Goal: Transaction & Acquisition: Purchase product/service

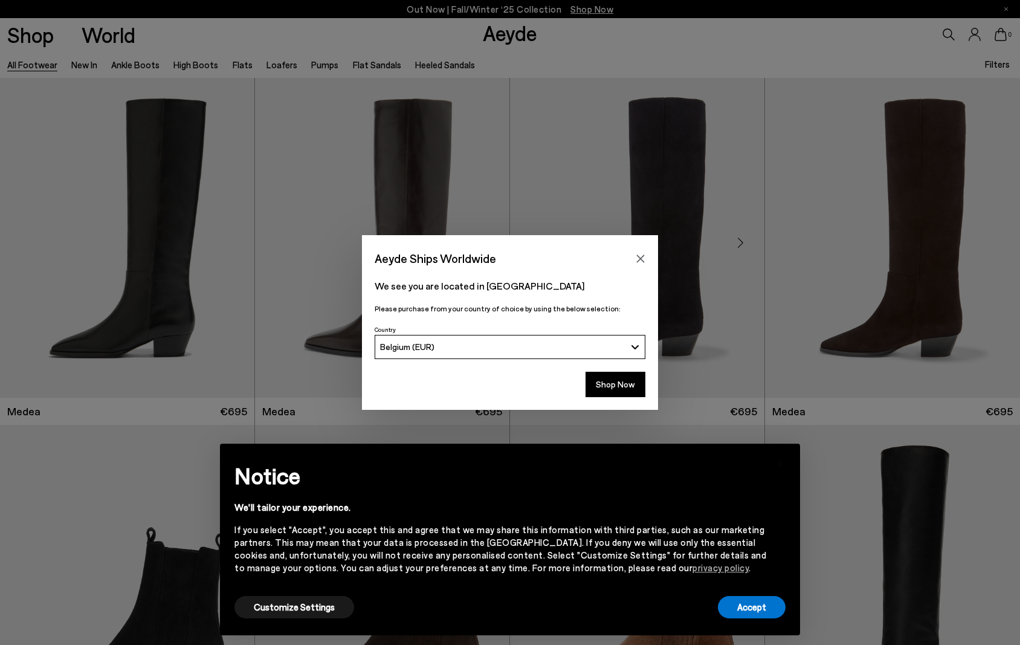
drag, startPoint x: 640, startPoint y: 258, endPoint x: 599, endPoint y: 222, distance: 54.8
click at [640, 258] on icon "Close" at bounding box center [641, 258] width 8 height 8
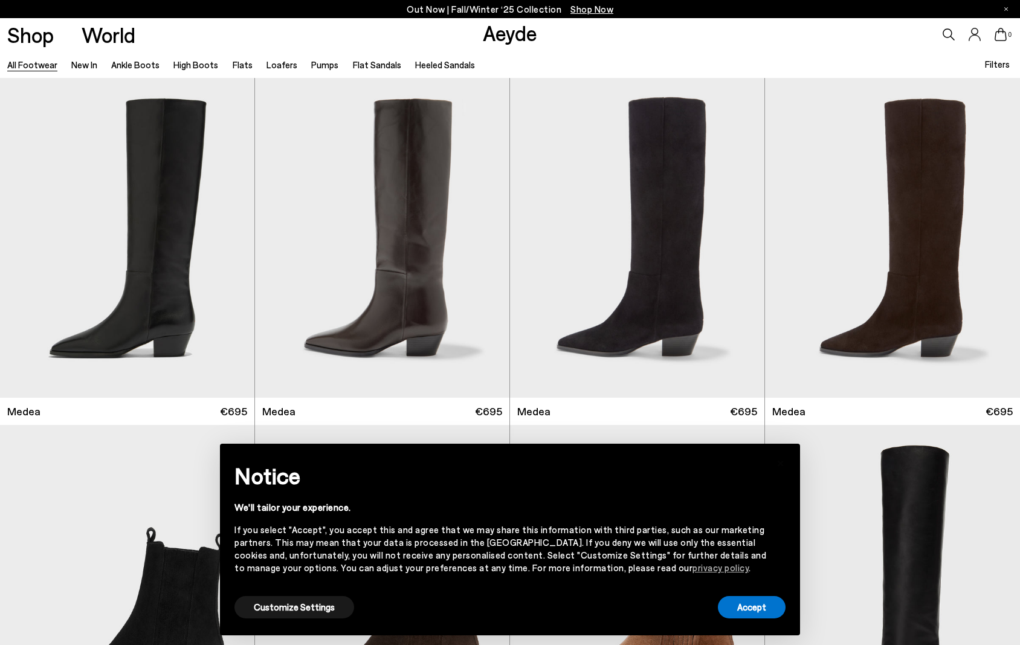
click at [997, 62] on span "Filters" at bounding box center [997, 64] width 25 height 11
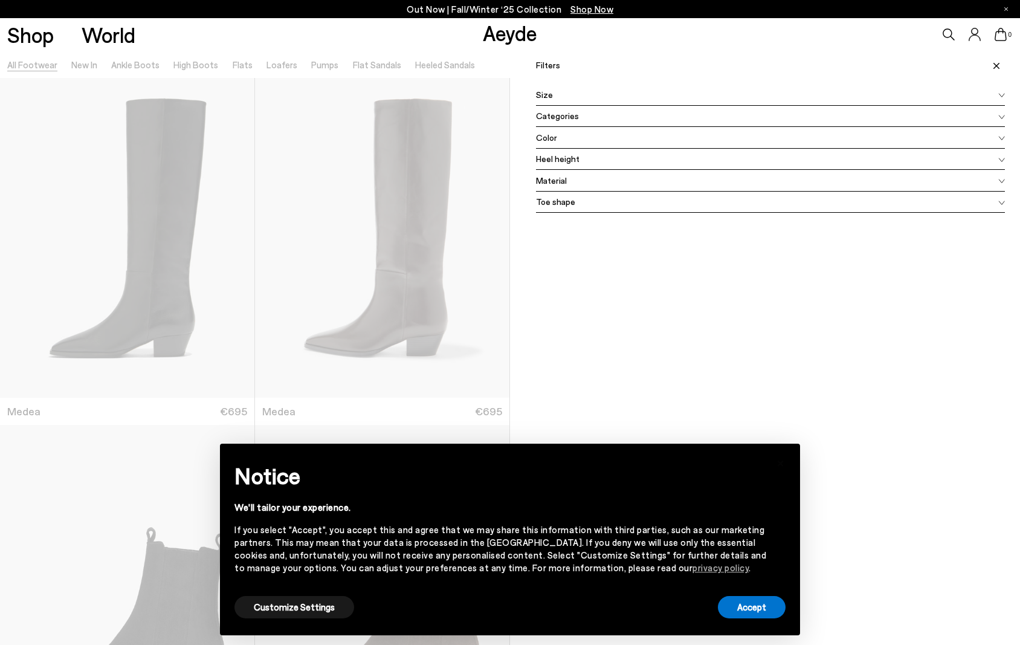
click at [601, 140] on div "Color" at bounding box center [770, 138] width 469 height 22
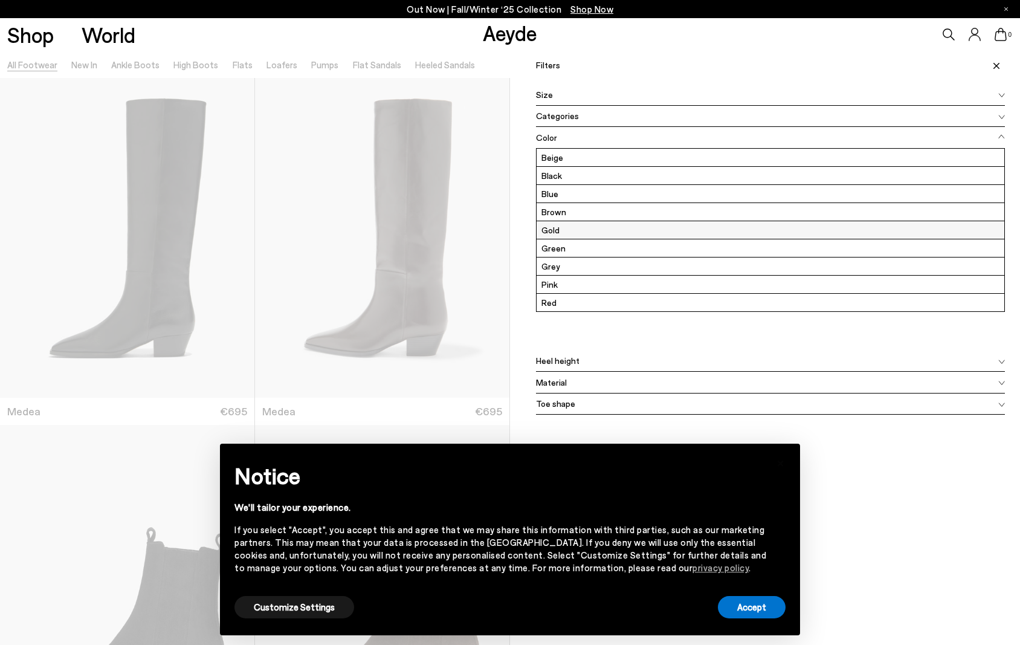
click at [562, 265] on label "Grey" at bounding box center [770, 266] width 468 height 18
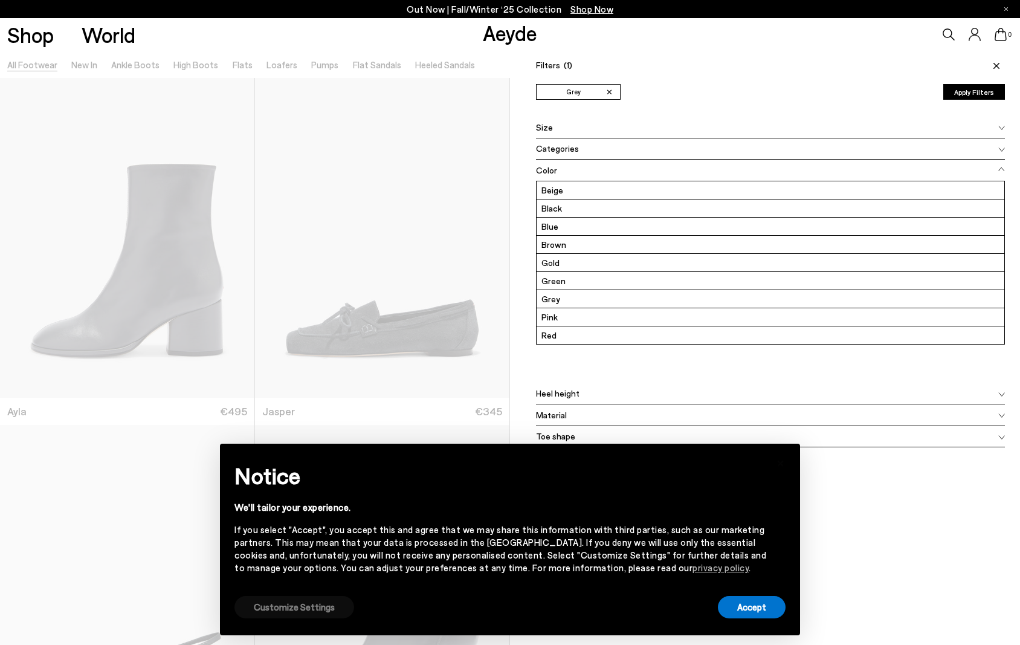
click at [306, 607] on button "Customize Settings" at bounding box center [294, 607] width 120 height 22
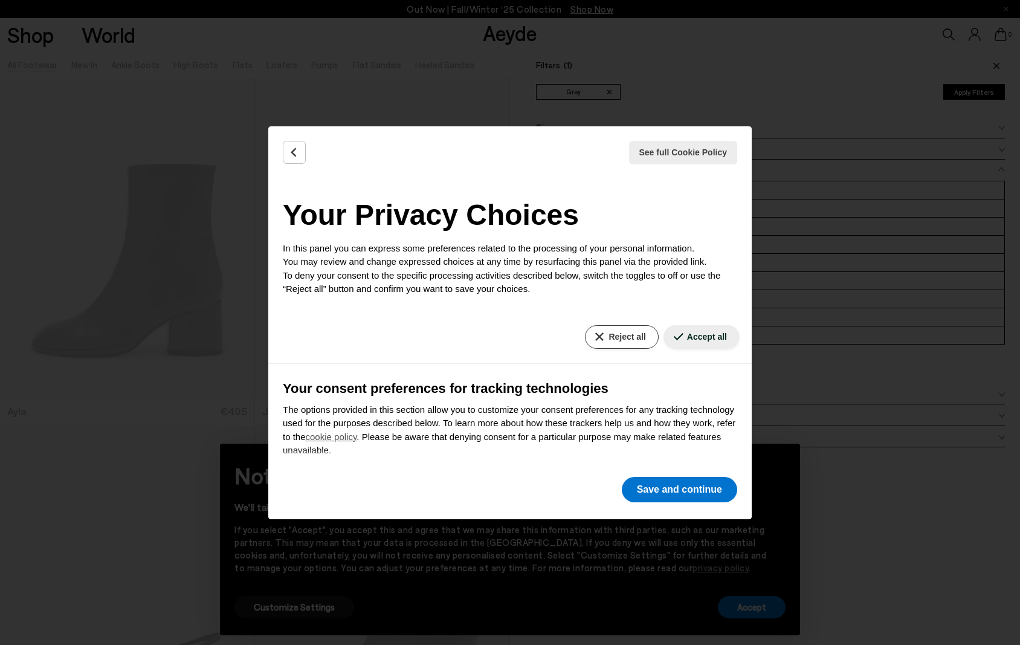
click at [603, 332] on button "Reject all" at bounding box center [621, 337] width 73 height 24
click at [650, 485] on button "Save and continue" at bounding box center [679, 489] width 115 height 25
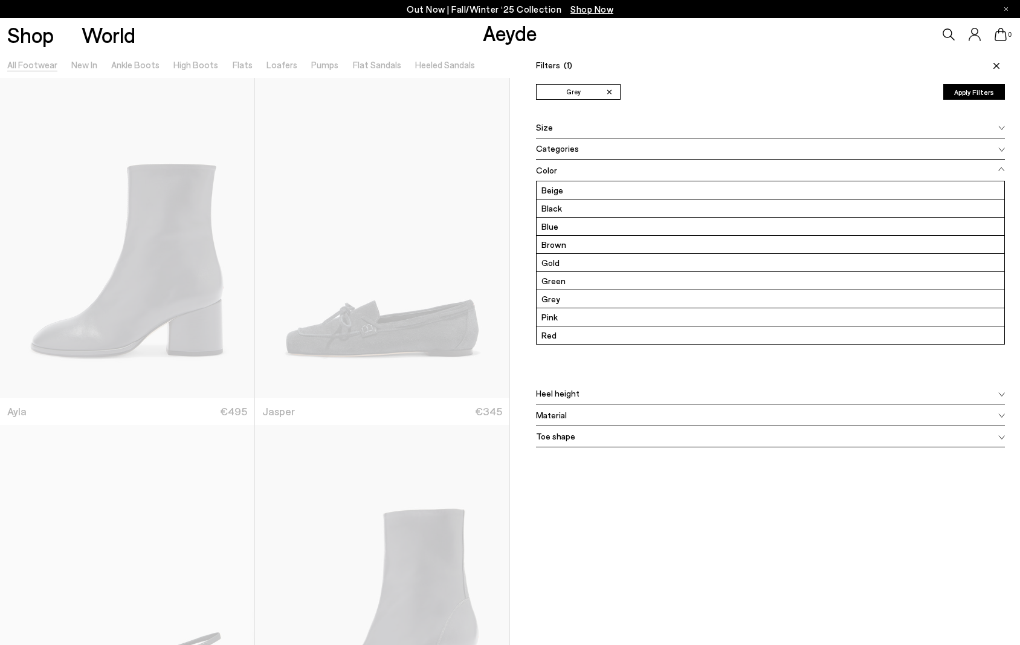
click at [988, 97] on button "Apply Filters" at bounding box center [974, 92] width 62 height 16
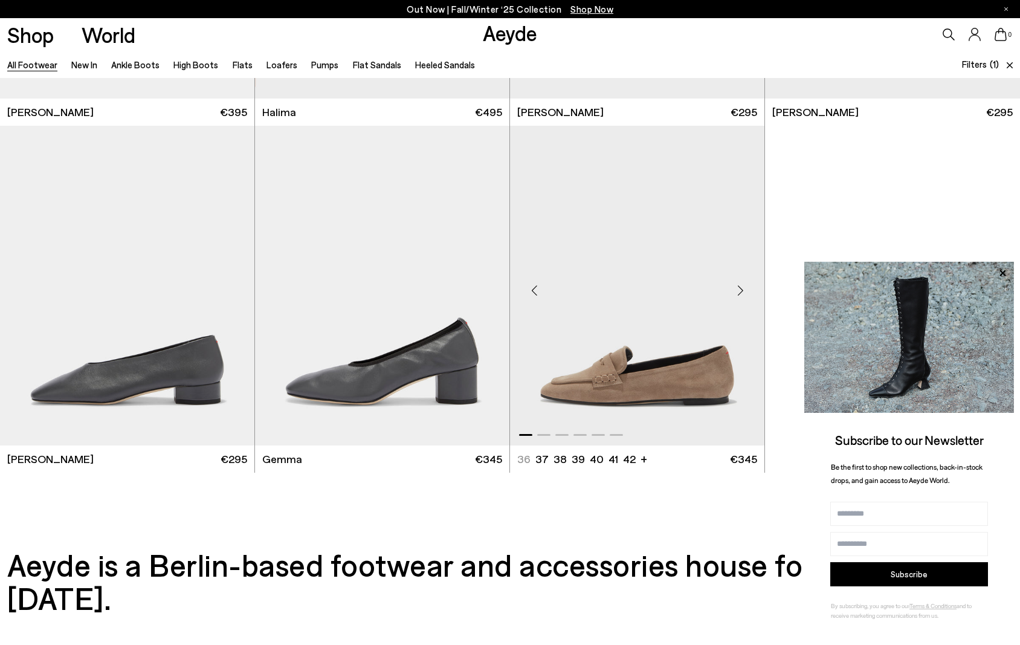
scroll to position [655, 0]
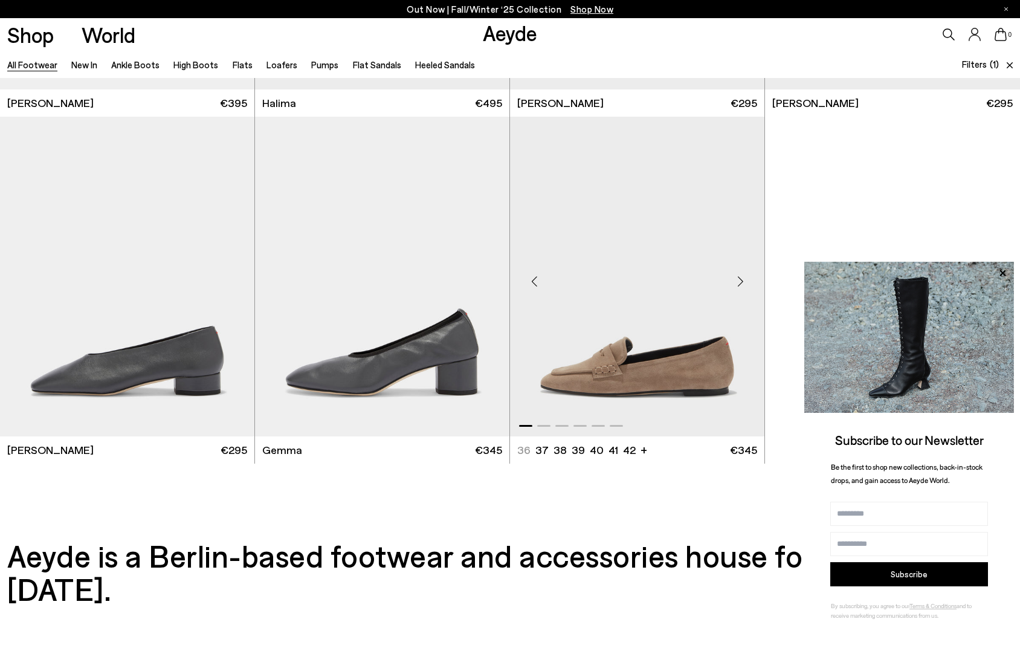
click at [738, 282] on div "Next slide" at bounding box center [740, 281] width 36 height 36
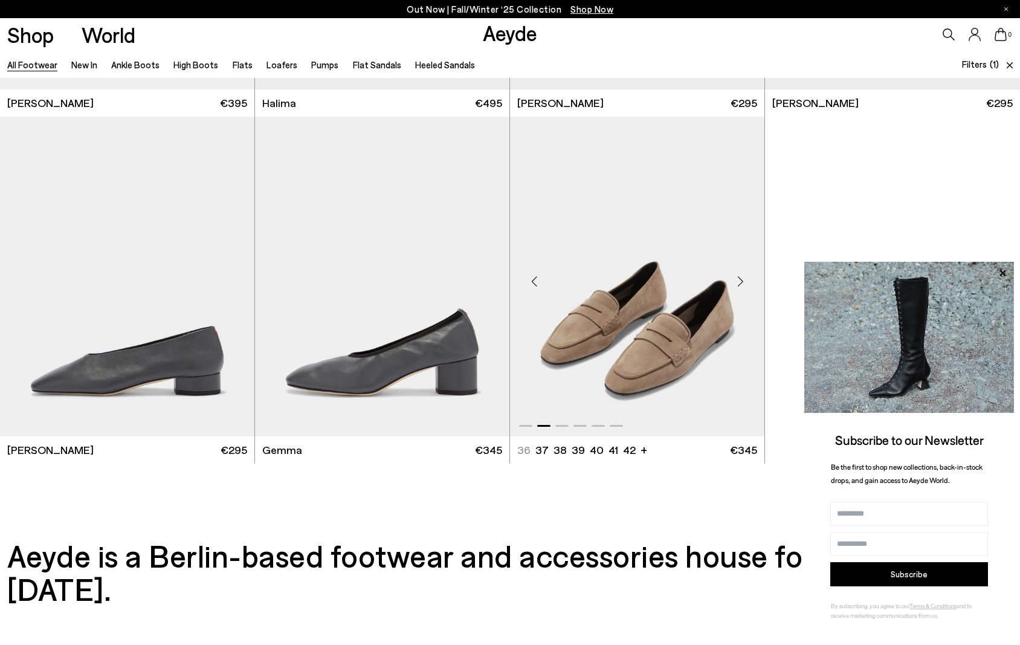
click at [738, 282] on div "Next slide" at bounding box center [740, 281] width 36 height 36
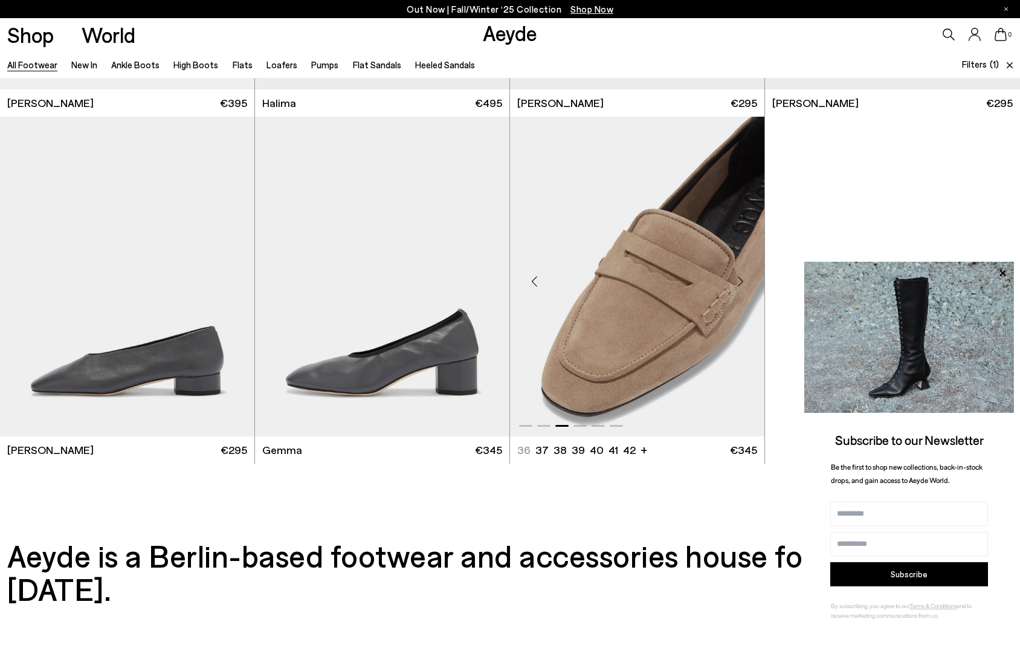
click at [738, 282] on div "Next slide" at bounding box center [740, 281] width 36 height 36
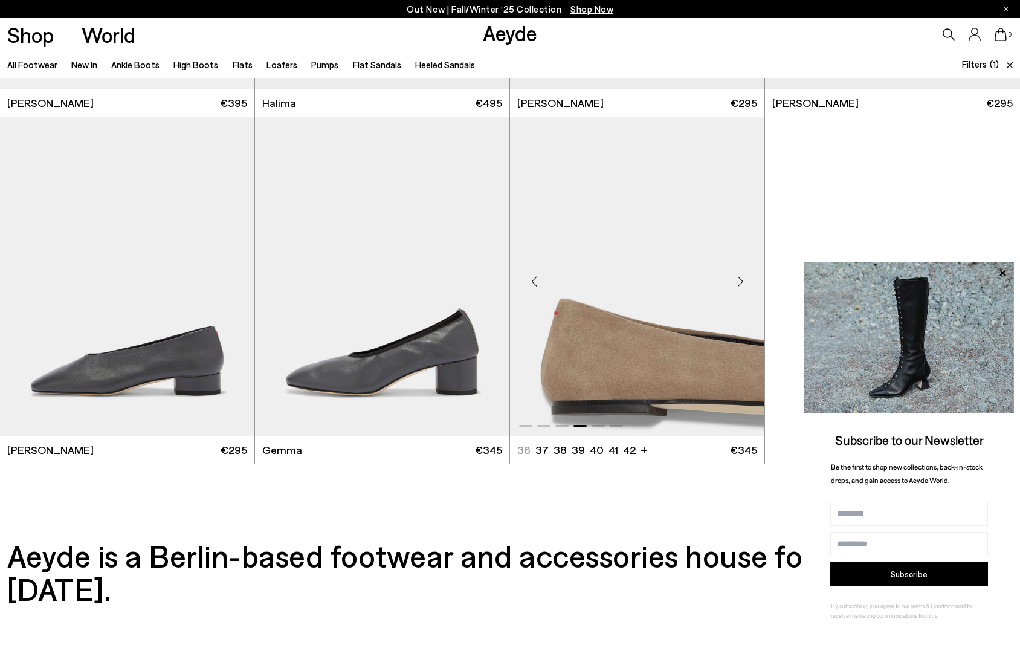
click at [738, 282] on div "Next slide" at bounding box center [740, 281] width 36 height 36
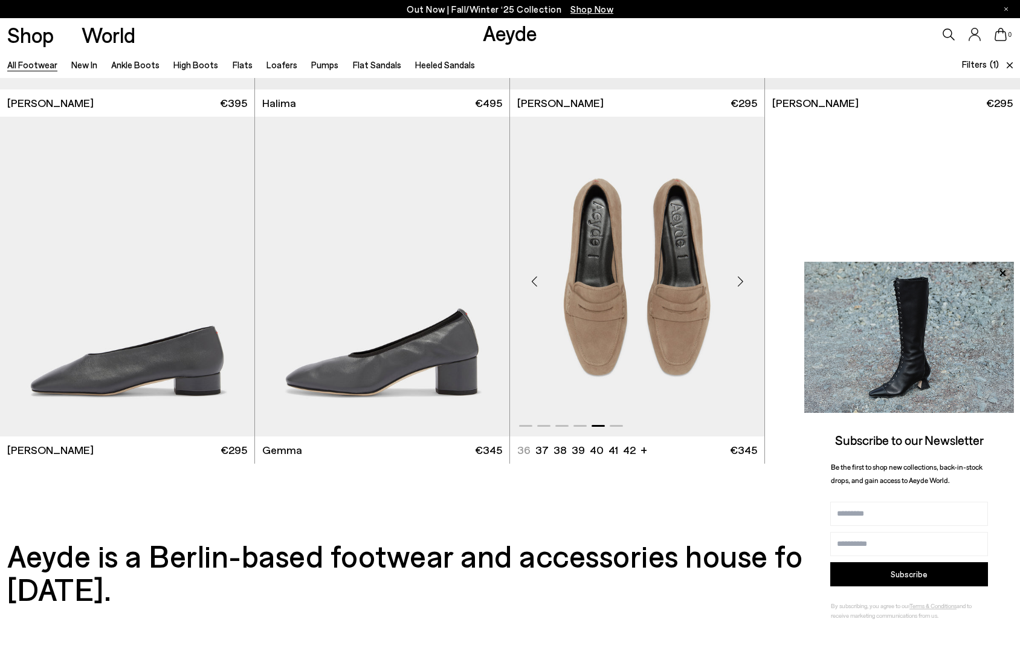
click at [738, 282] on div "Next slide" at bounding box center [740, 281] width 36 height 36
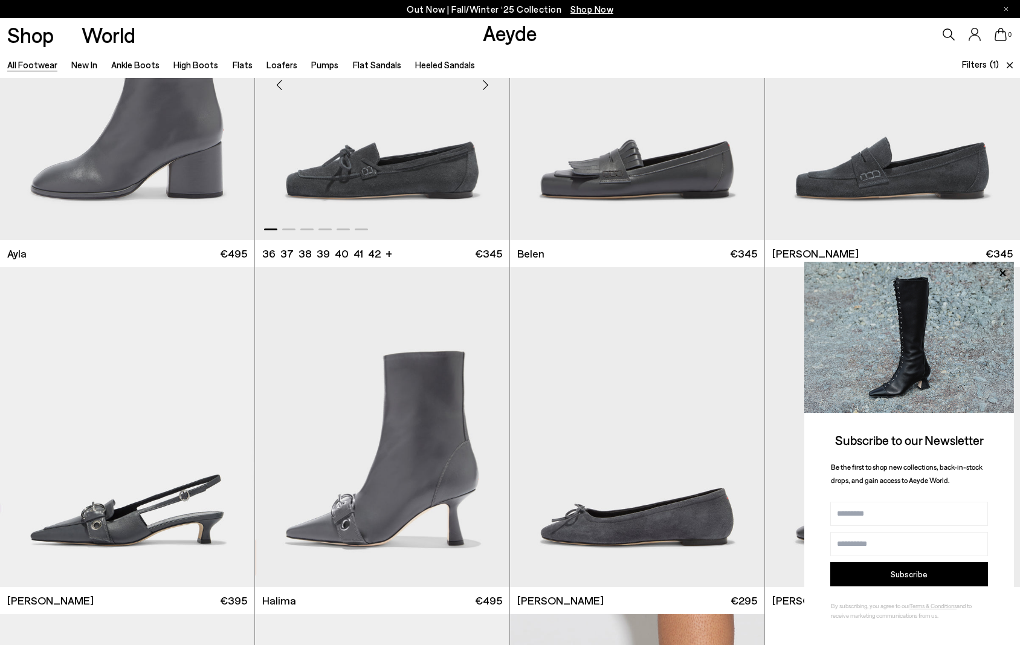
scroll to position [158, 0]
click at [871, 160] on img "1 / 6" at bounding box center [892, 80] width 255 height 320
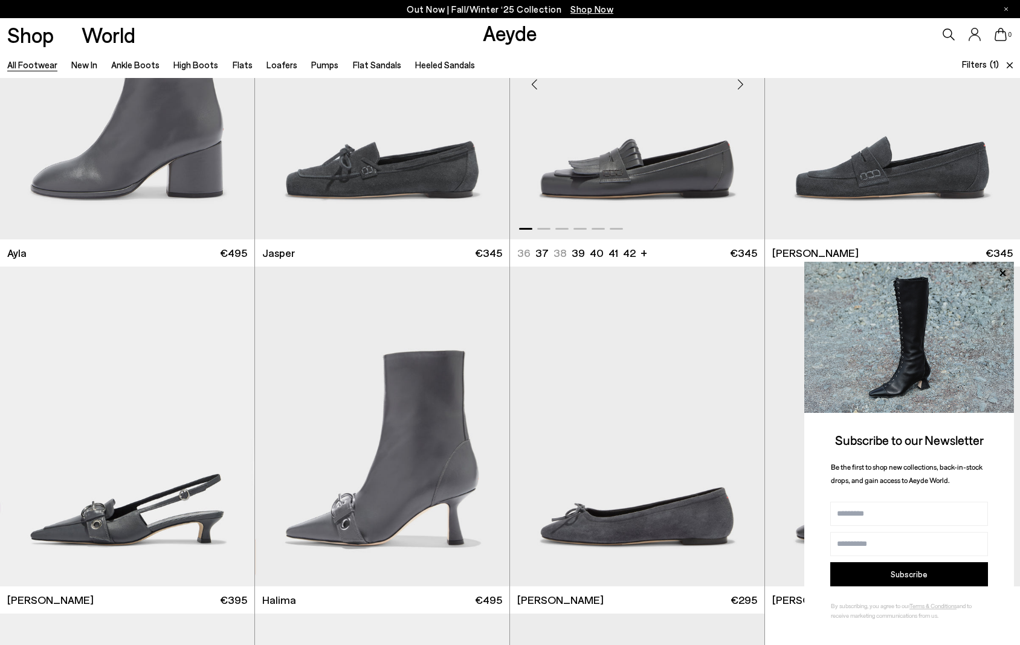
click at [646, 182] on img "1 / 6" at bounding box center [637, 80] width 254 height 320
click at [384, 165] on img "1 / 6" at bounding box center [382, 80] width 254 height 320
click at [735, 433] on div "Next slide" at bounding box center [740, 431] width 36 height 36
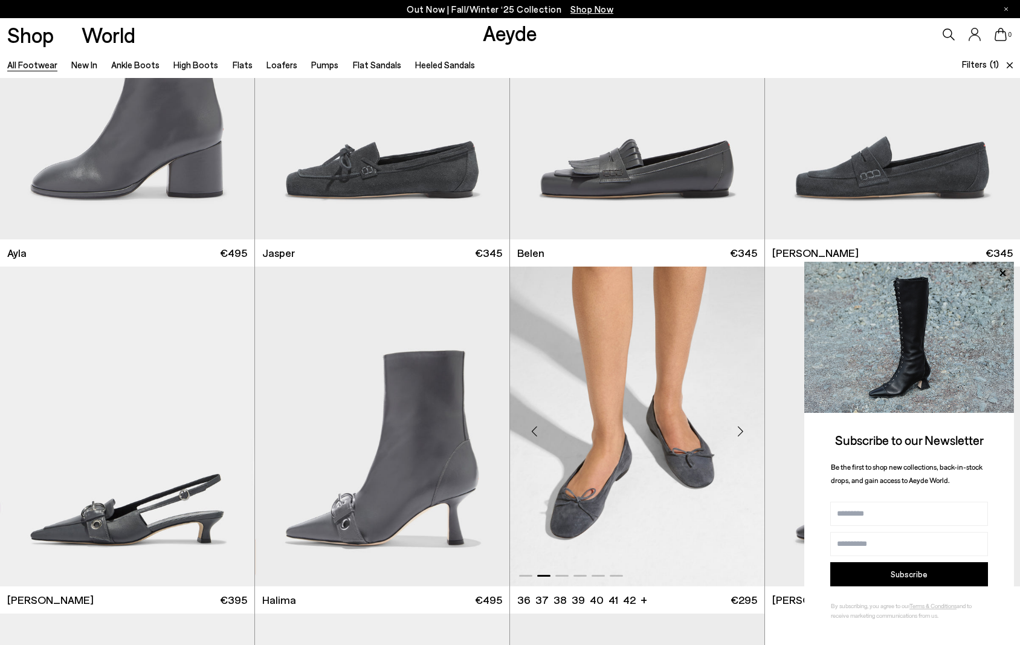
click at [735, 433] on div "Next slide" at bounding box center [740, 431] width 36 height 36
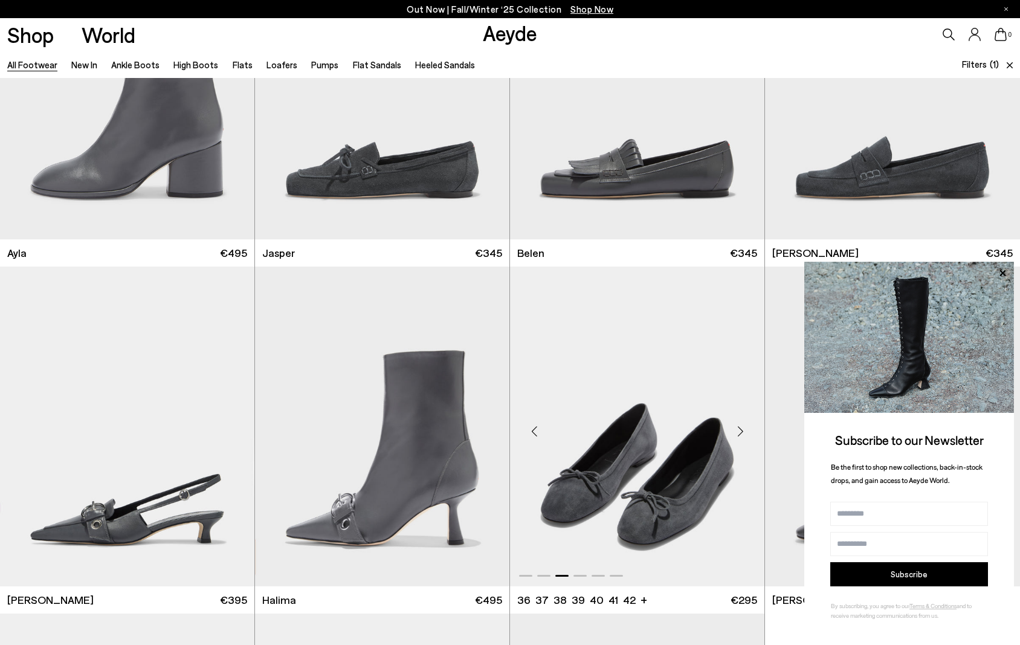
click at [735, 433] on div "Next slide" at bounding box center [740, 431] width 36 height 36
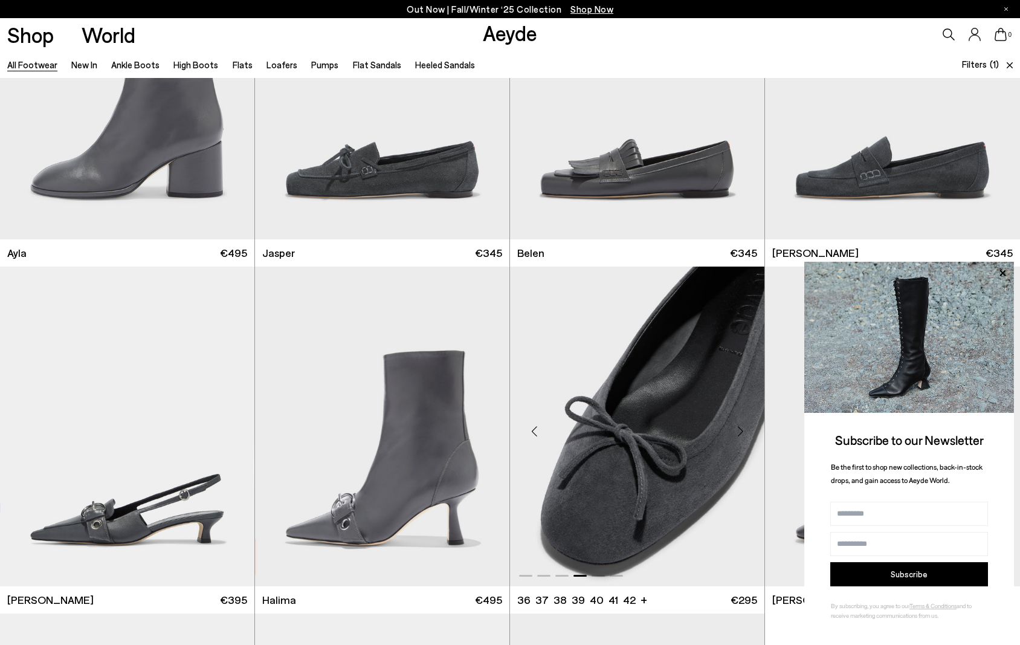
click at [735, 433] on div "Next slide" at bounding box center [740, 431] width 36 height 36
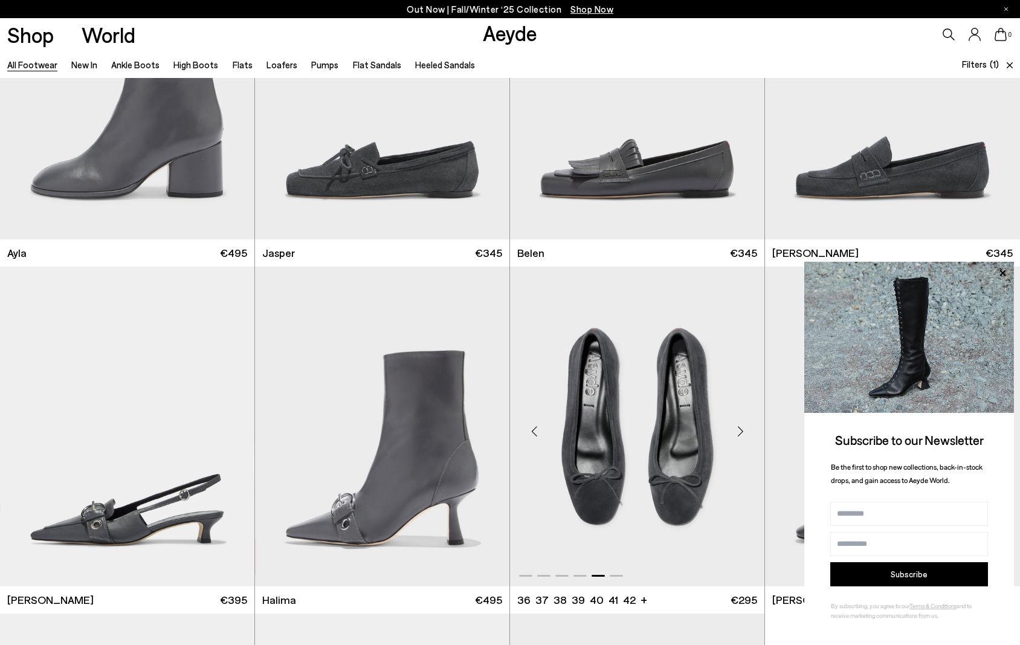
click at [735, 433] on div "Next slide" at bounding box center [740, 431] width 36 height 36
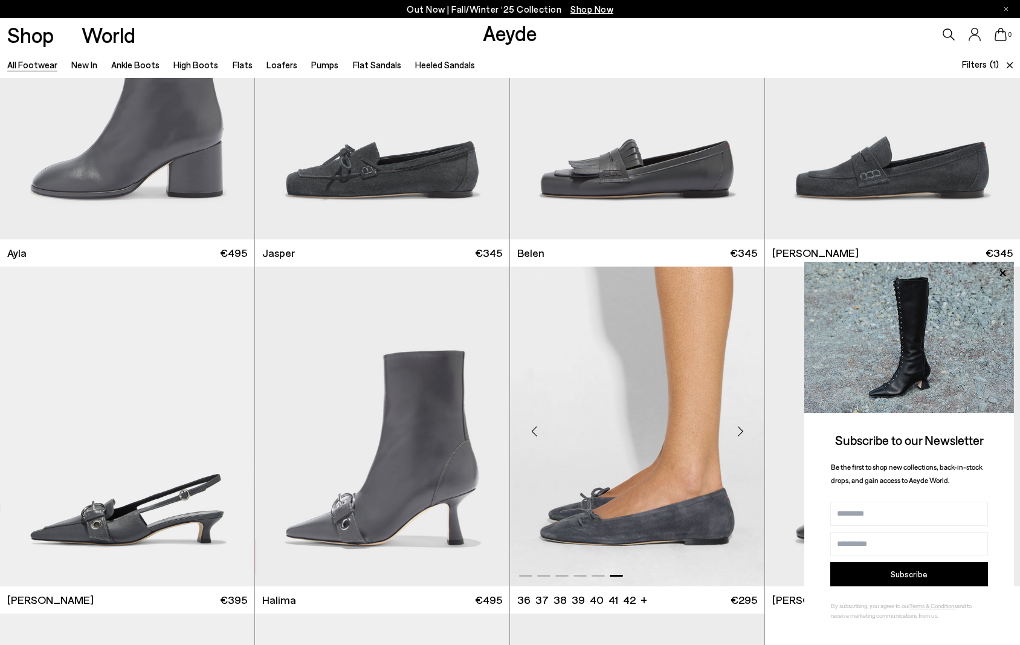
click at [651, 485] on img "6 / 6" at bounding box center [637, 426] width 254 height 320
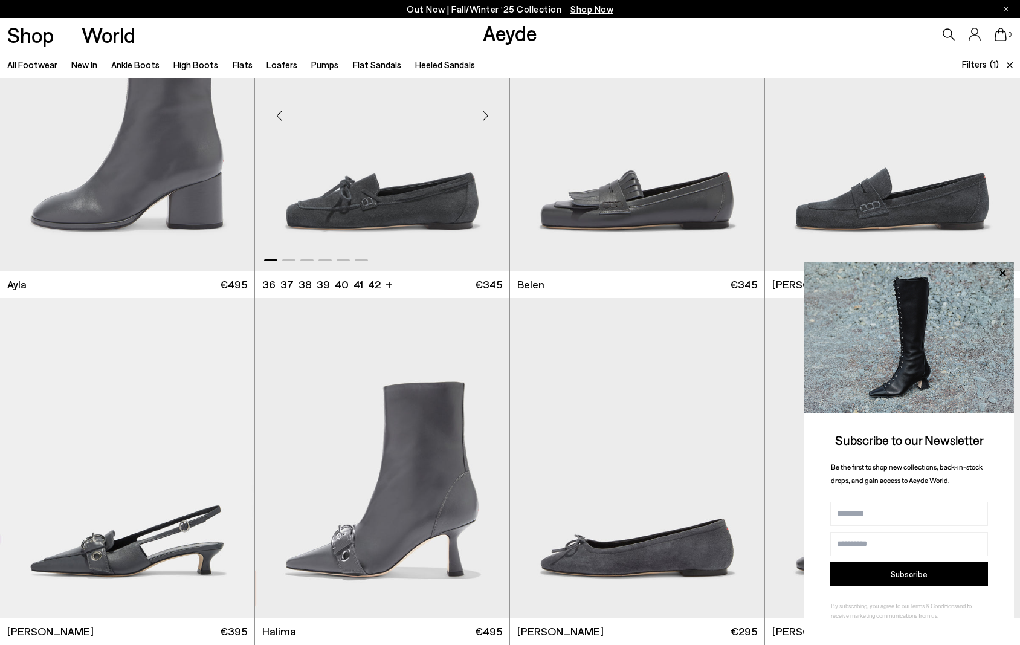
scroll to position [139, 0]
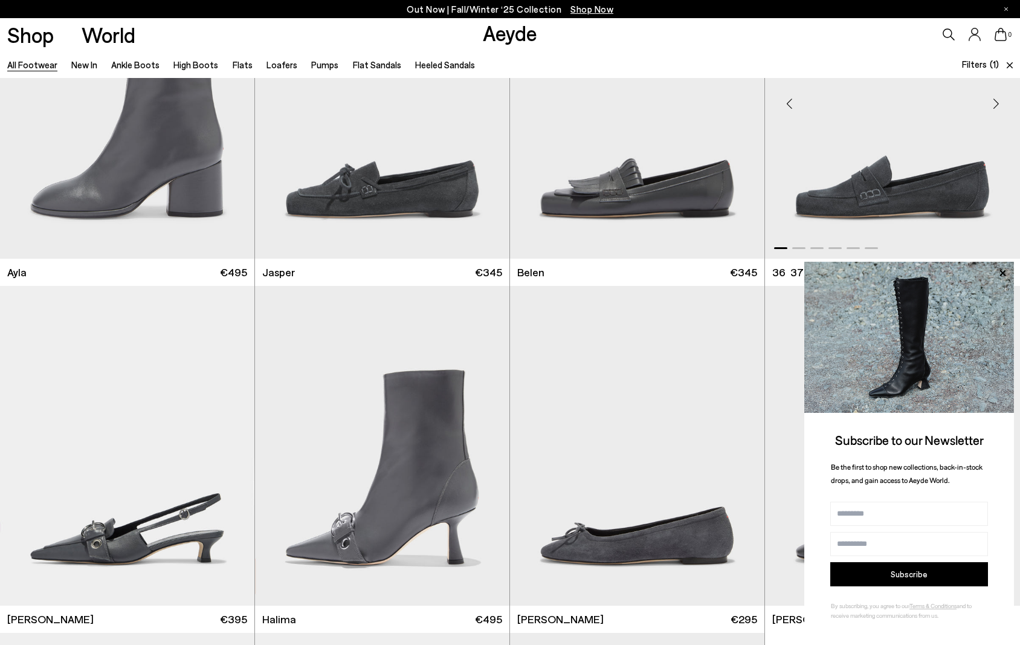
click at [886, 199] on img "1 / 6" at bounding box center [892, 99] width 255 height 320
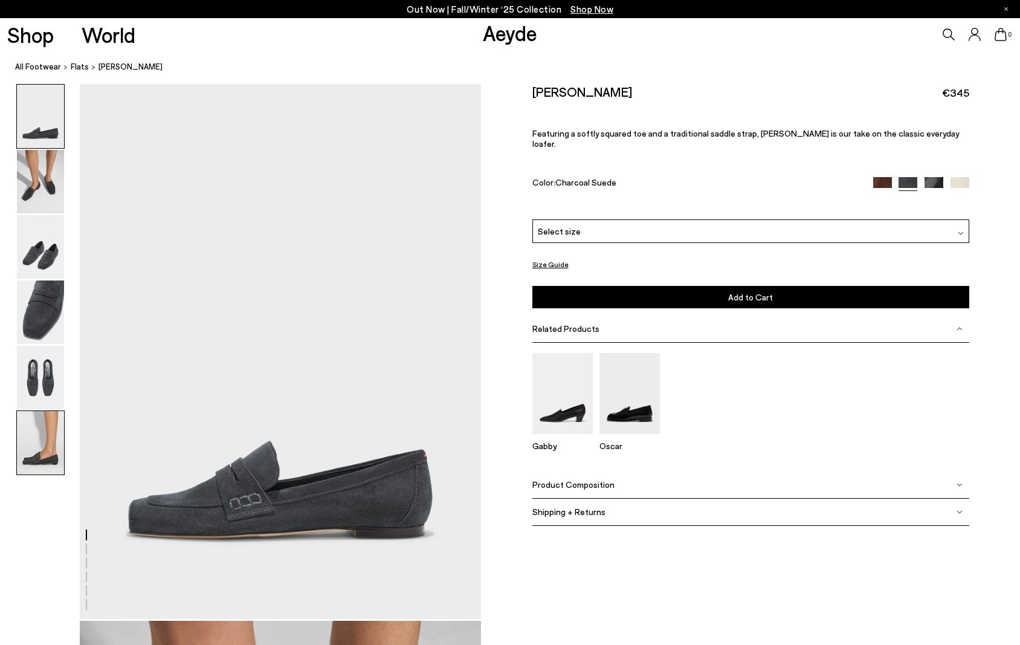
click at [36, 451] on img at bounding box center [40, 442] width 47 height 63
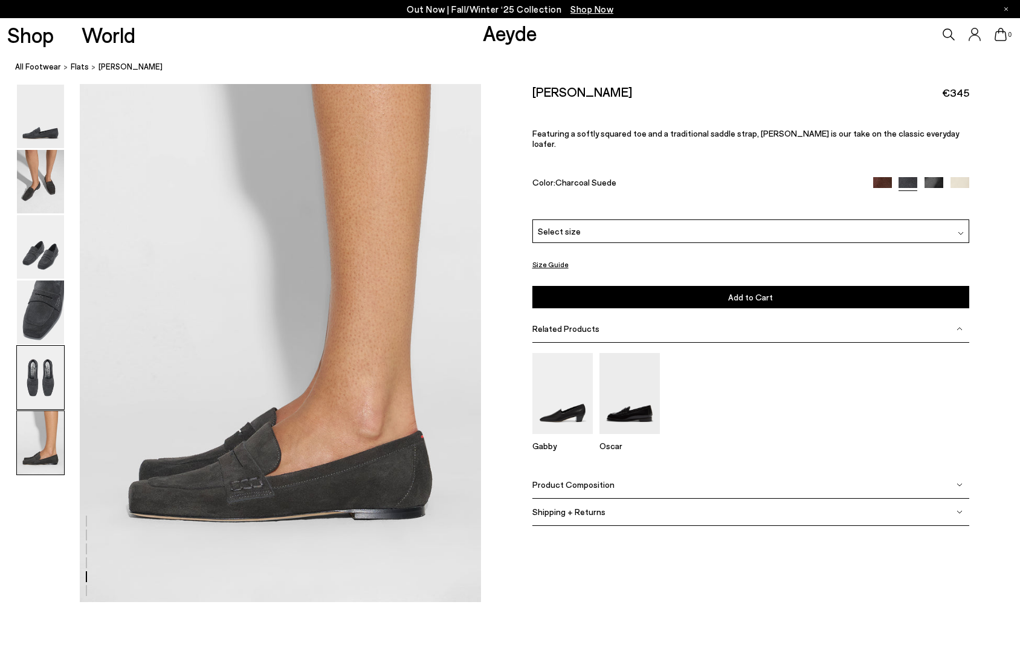
scroll to position [2770, 0]
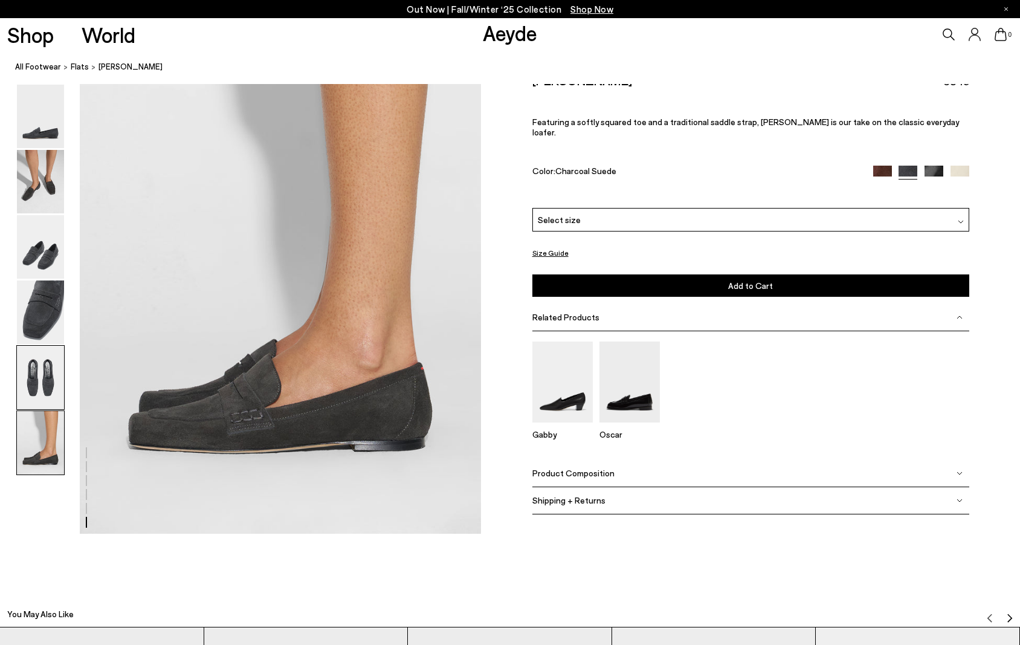
click at [33, 375] on img at bounding box center [40, 377] width 47 height 63
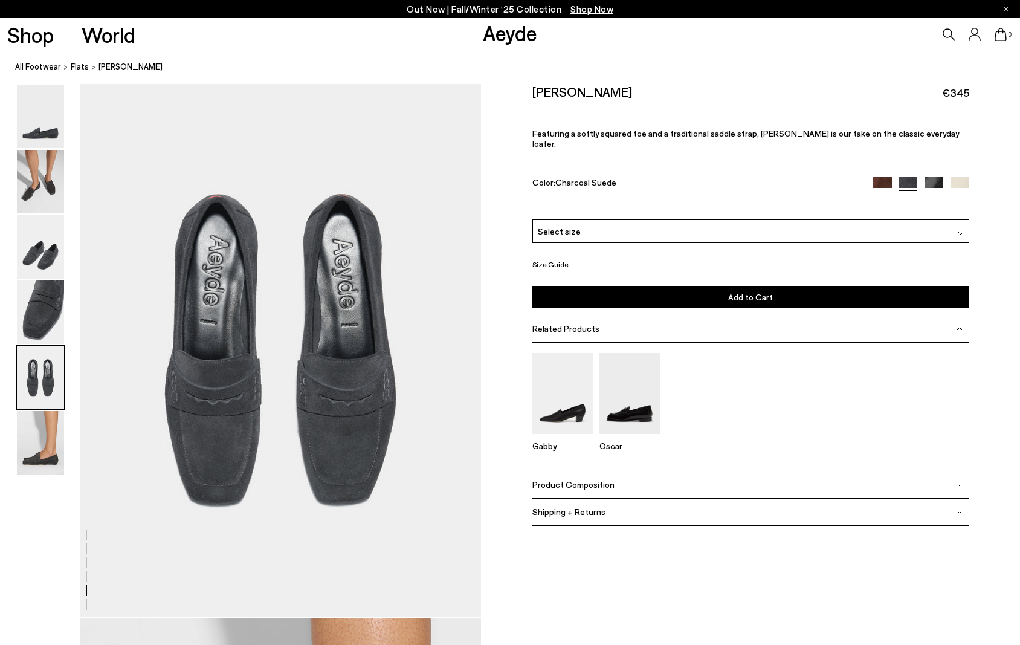
scroll to position [2149, 0]
click at [39, 319] on img at bounding box center [40, 311] width 47 height 63
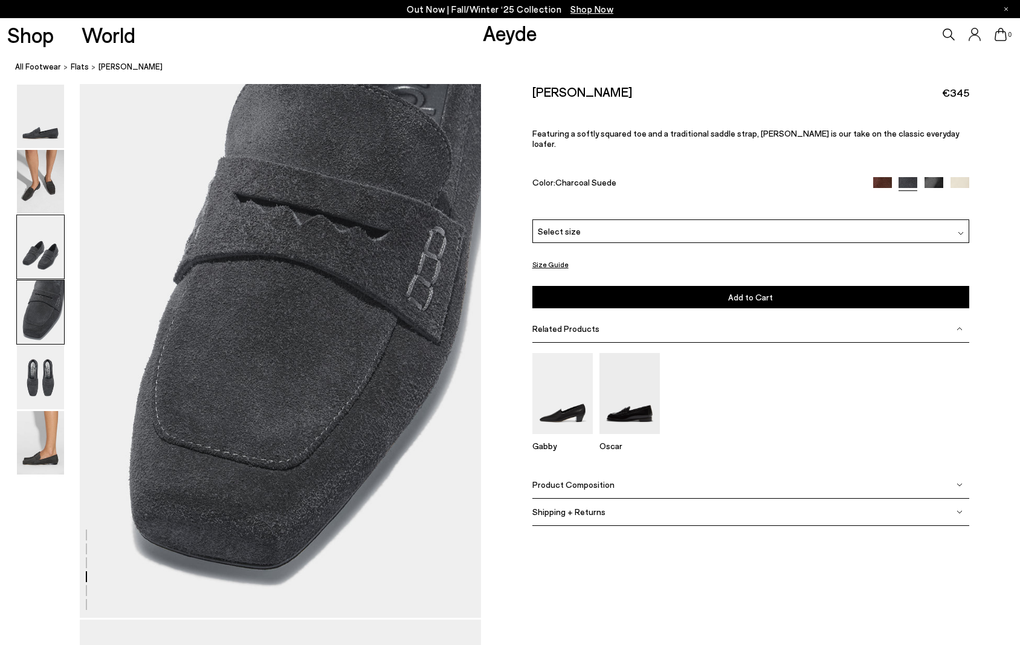
click at [40, 257] on img at bounding box center [40, 246] width 47 height 63
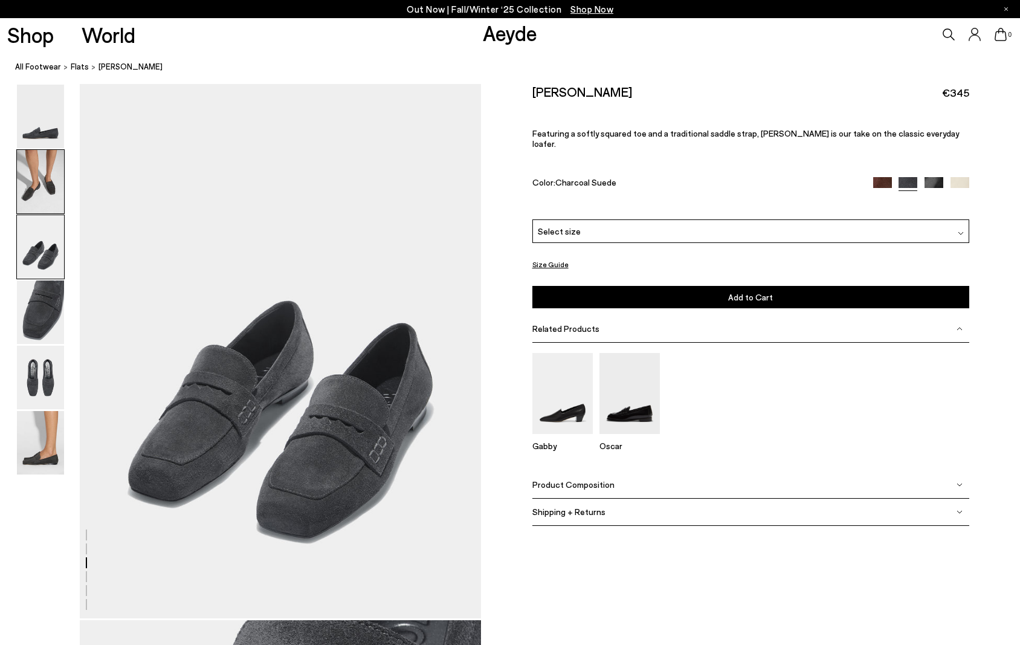
click at [42, 183] on img at bounding box center [40, 181] width 47 height 63
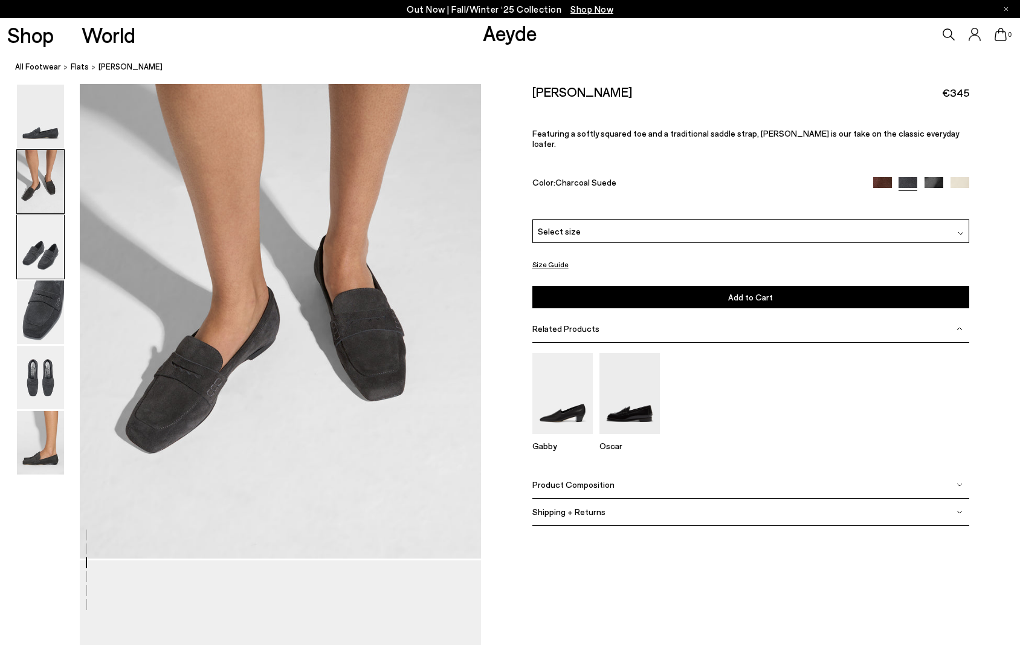
scroll to position [538, 0]
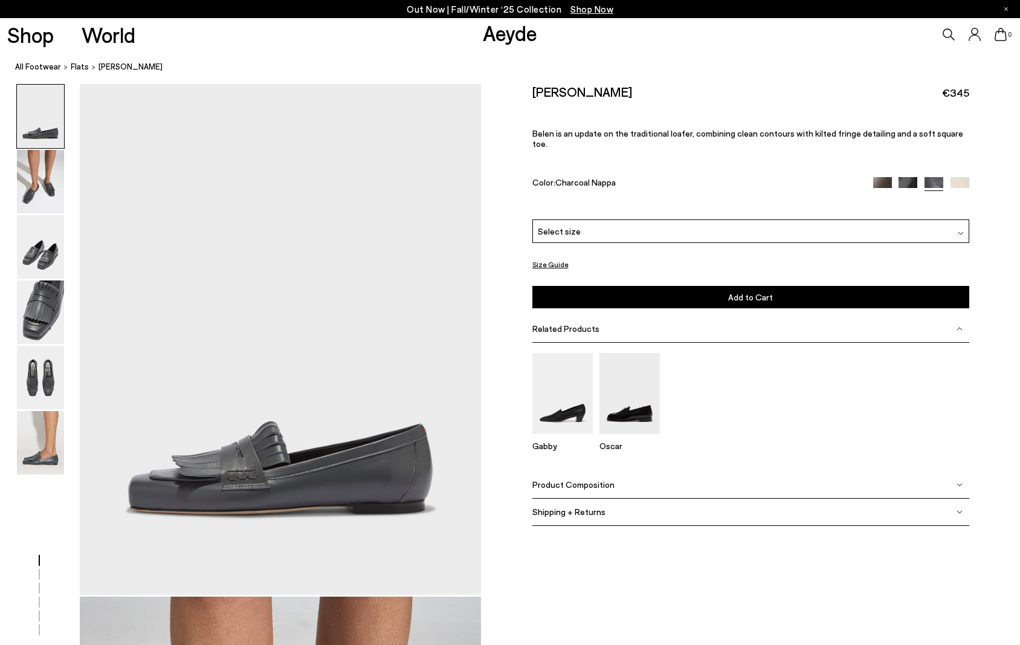
scroll to position [26, 0]
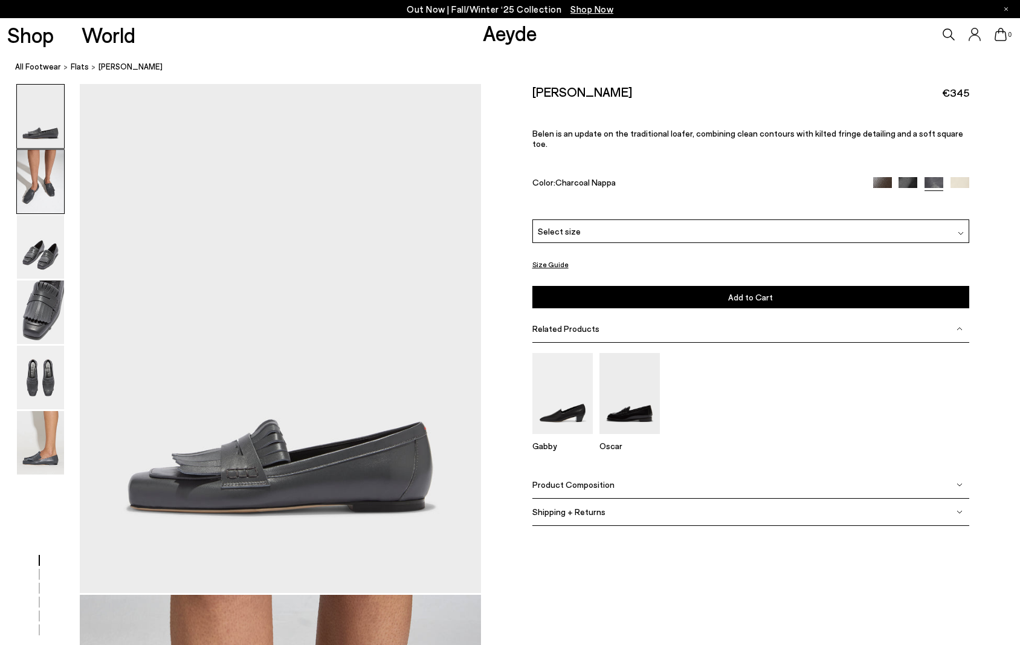
click at [35, 186] on img at bounding box center [40, 181] width 47 height 63
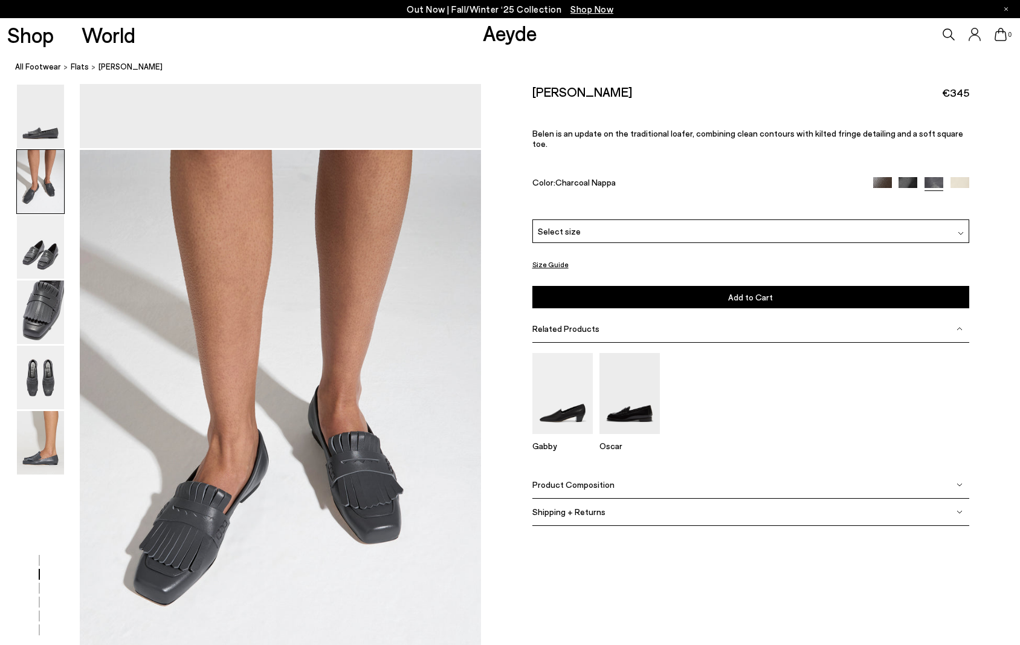
scroll to position [538, 0]
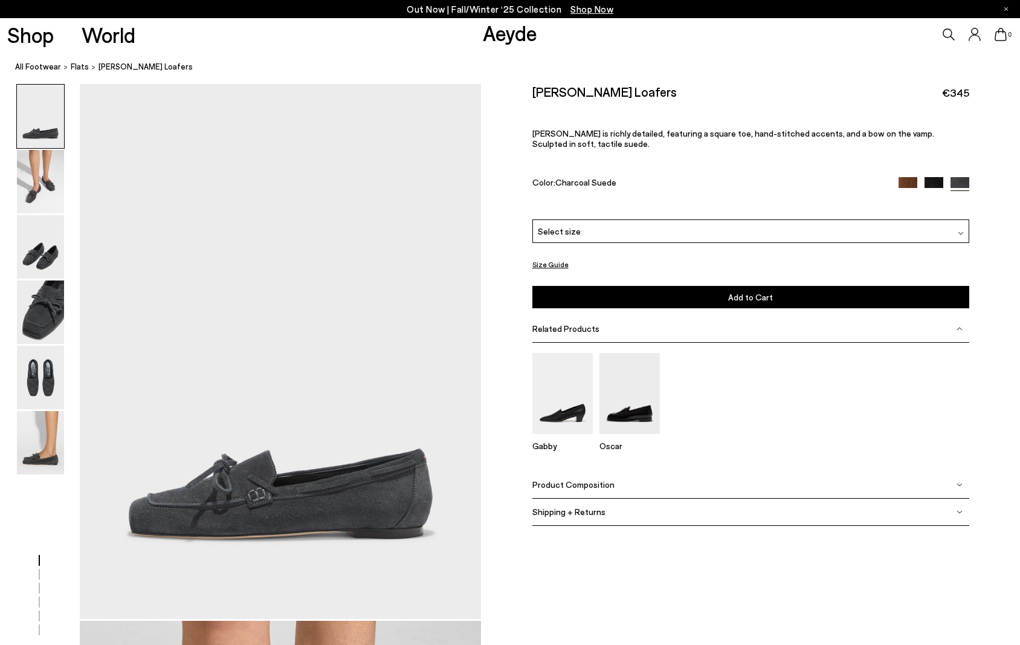
scroll to position [3, 0]
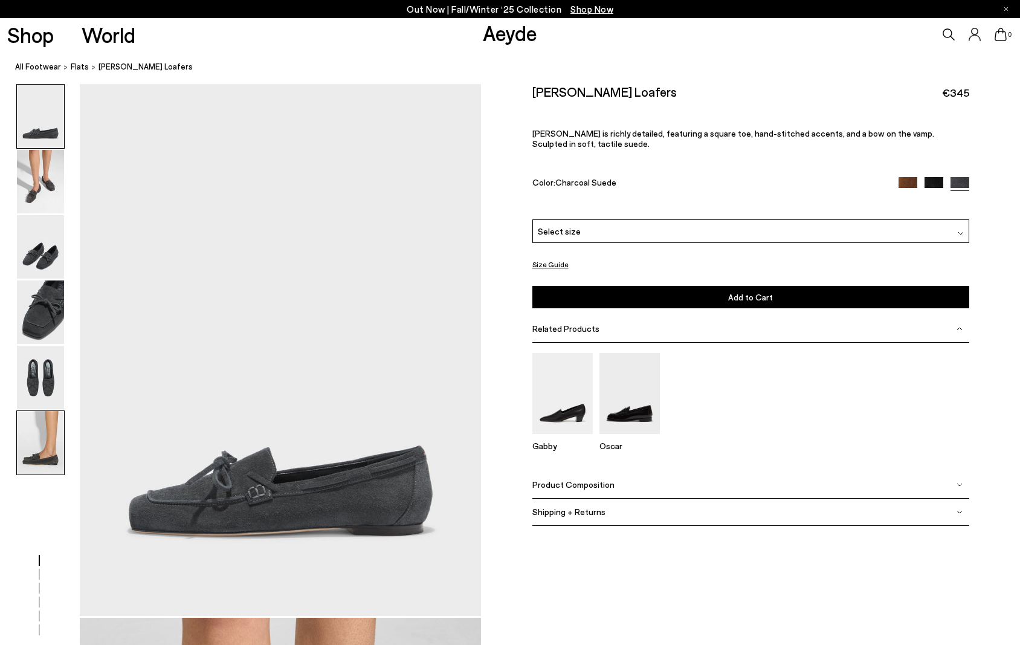
click at [35, 440] on img at bounding box center [40, 442] width 47 height 63
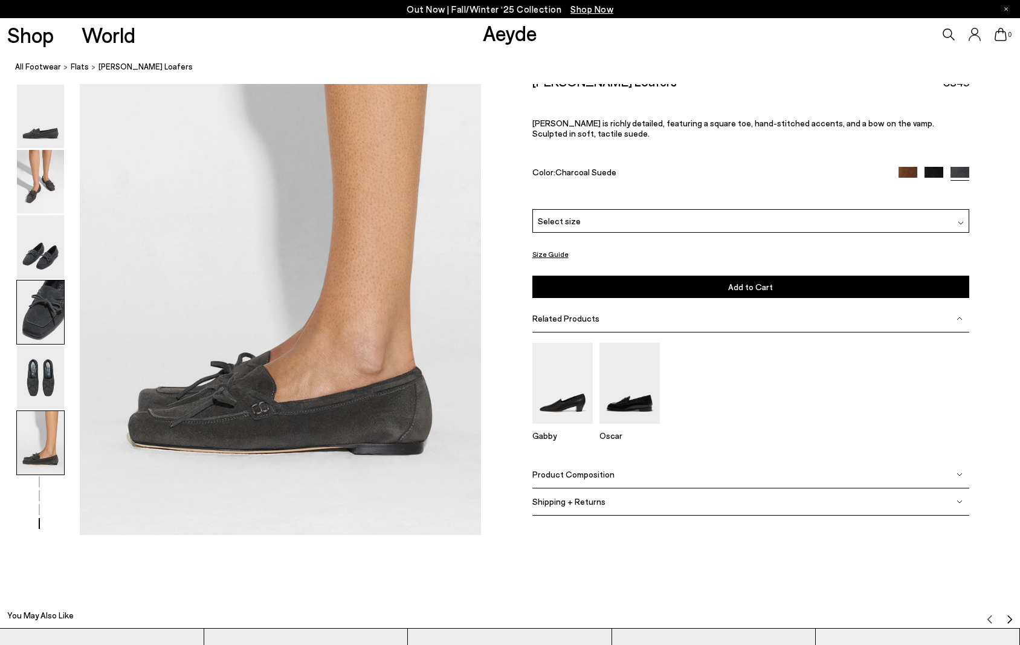
click at [29, 329] on img at bounding box center [40, 311] width 47 height 63
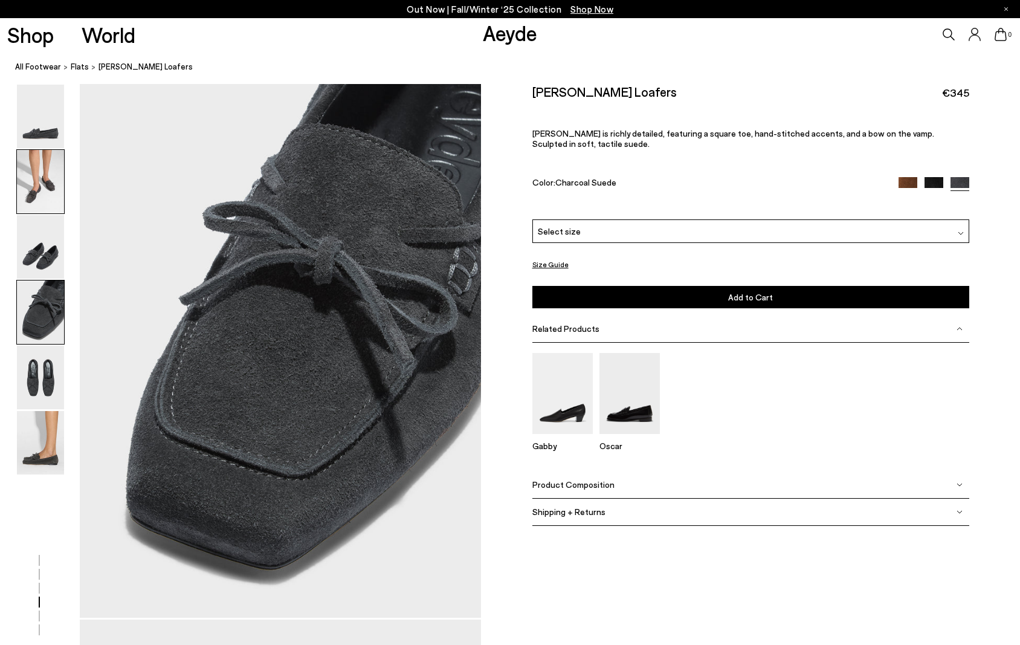
click at [37, 179] on img at bounding box center [40, 181] width 47 height 63
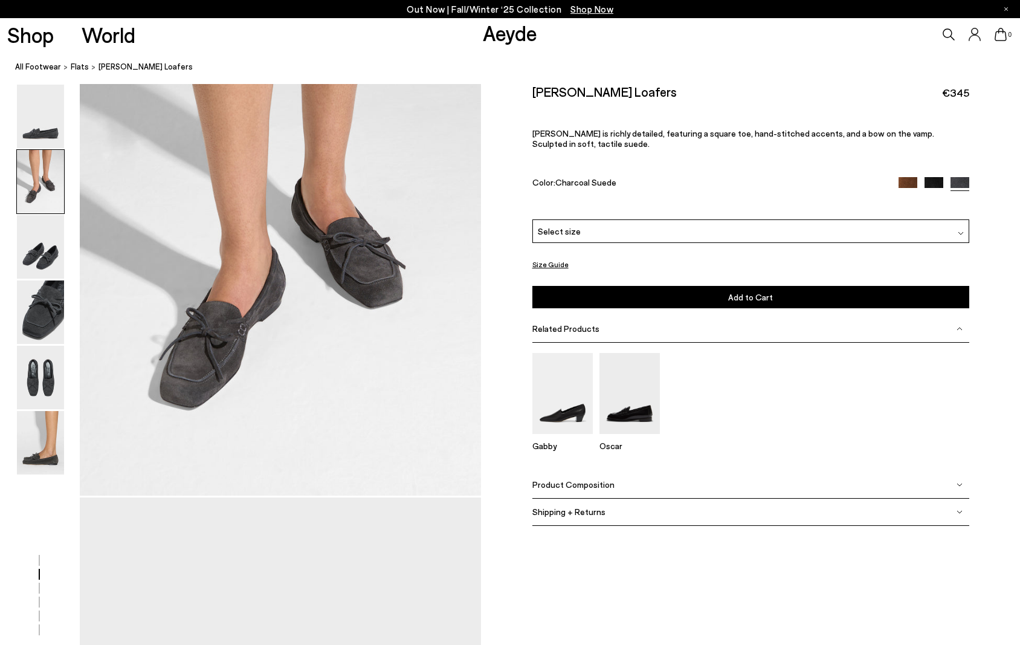
scroll to position [538, 0]
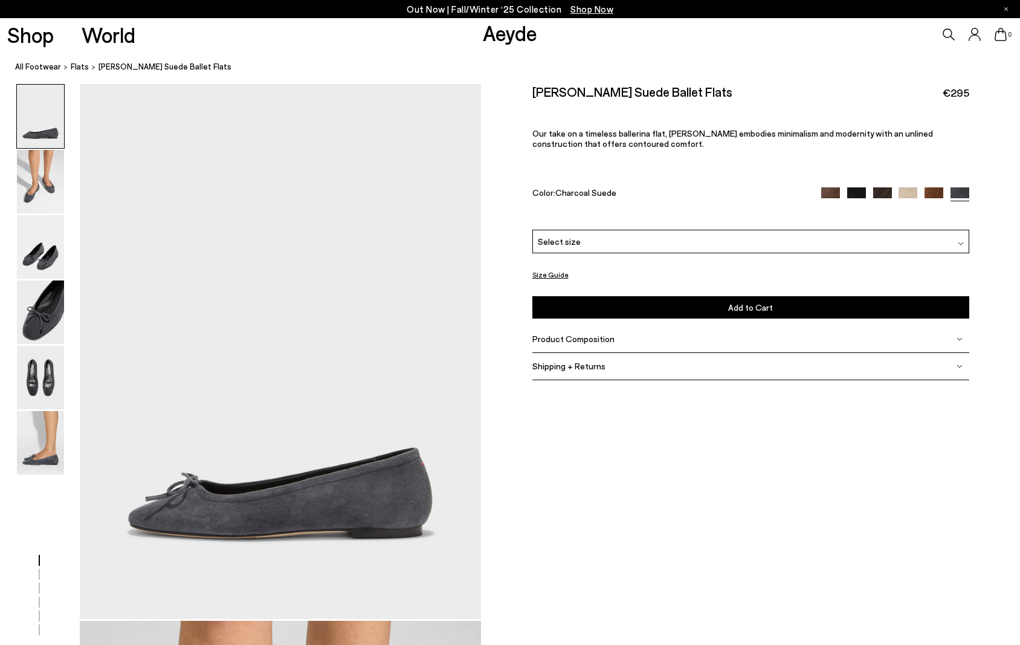
click at [829, 239] on div "Select size" at bounding box center [750, 242] width 437 height 24
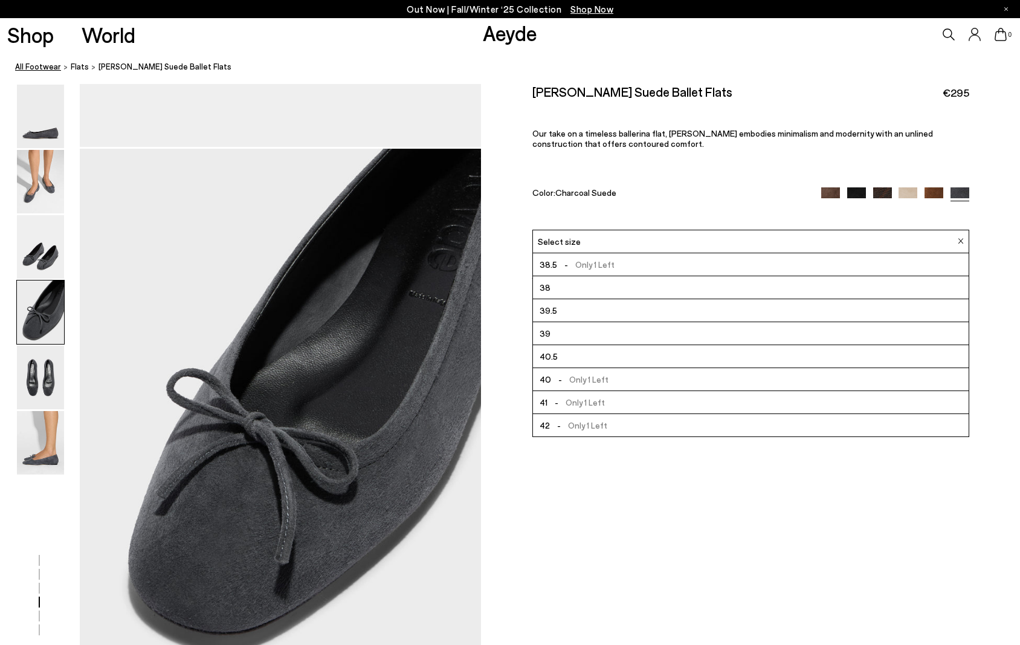
scroll to position [1547, 0]
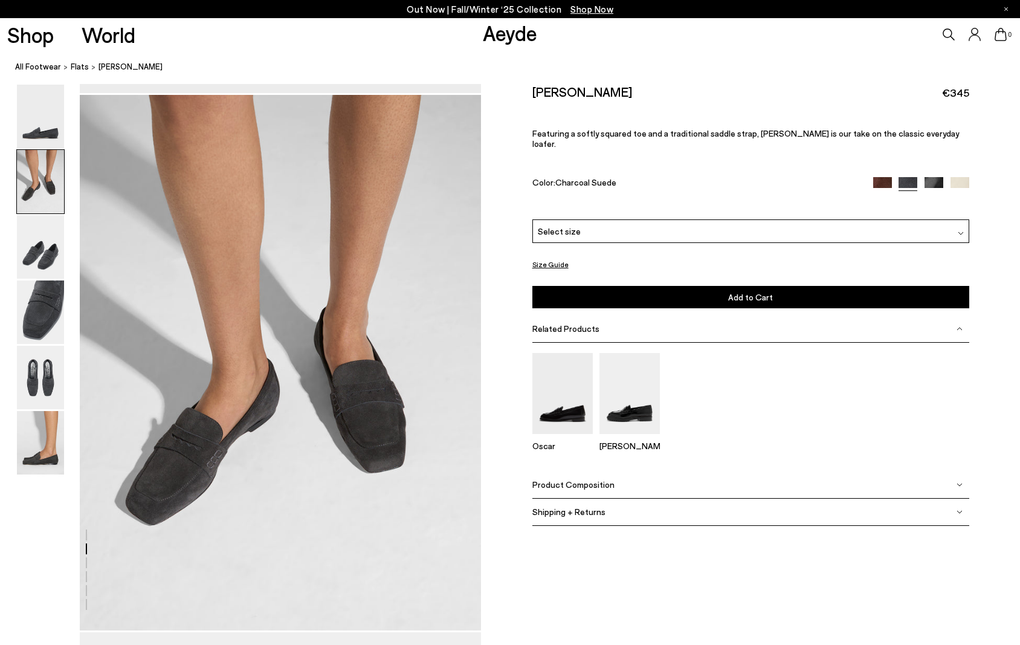
scroll to position [591, 0]
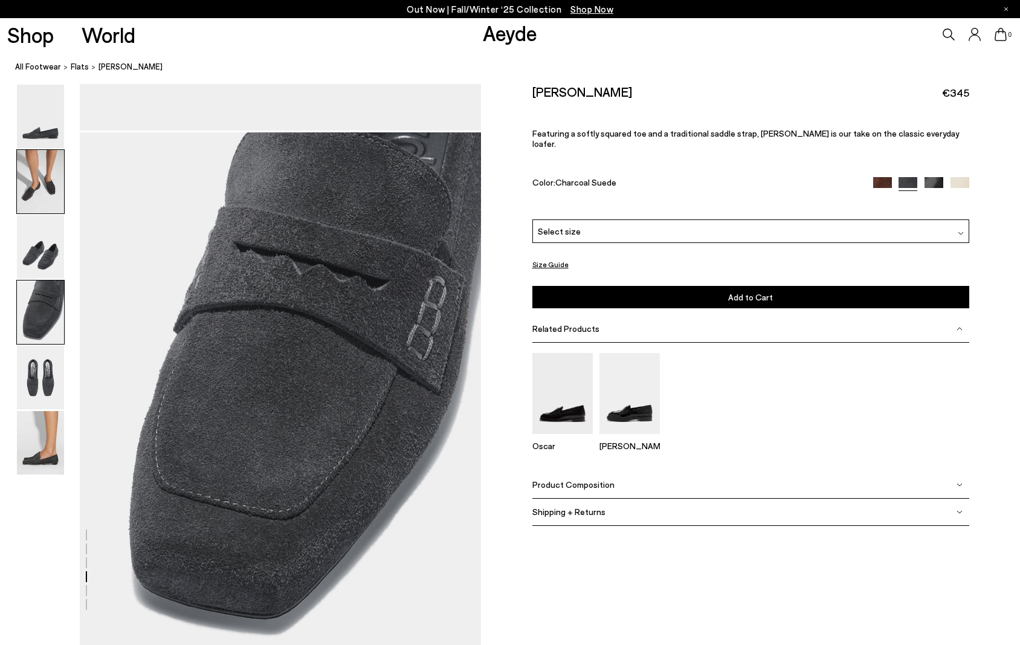
drag, startPoint x: 25, startPoint y: 173, endPoint x: 35, endPoint y: 179, distance: 11.9
click at [27, 175] on img at bounding box center [40, 181] width 47 height 63
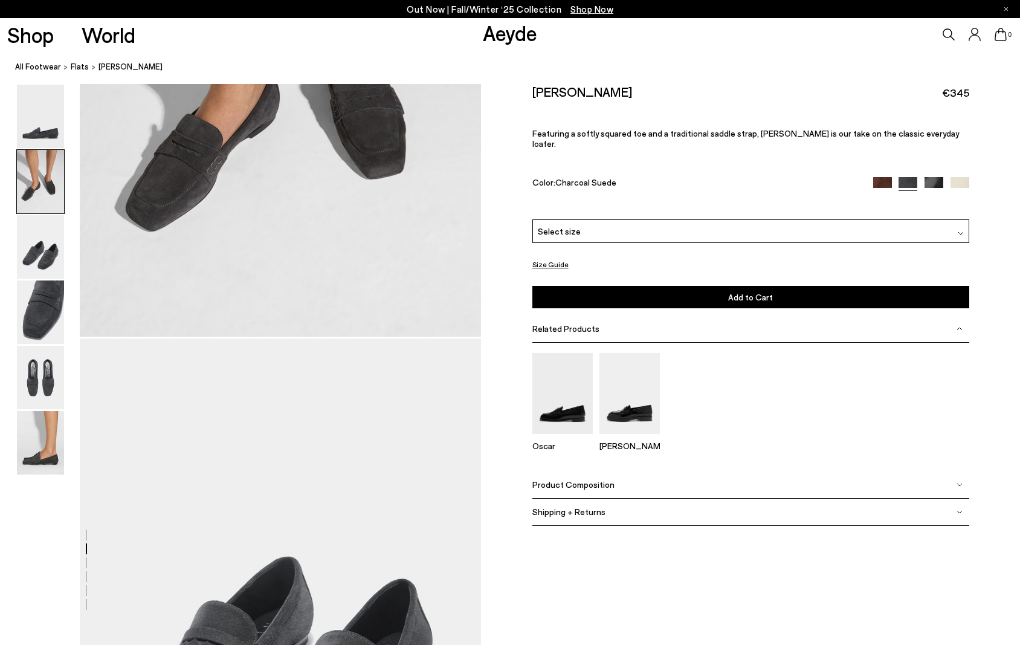
scroll to position [538, 0]
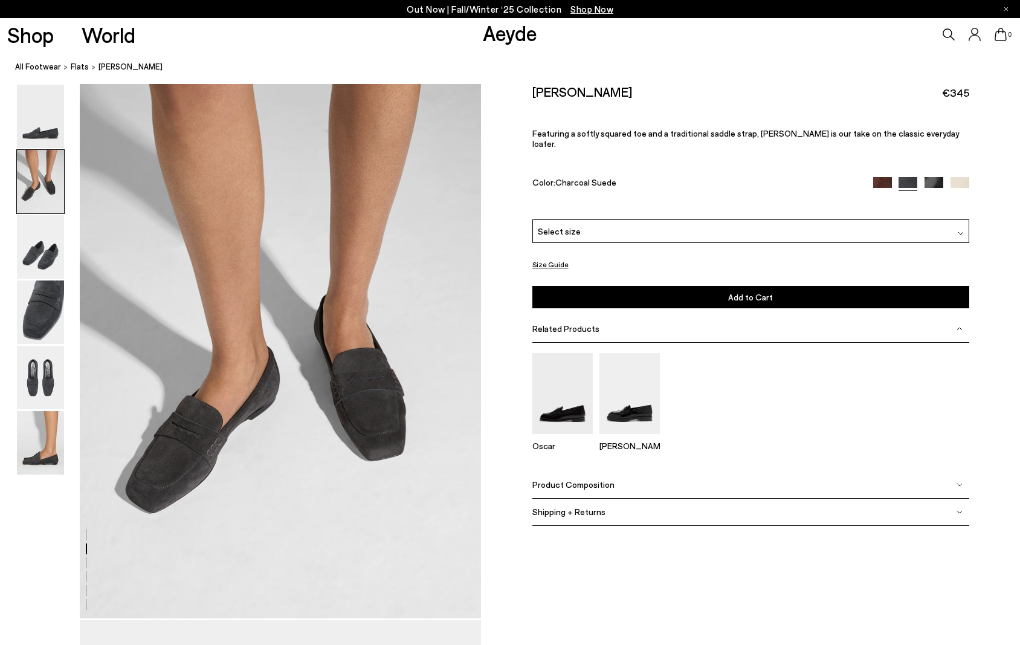
click at [594, 222] on div "Select size" at bounding box center [750, 231] width 437 height 24
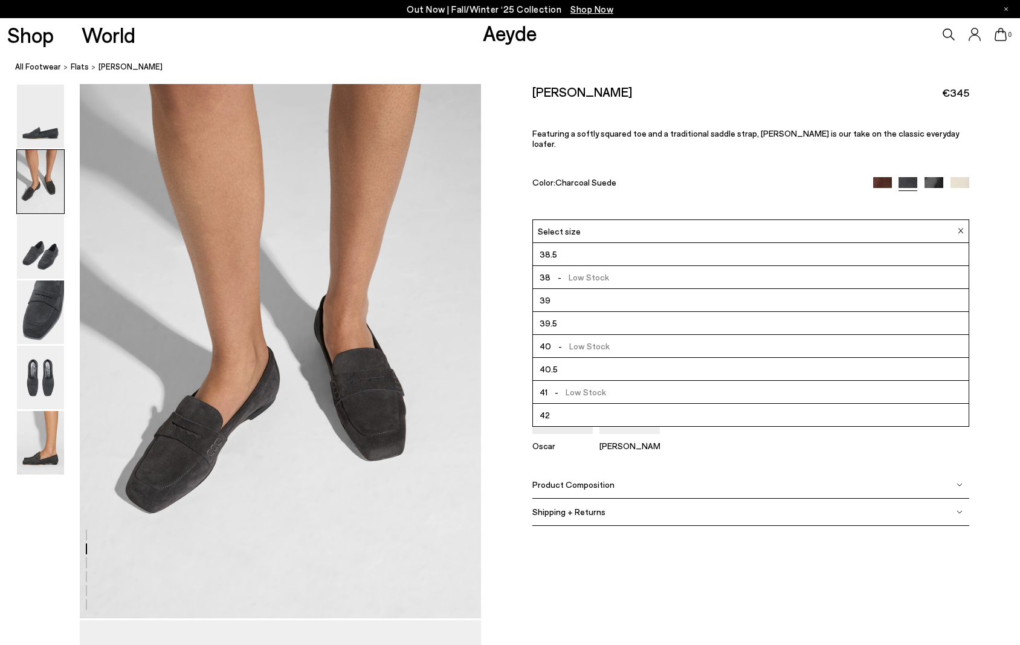
scroll to position [69, 0]
click at [588, 338] on span "- Low Stock" at bounding box center [580, 345] width 58 height 15
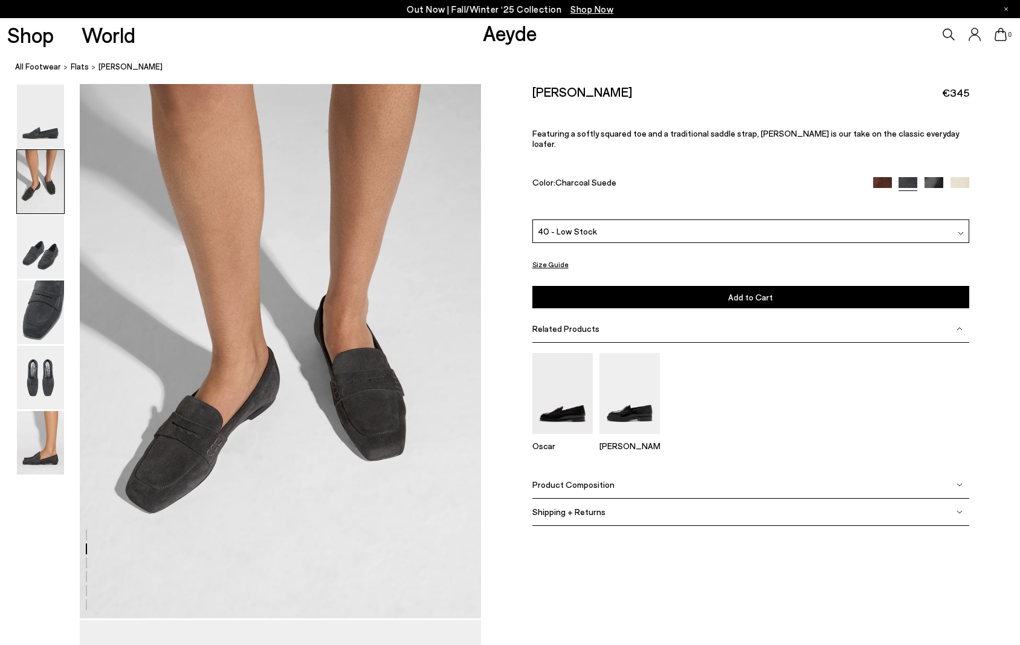
click at [735, 292] on span "Add to Cart" at bounding box center [750, 297] width 45 height 10
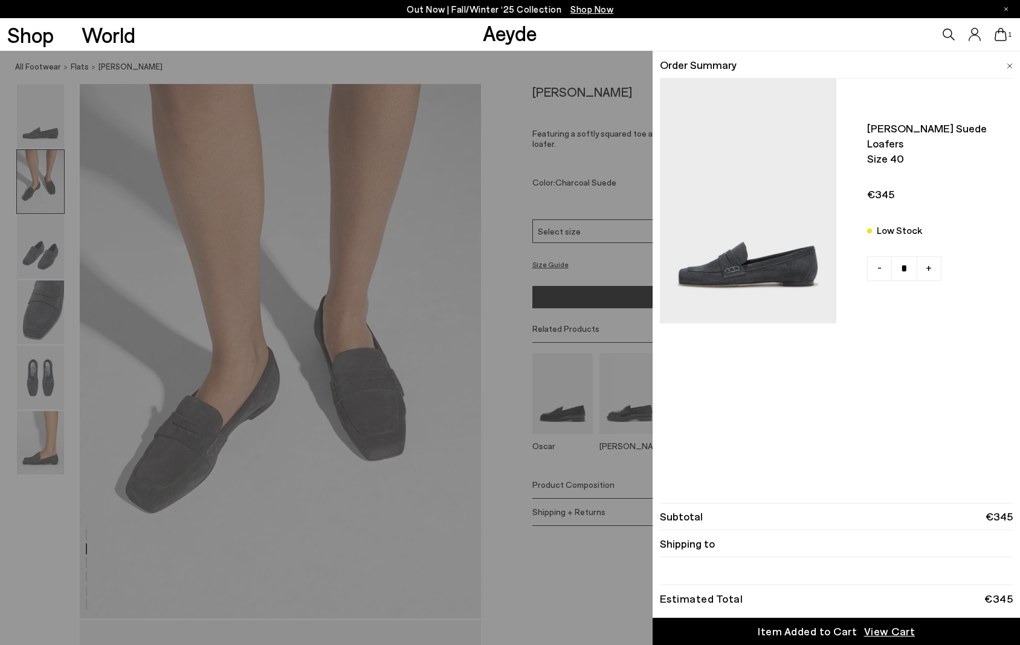
click at [1011, 61] on span at bounding box center [1009, 64] width 6 height 16
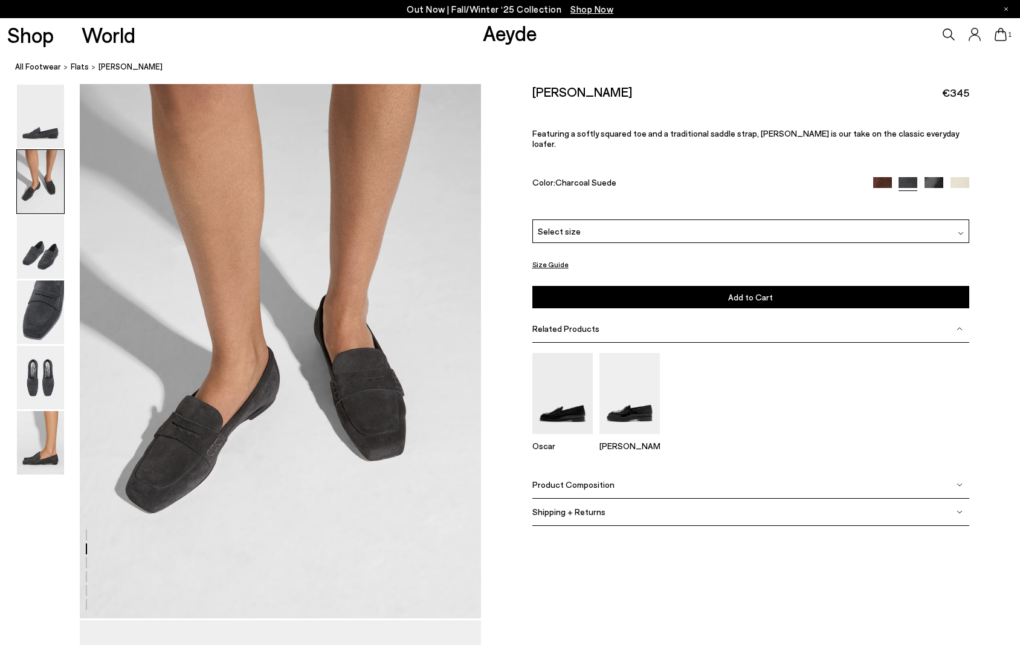
click at [638, 221] on div "Select size" at bounding box center [750, 231] width 437 height 24
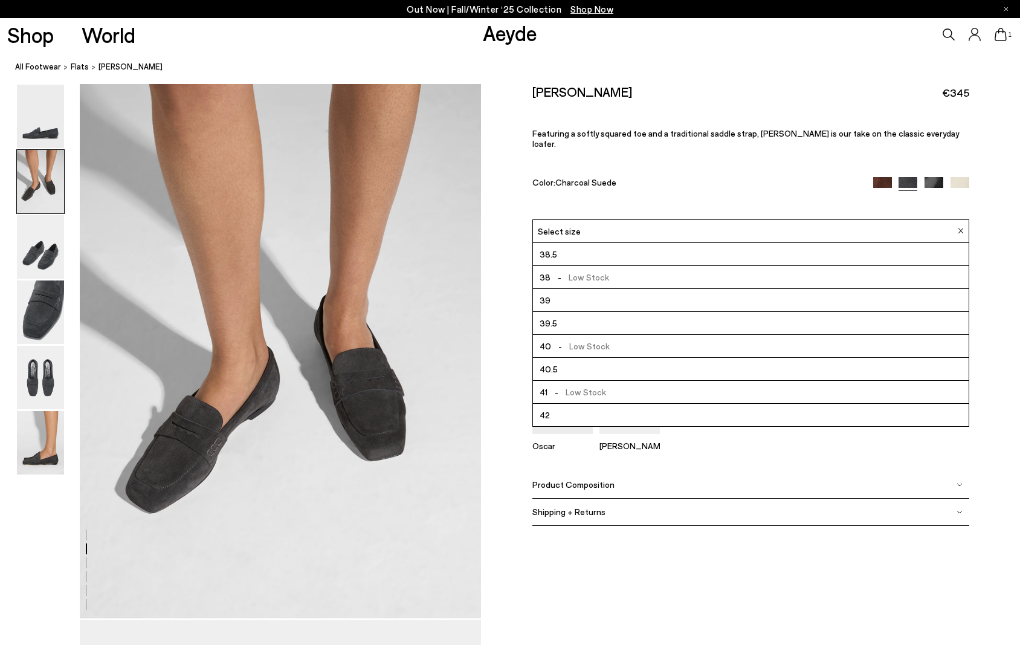
click at [603, 358] on li "40.5" at bounding box center [751, 369] width 436 height 23
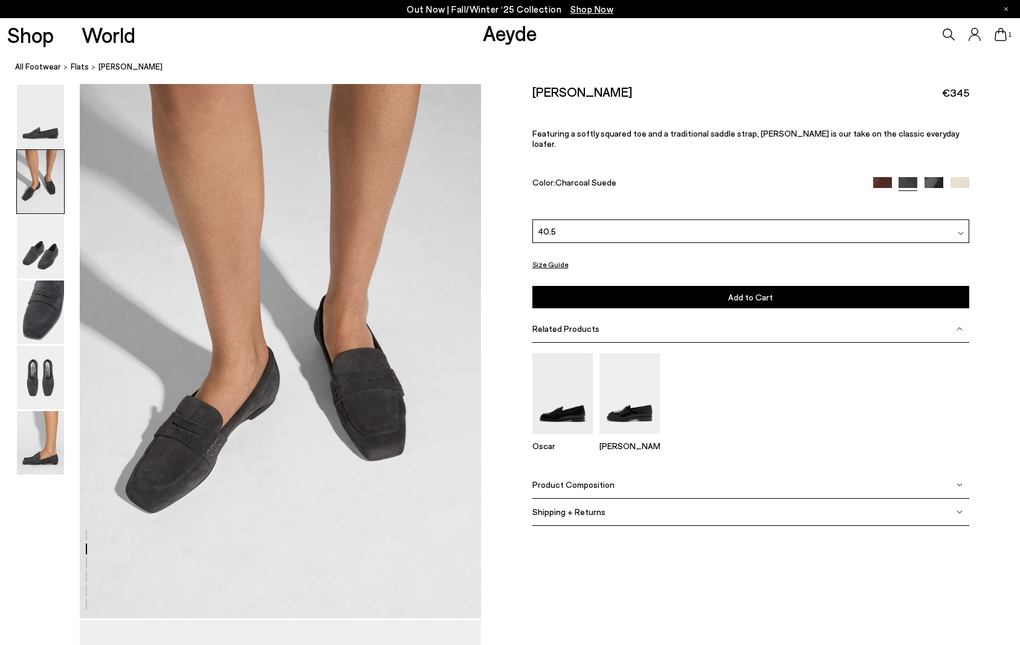
click at [749, 292] on span "Add to Cart" at bounding box center [750, 297] width 45 height 10
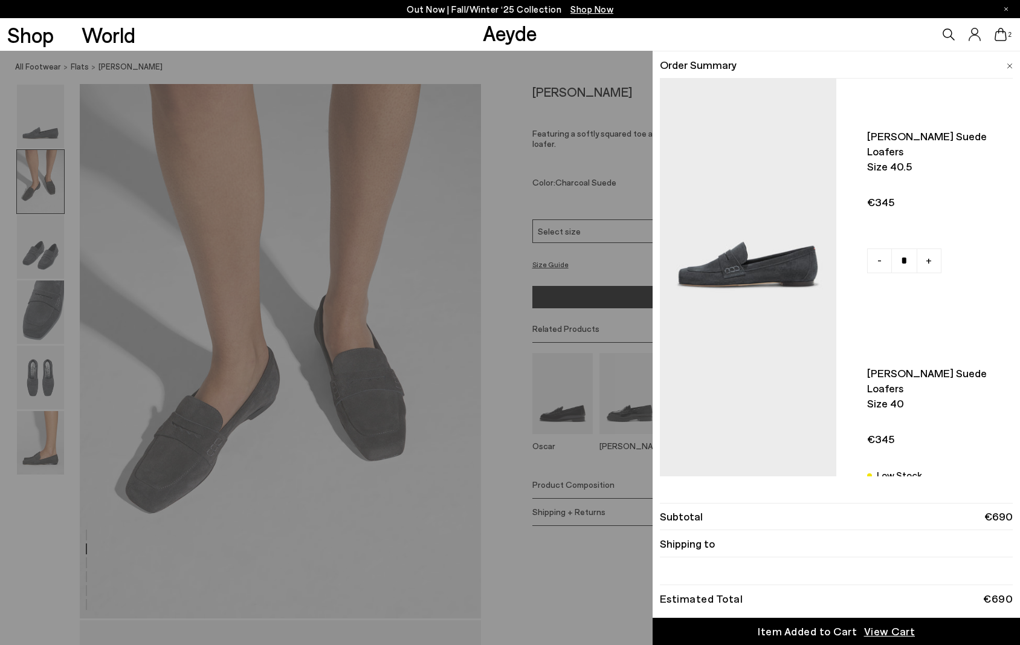
click at [1009, 65] on img at bounding box center [1009, 65] width 6 height 5
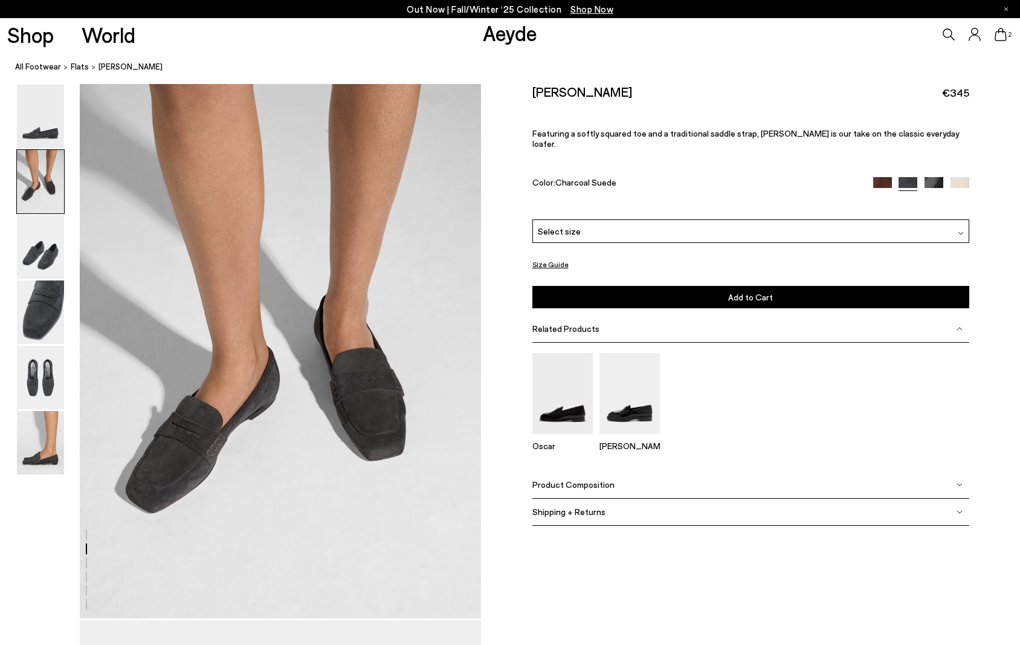
click at [659, 219] on div "Select size" at bounding box center [750, 231] width 437 height 24
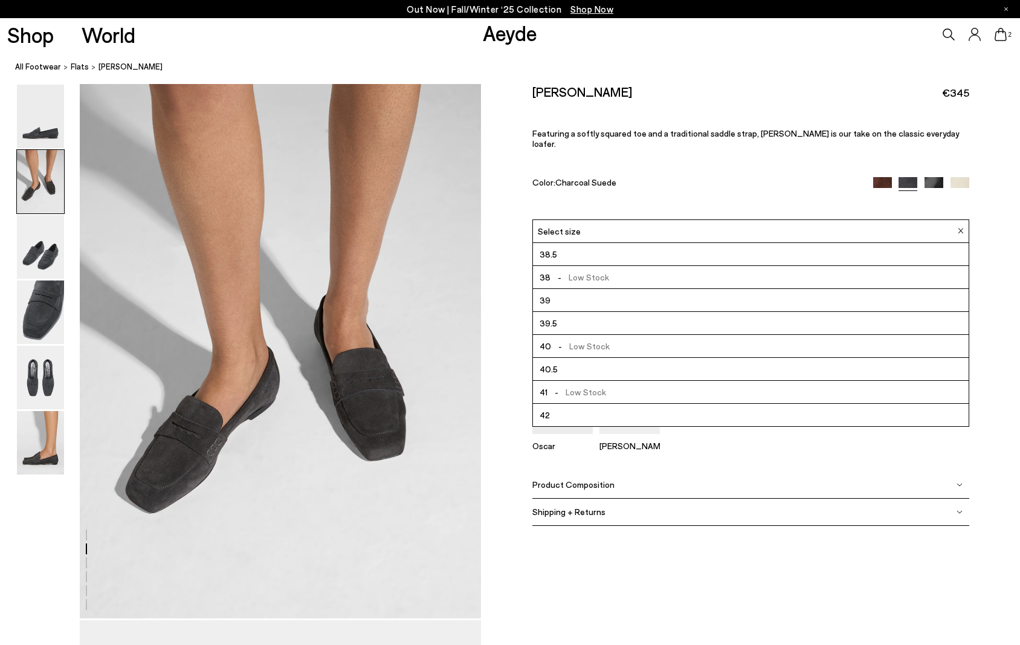
click at [600, 358] on li "40.5" at bounding box center [751, 369] width 436 height 23
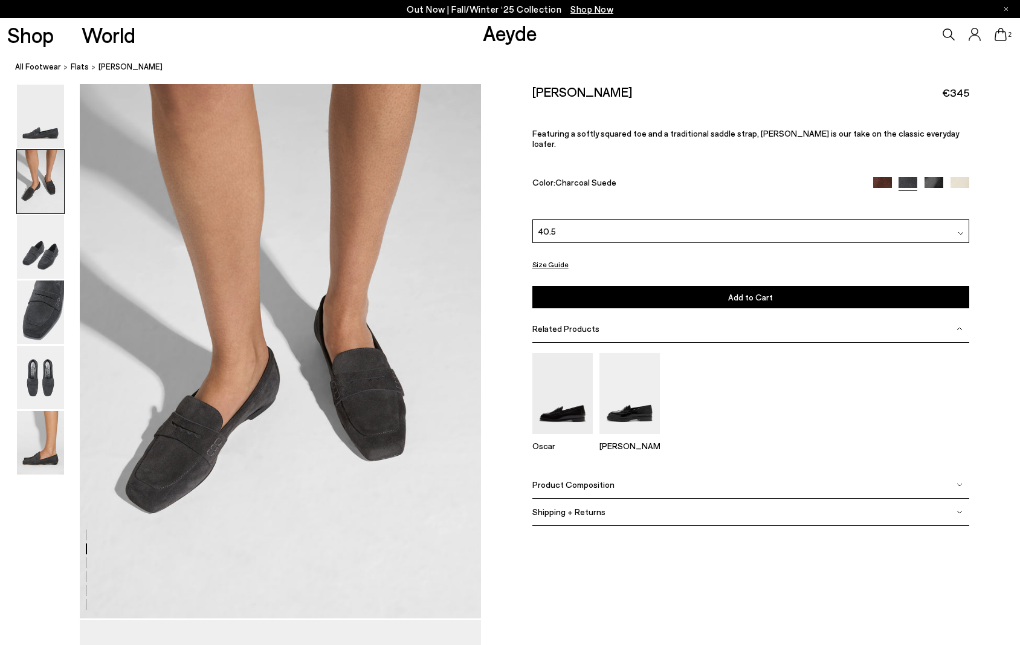
click at [639, 221] on div "40.5" at bounding box center [750, 231] width 437 height 24
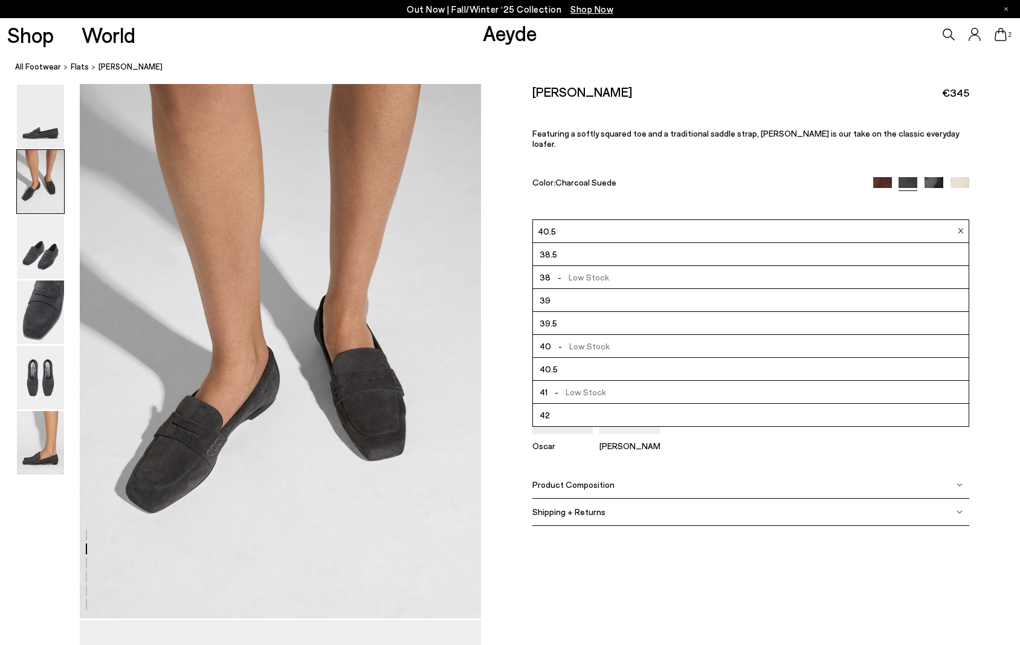
click at [596, 314] on li "39.5" at bounding box center [751, 323] width 436 height 23
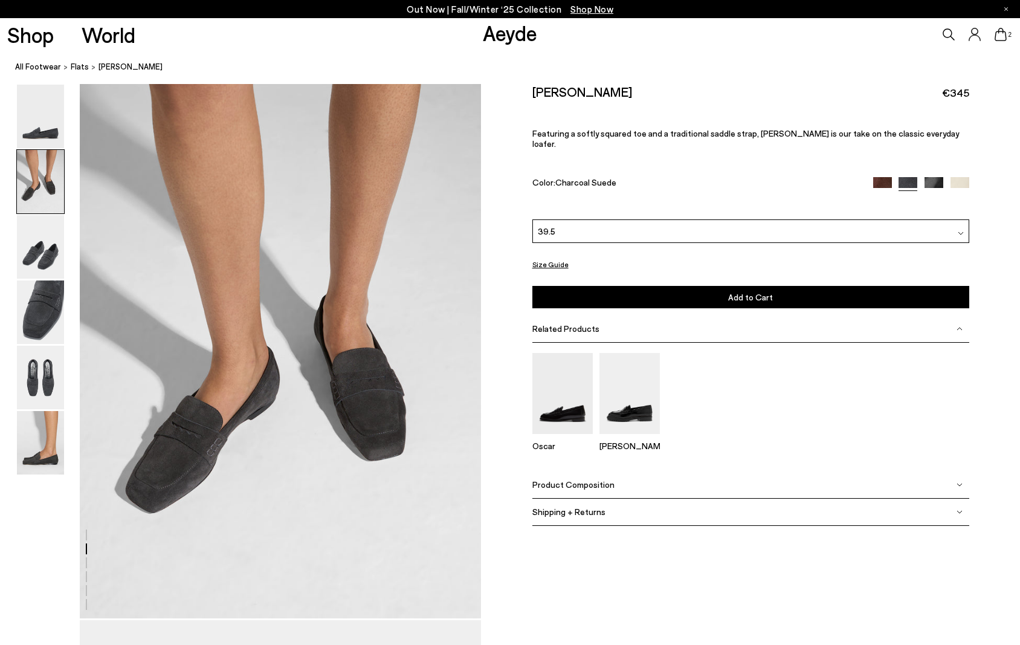
click at [721, 288] on button "Add to Cart Select a Size First" at bounding box center [750, 297] width 437 height 22
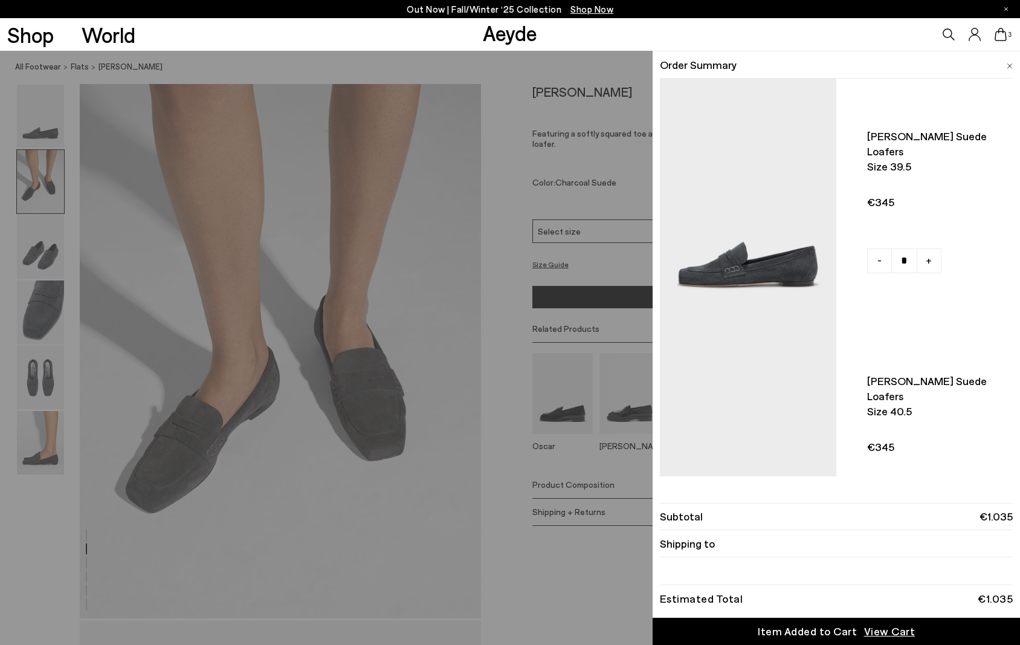
scroll to position [1, 0]
click at [516, 70] on div "Quick Add Color Size View Details Order Summary Lana suede loafers Size 39.5 - …" at bounding box center [510, 348] width 1020 height 594
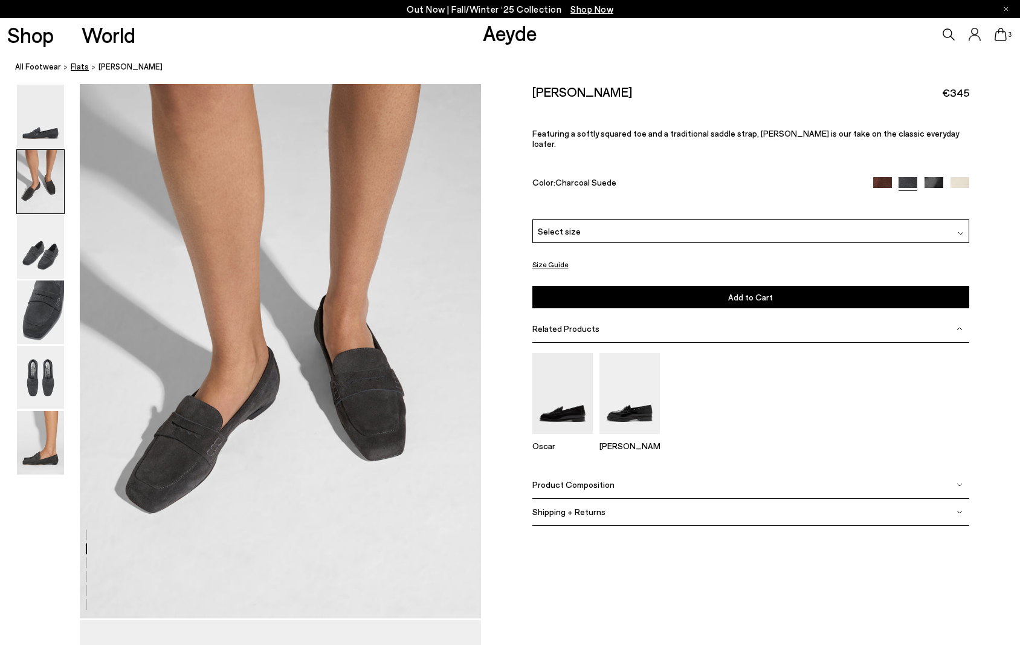
click at [71, 66] on span "flats" at bounding box center [80, 67] width 18 height 10
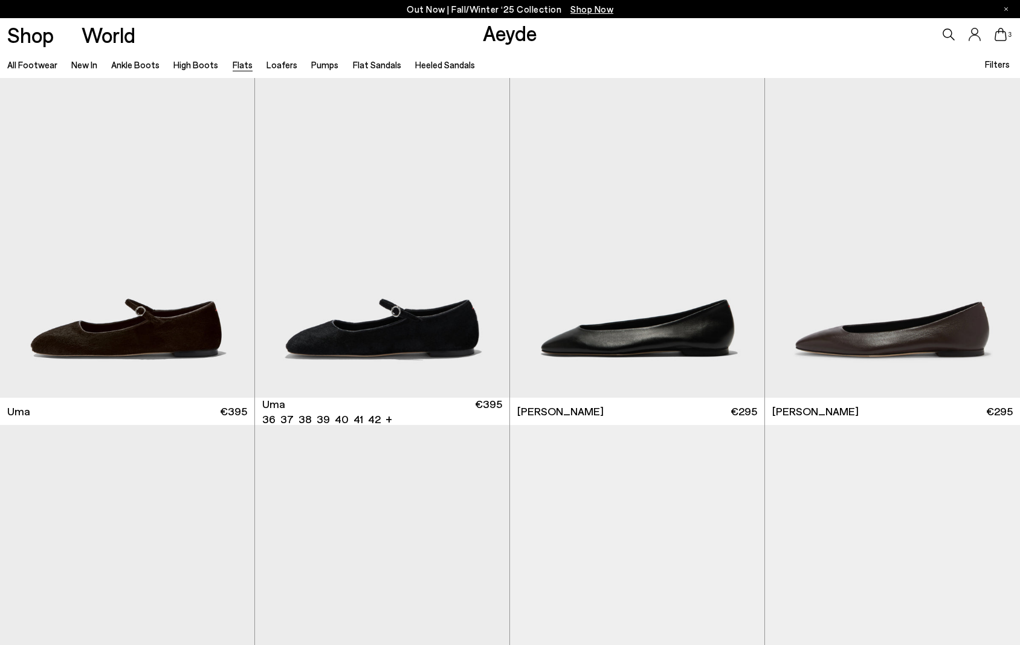
click at [988, 70] on span "Filters" at bounding box center [997, 64] width 25 height 14
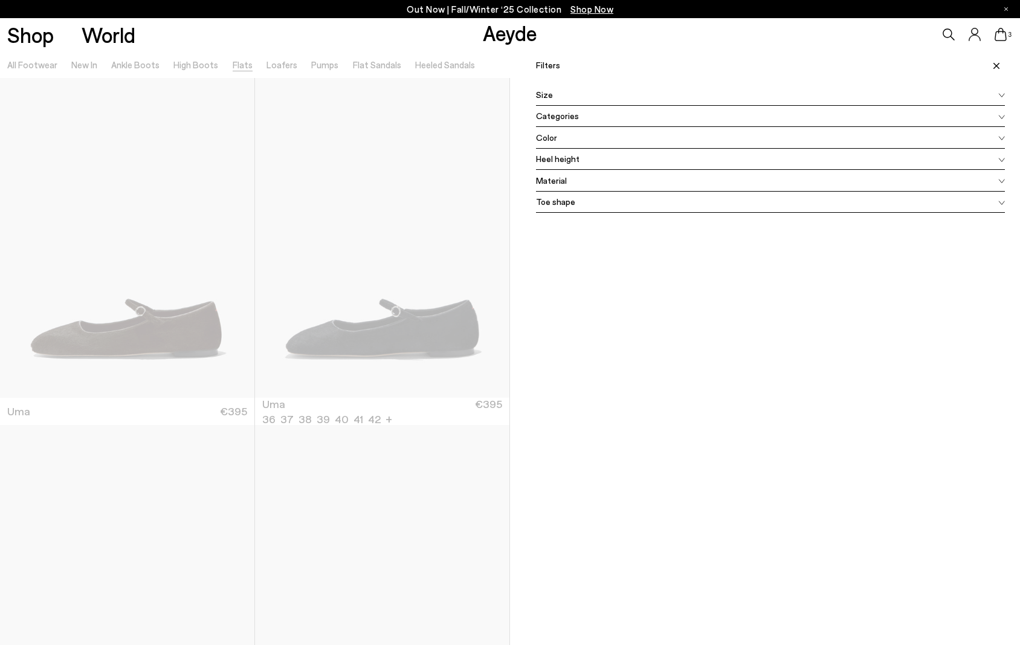
click at [582, 135] on div "Color" at bounding box center [770, 138] width 469 height 22
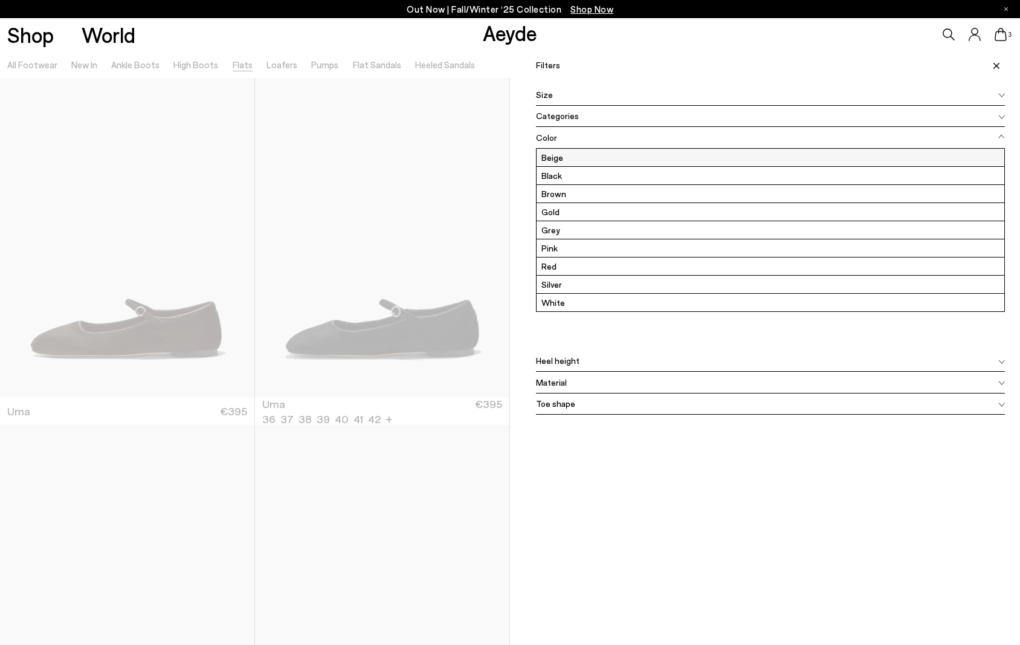
click at [576, 156] on label "Beige" at bounding box center [770, 158] width 468 height 18
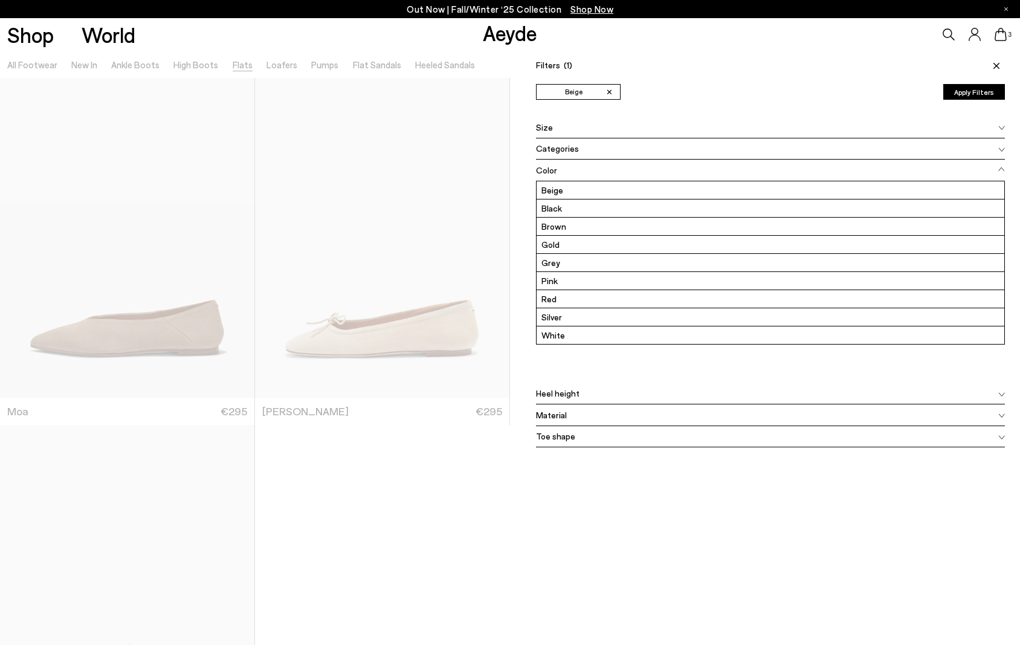
click at [969, 96] on button "Apply Filters" at bounding box center [974, 92] width 62 height 16
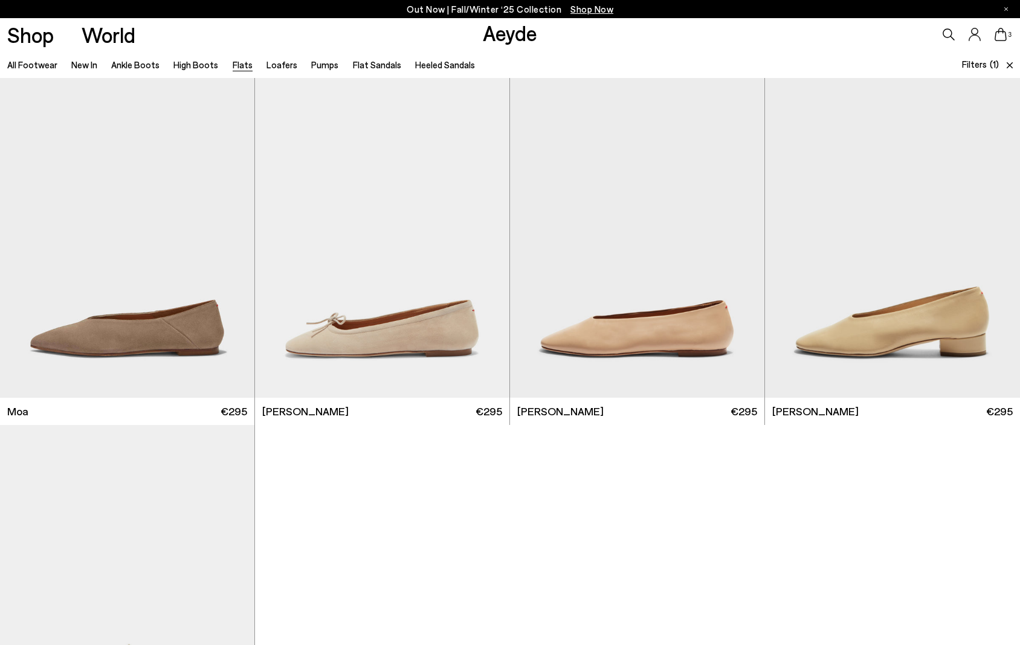
click at [1005, 63] on span at bounding box center [1007, 64] width 9 height 27
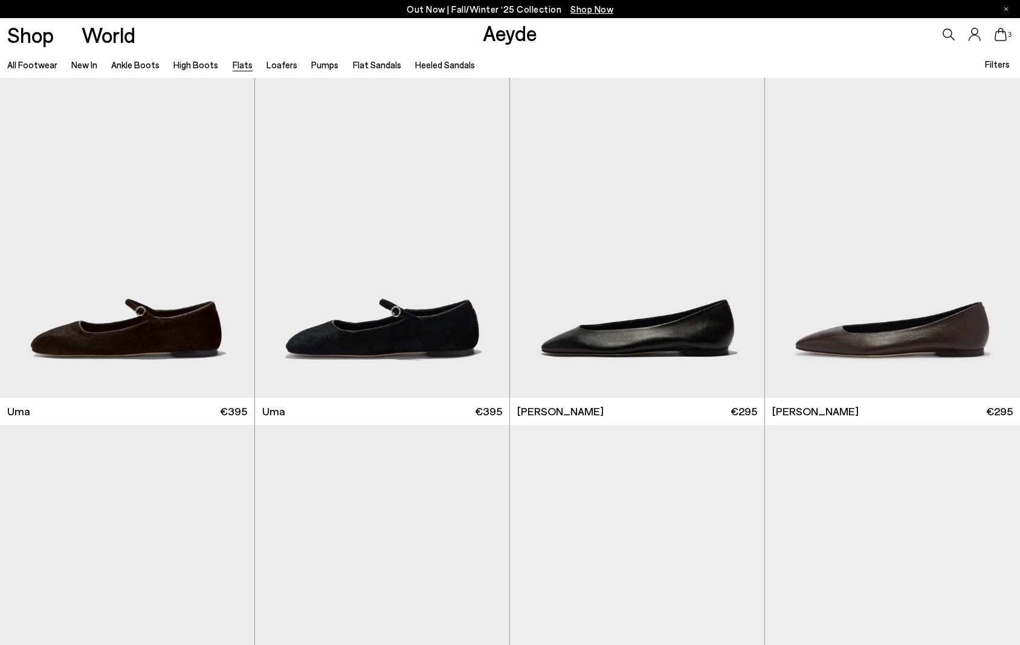
click at [994, 65] on span "Filters" at bounding box center [997, 64] width 25 height 11
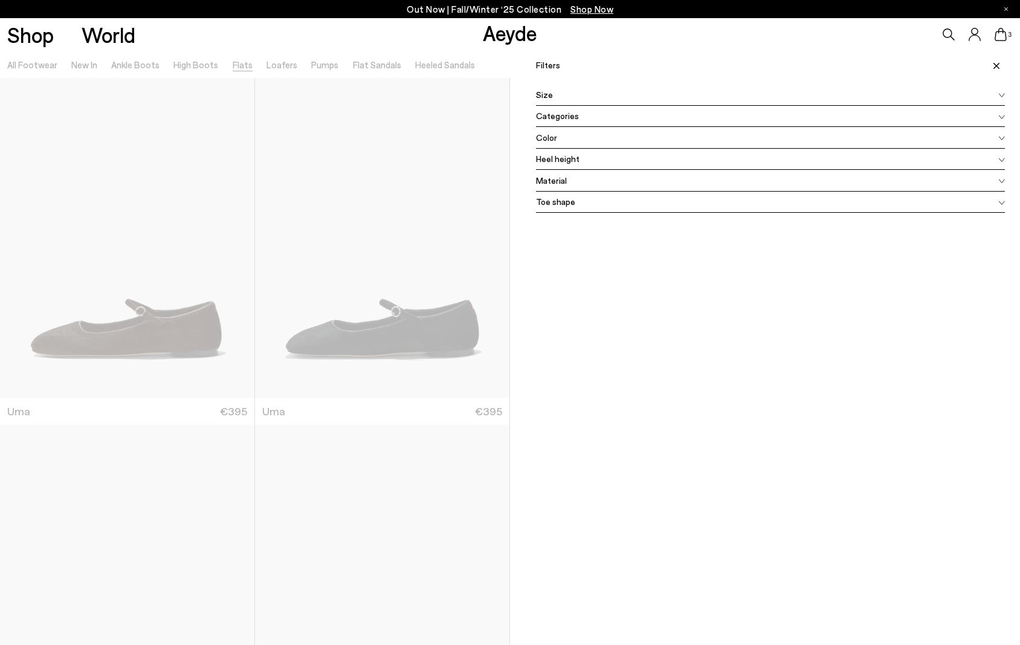
click at [559, 138] on div "Color" at bounding box center [770, 138] width 469 height 22
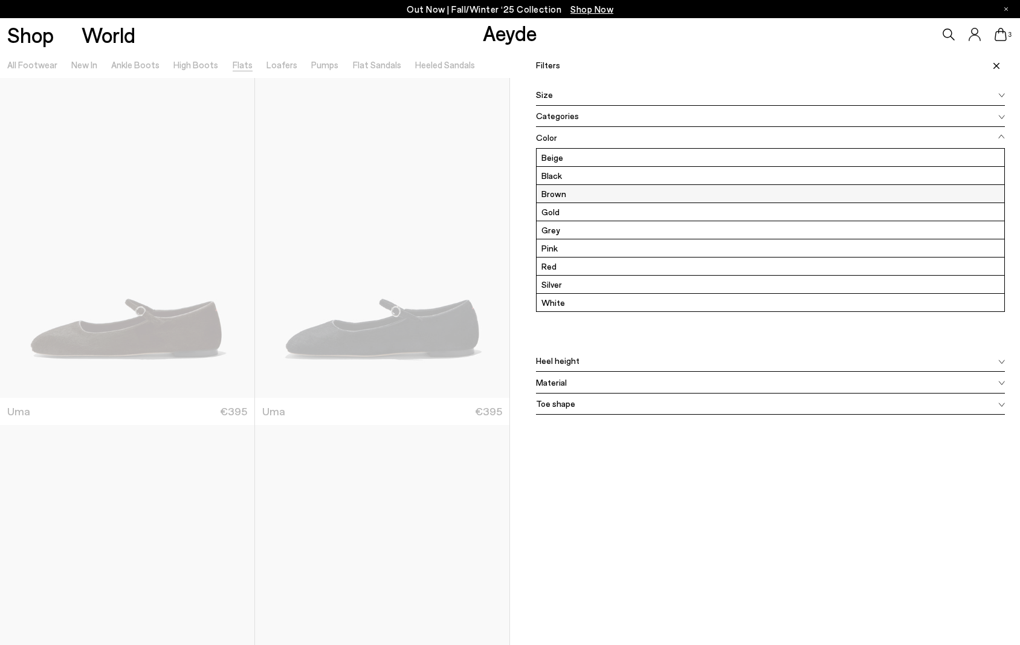
click at [565, 194] on label "Brown" at bounding box center [770, 194] width 468 height 18
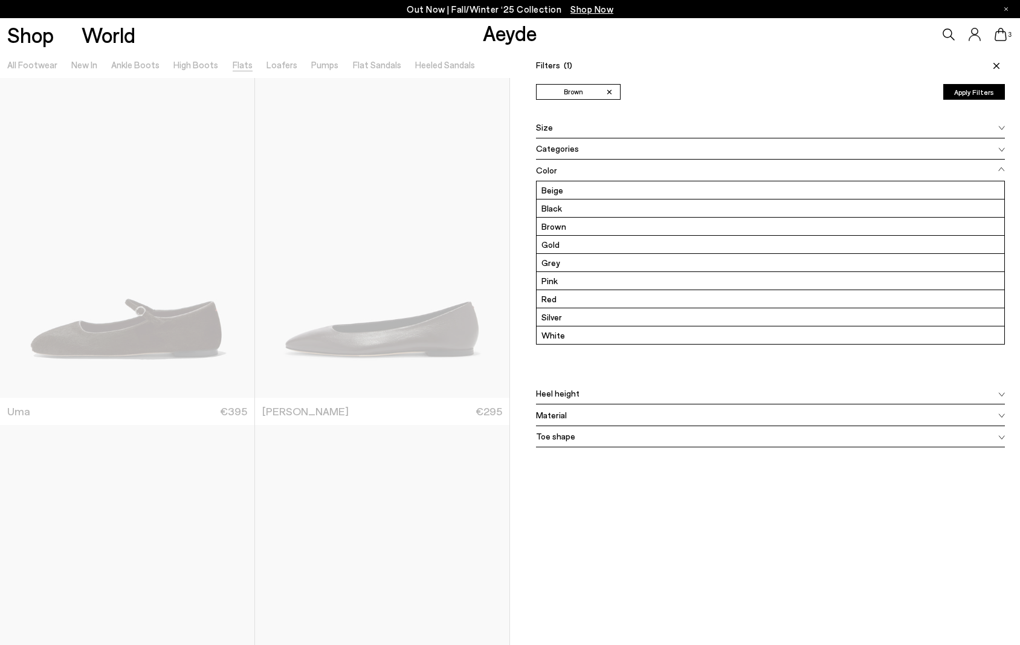
click at [967, 92] on button "Apply Filters" at bounding box center [974, 92] width 62 height 16
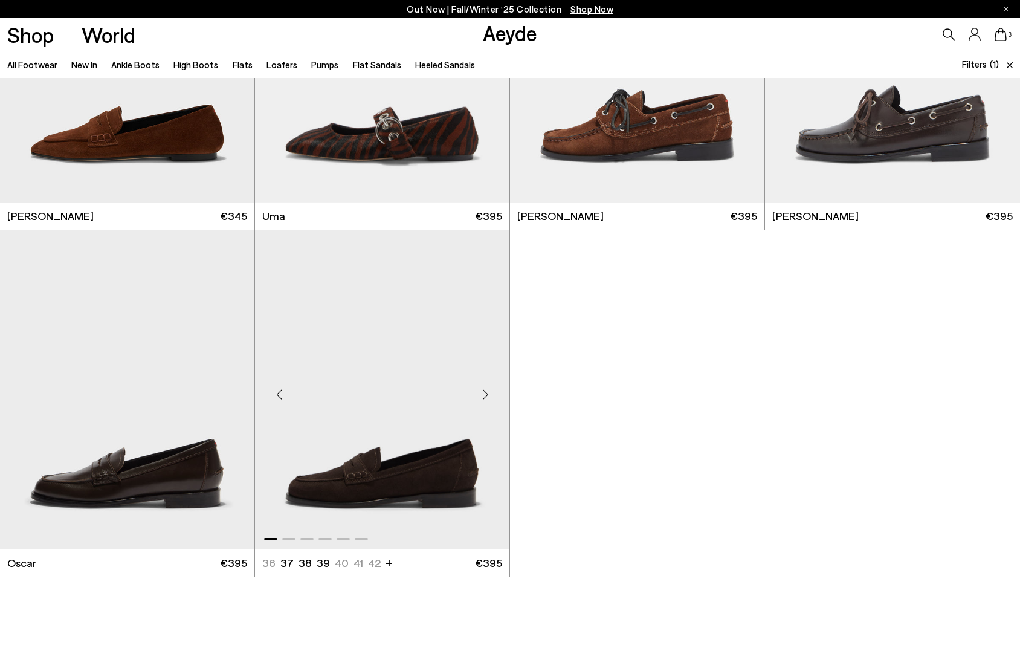
scroll to position [1930, 0]
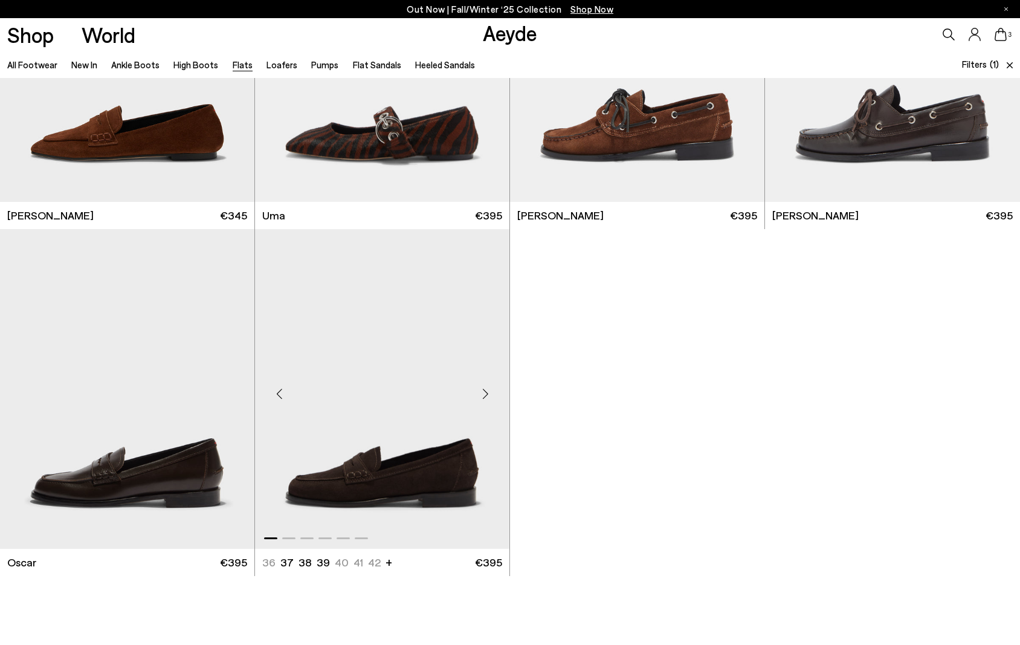
click at [482, 393] on div "Next slide" at bounding box center [485, 393] width 36 height 36
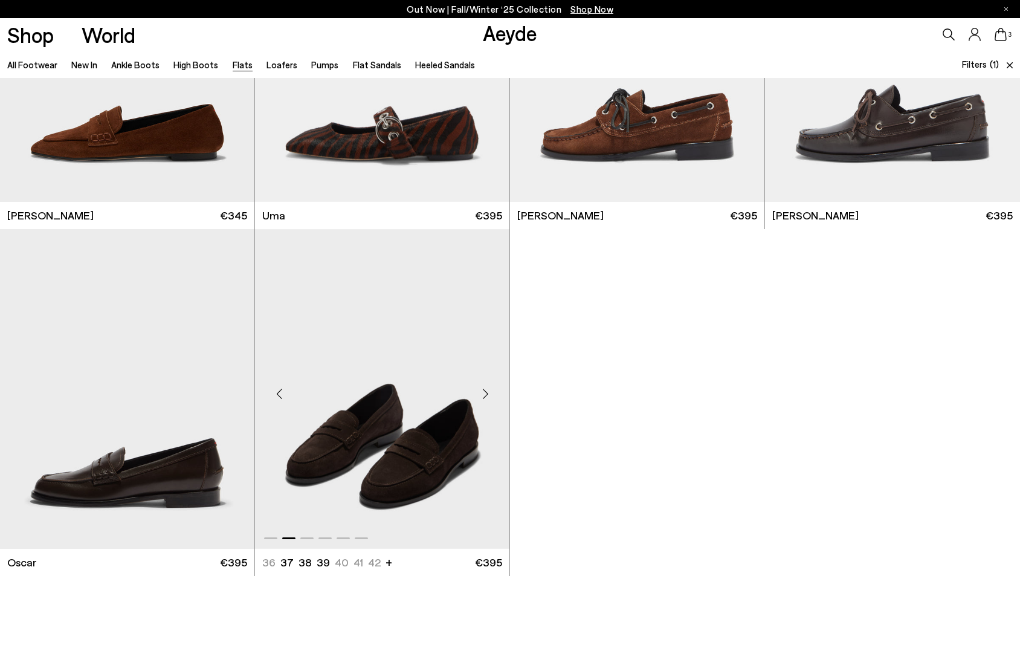
click at [482, 393] on div "Next slide" at bounding box center [485, 393] width 36 height 36
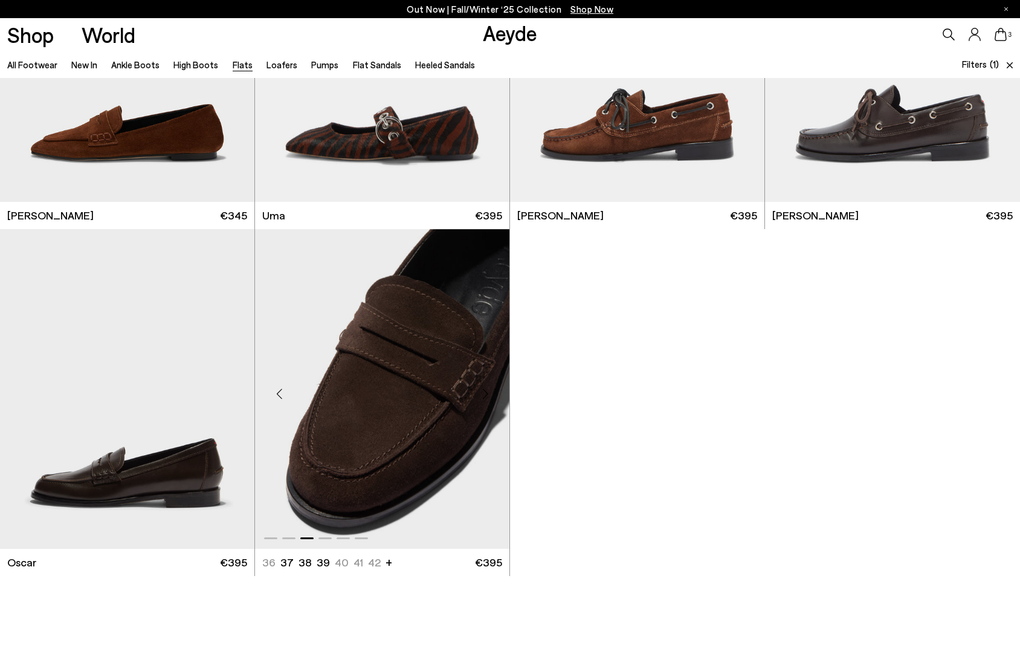
click at [482, 393] on div "Next slide" at bounding box center [485, 393] width 36 height 36
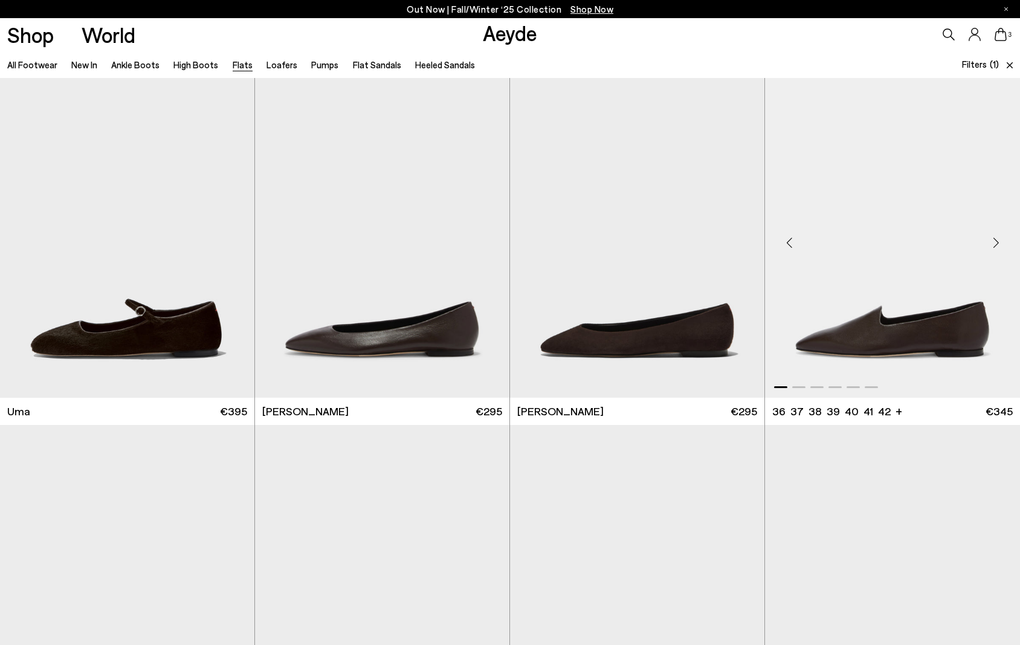
scroll to position [0, 0]
click at [992, 238] on div "Next slide" at bounding box center [995, 243] width 36 height 36
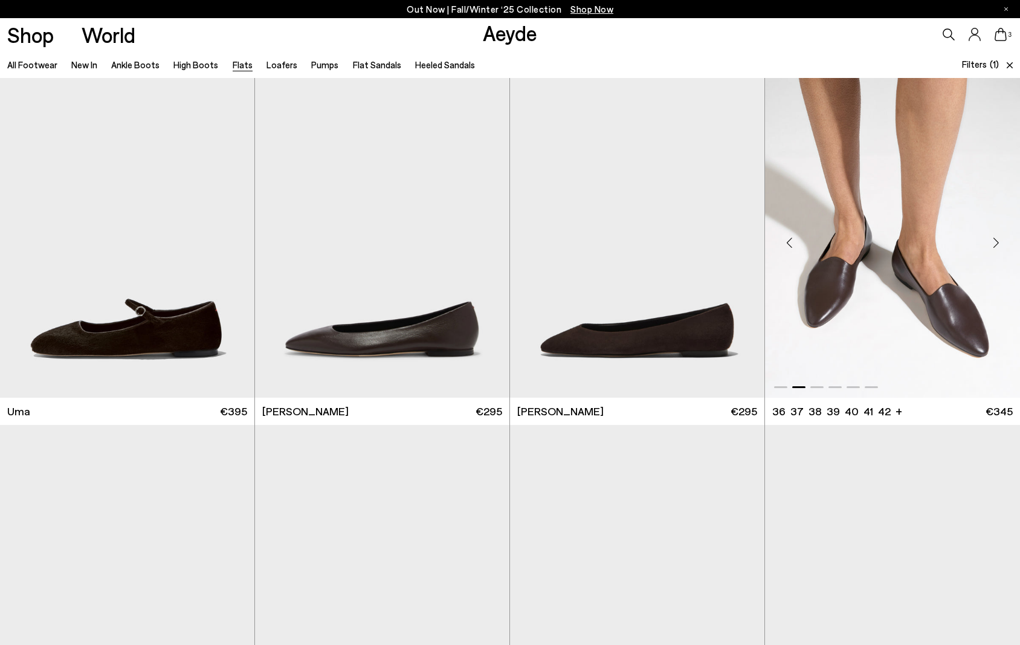
click at [994, 239] on div "Next slide" at bounding box center [995, 243] width 36 height 36
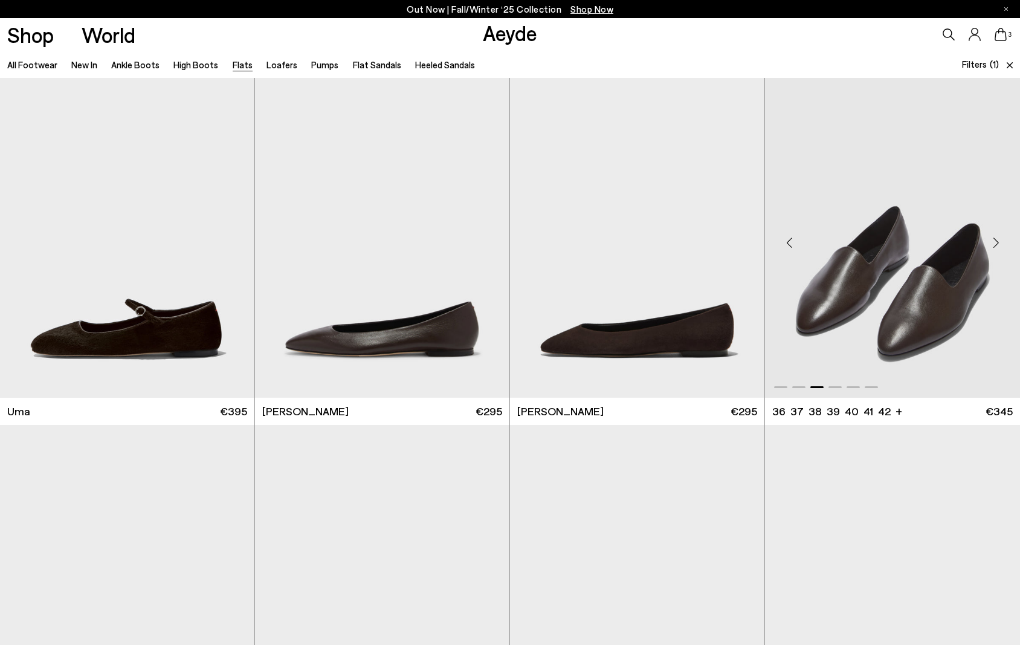
click at [994, 239] on div "Next slide" at bounding box center [995, 243] width 36 height 36
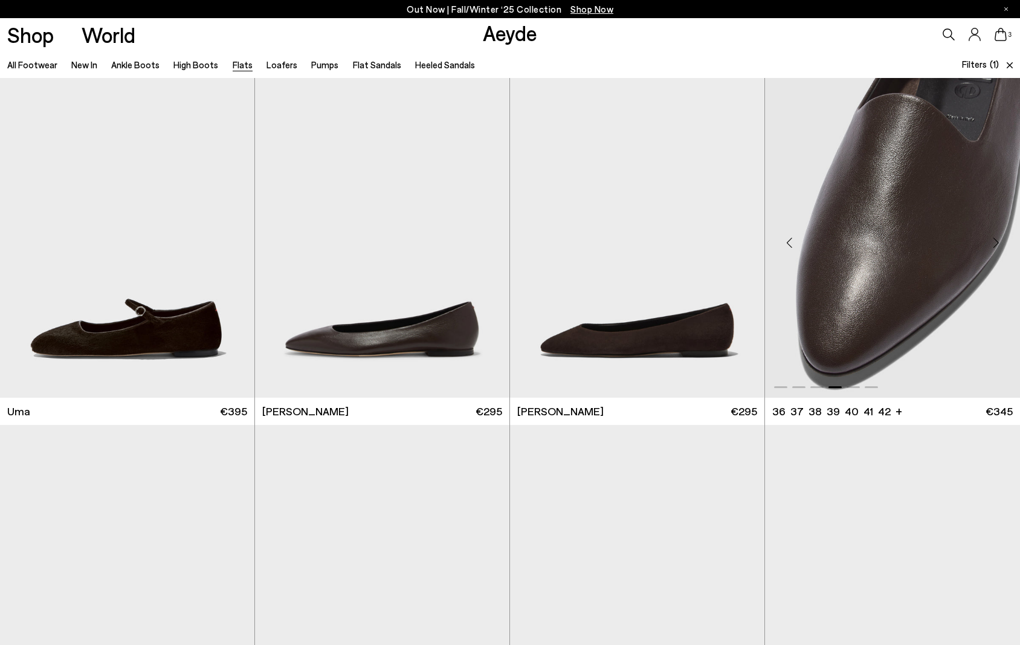
click at [906, 271] on img "4 / 6" at bounding box center [892, 238] width 255 height 320
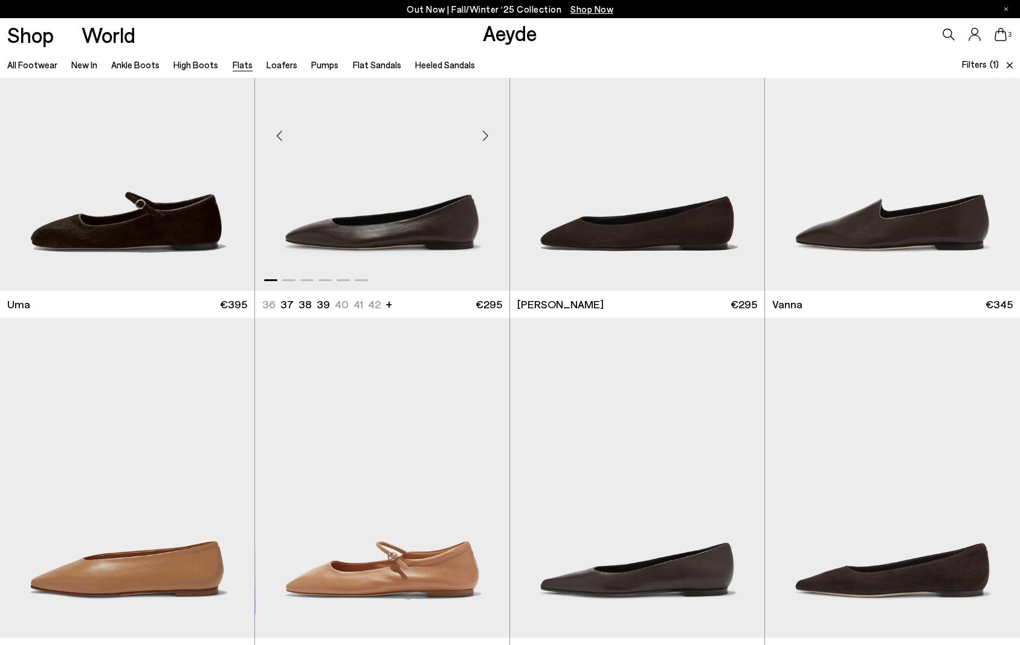
scroll to position [140, 0]
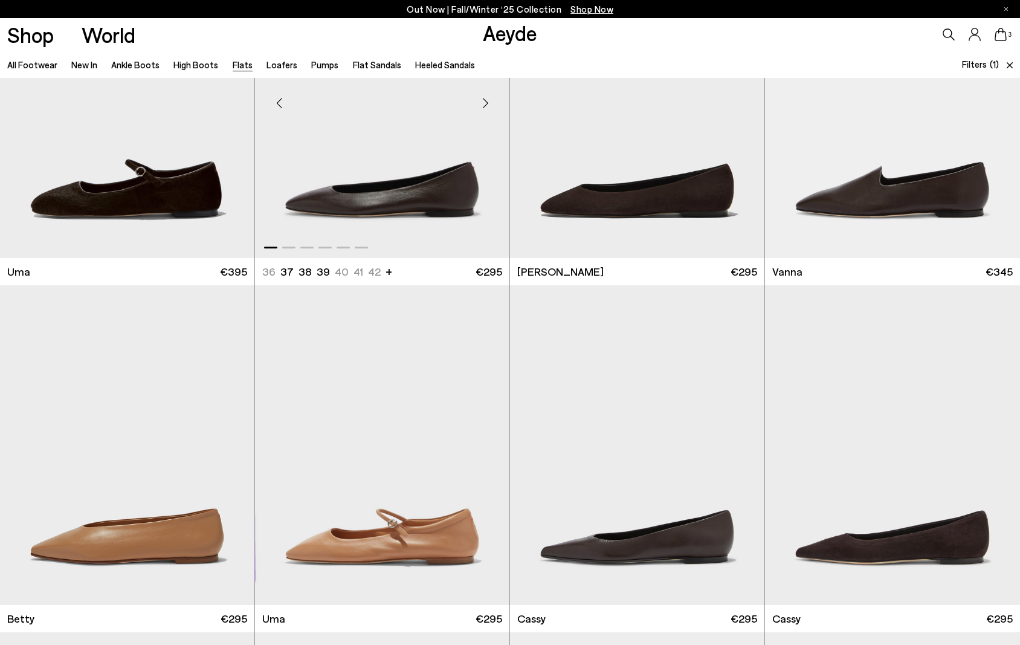
click at [481, 101] on div "Next slide" at bounding box center [485, 103] width 36 height 36
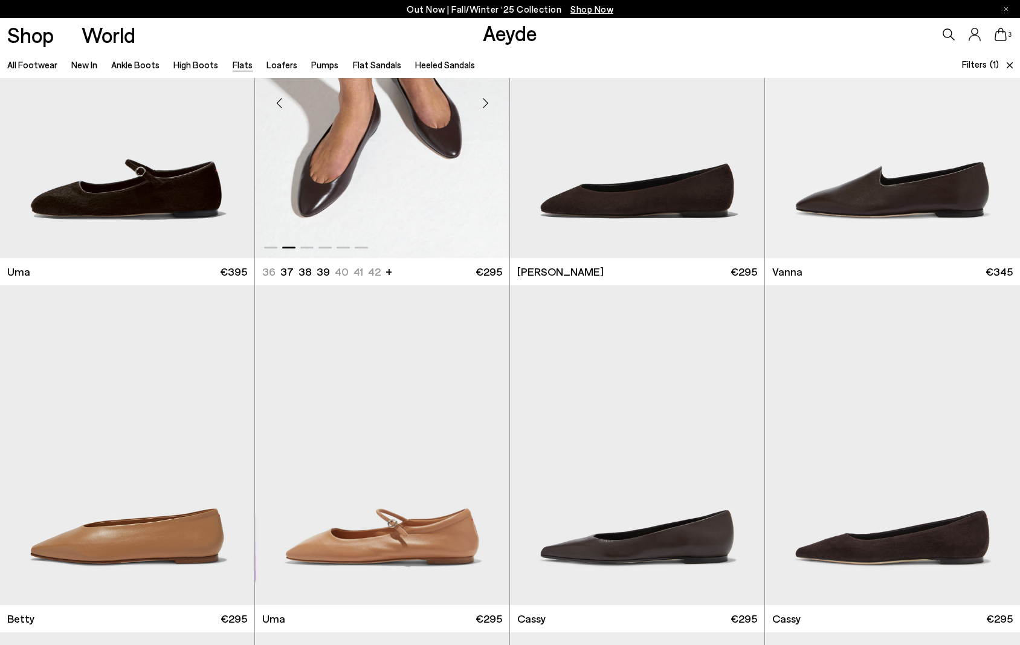
click at [481, 101] on div "Next slide" at bounding box center [485, 103] width 36 height 36
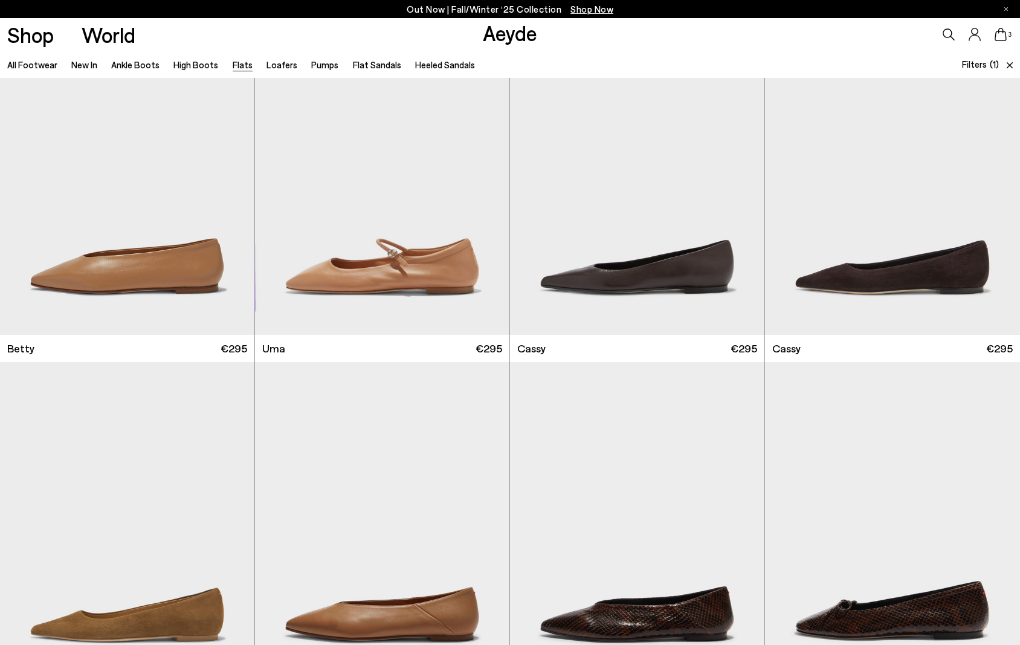
scroll to position [414, 0]
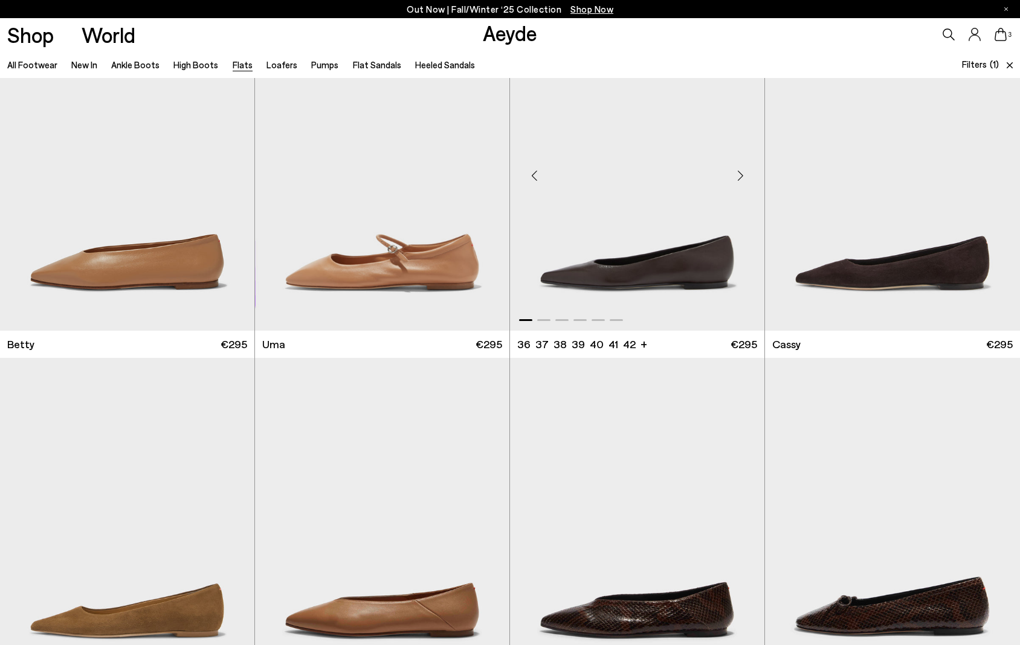
click at [740, 176] on div "Next slide" at bounding box center [740, 176] width 36 height 36
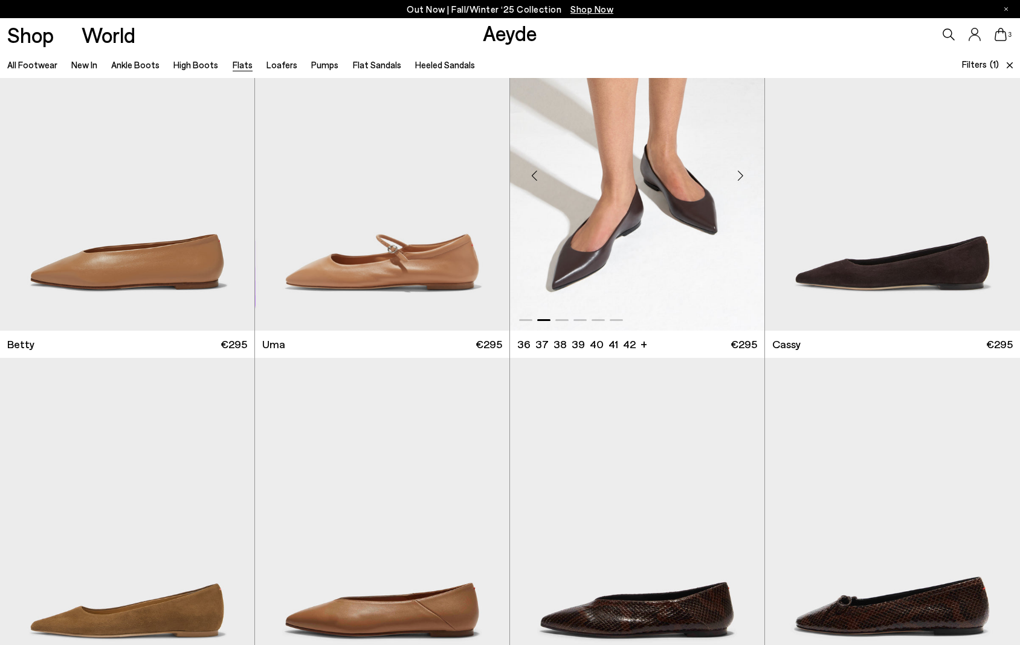
click at [740, 176] on div "Next slide" at bounding box center [740, 176] width 36 height 36
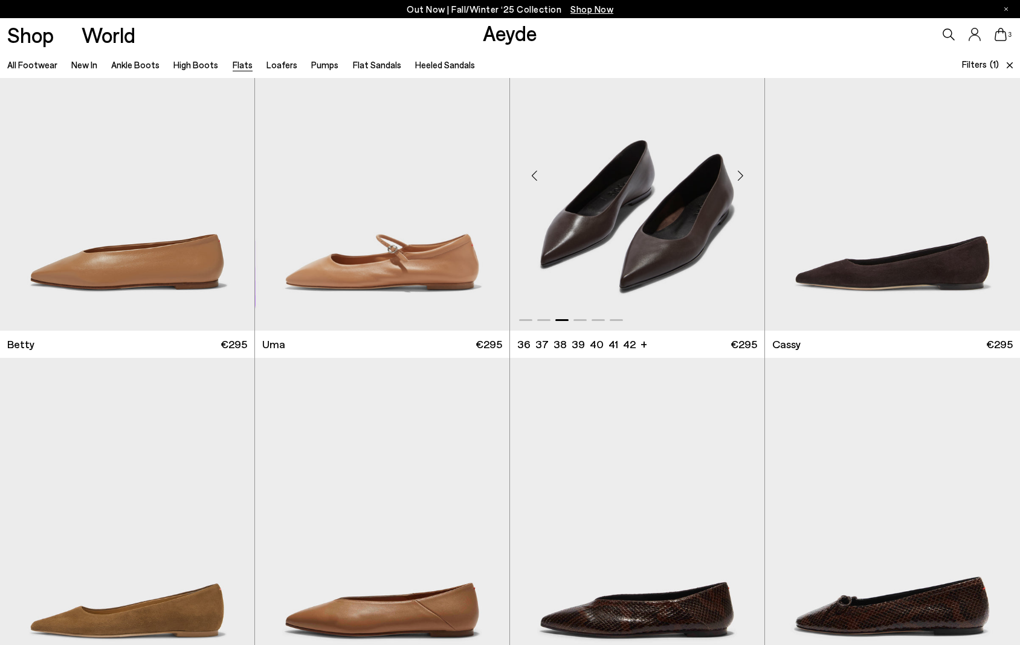
click at [740, 176] on div "Next slide" at bounding box center [740, 176] width 36 height 36
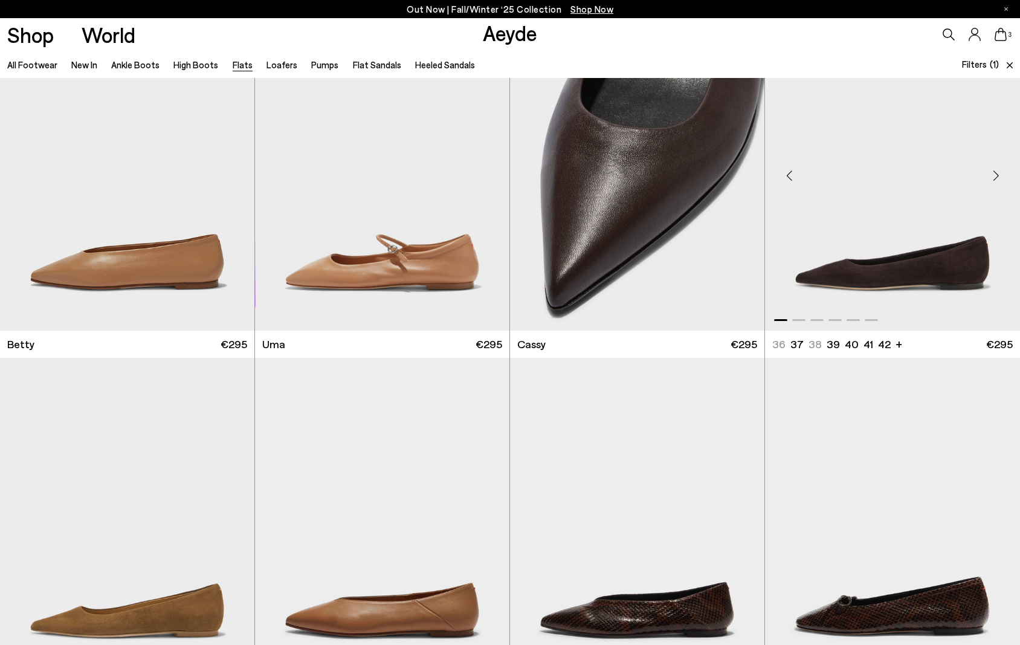
click at [1002, 173] on div "Next slide" at bounding box center [995, 176] width 36 height 36
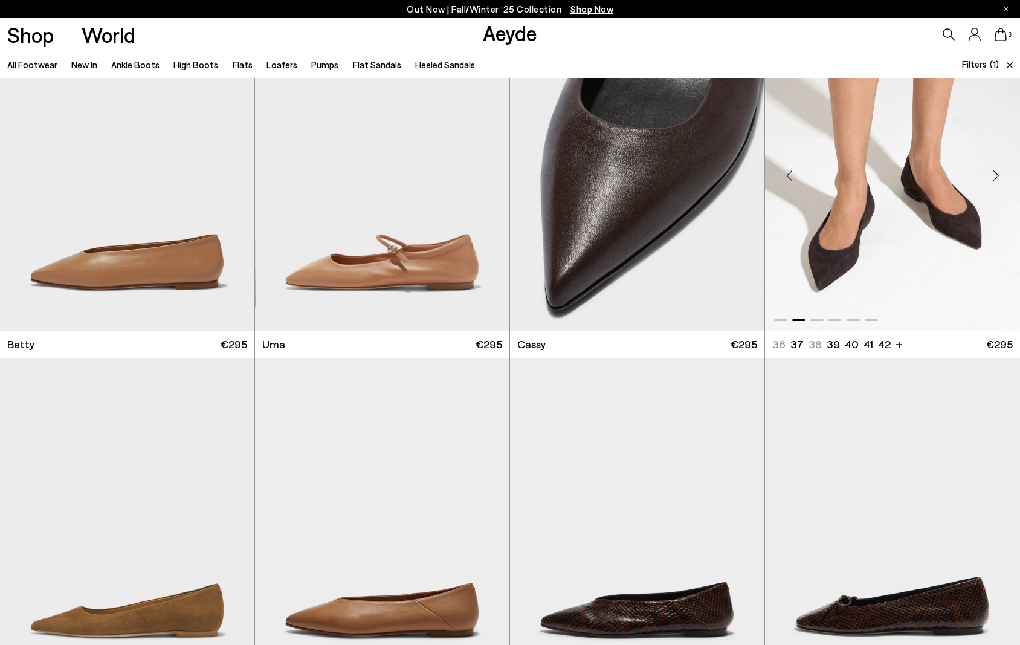
click at [1002, 173] on div "Next slide" at bounding box center [995, 176] width 36 height 36
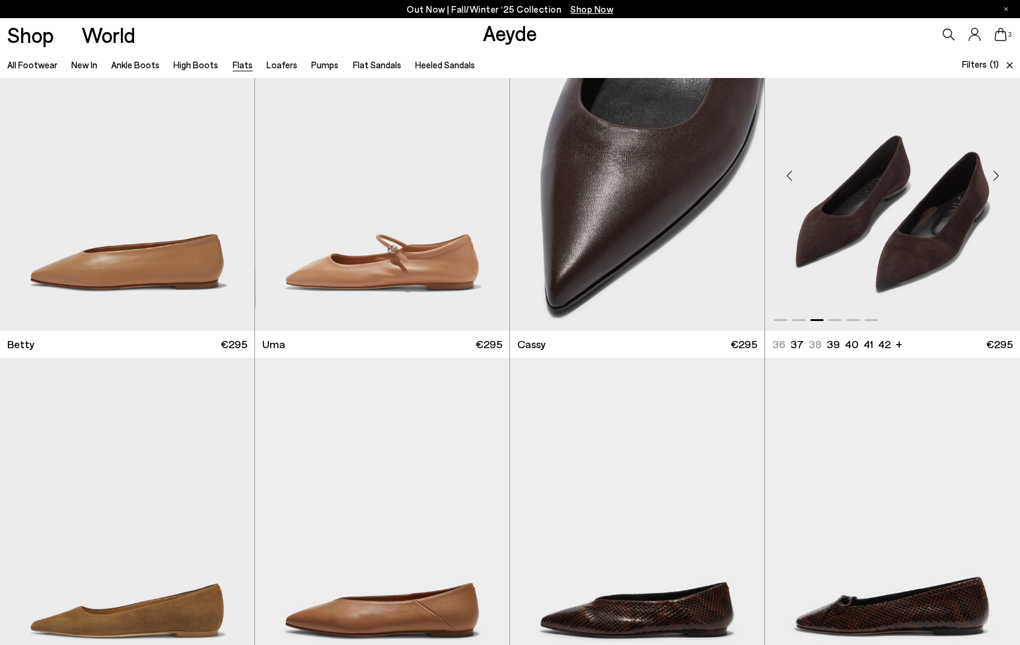
click at [1000, 173] on div "Next slide" at bounding box center [995, 176] width 36 height 36
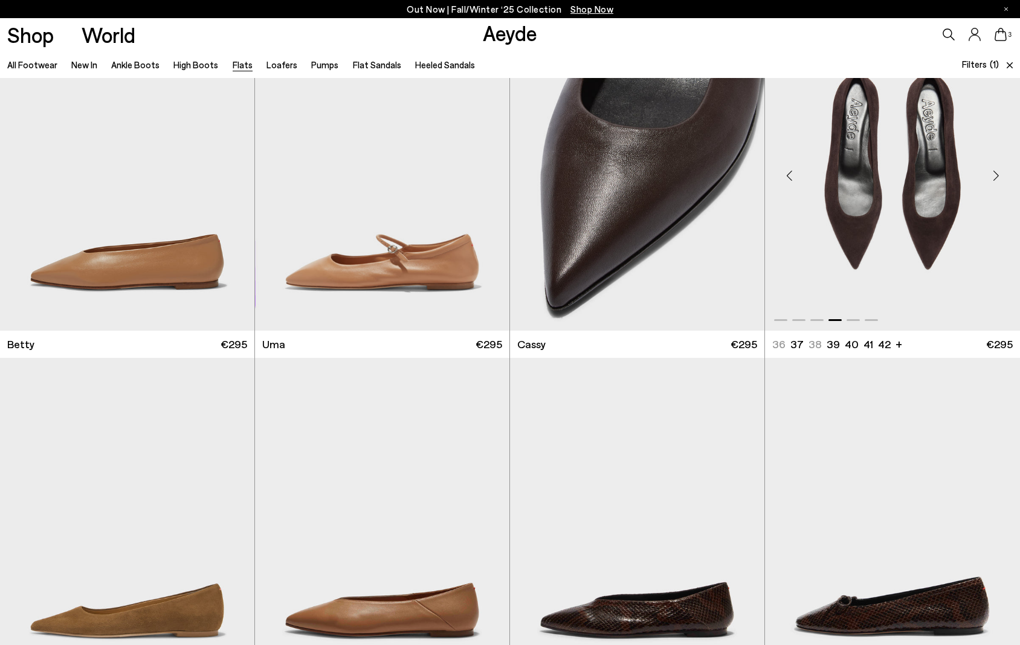
click at [993, 176] on div "Next slide" at bounding box center [995, 176] width 36 height 36
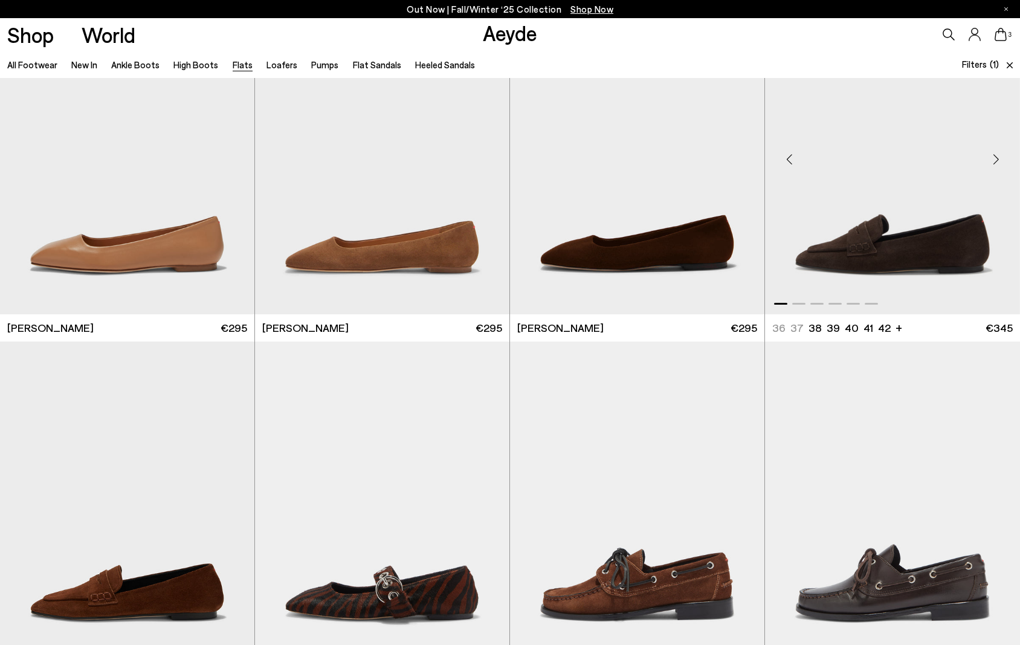
scroll to position [1536, 0]
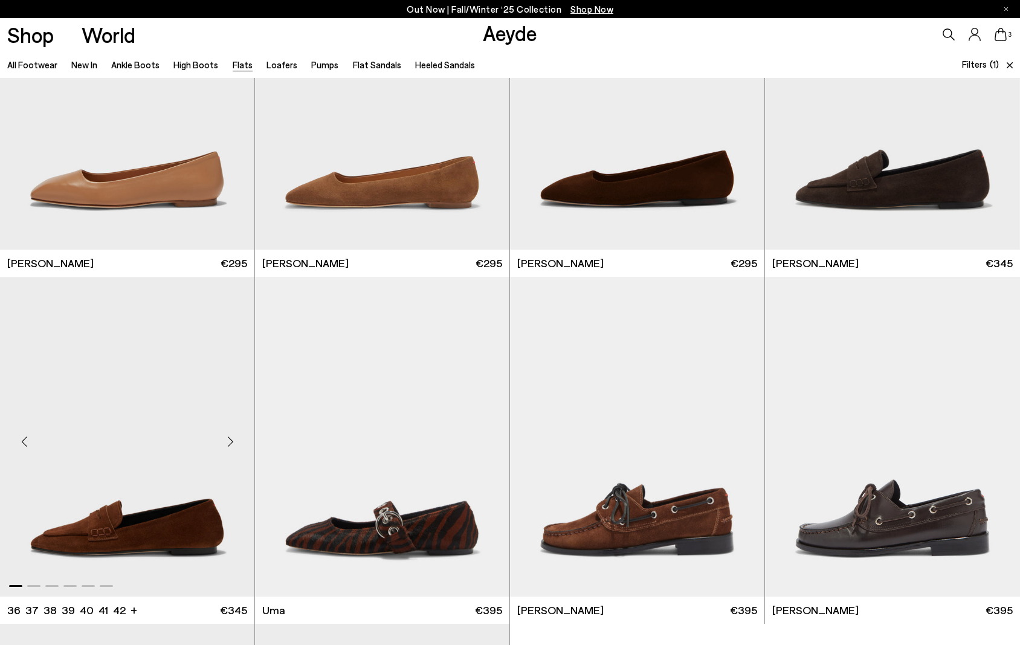
click at [225, 445] on div "Next slide" at bounding box center [230, 441] width 36 height 36
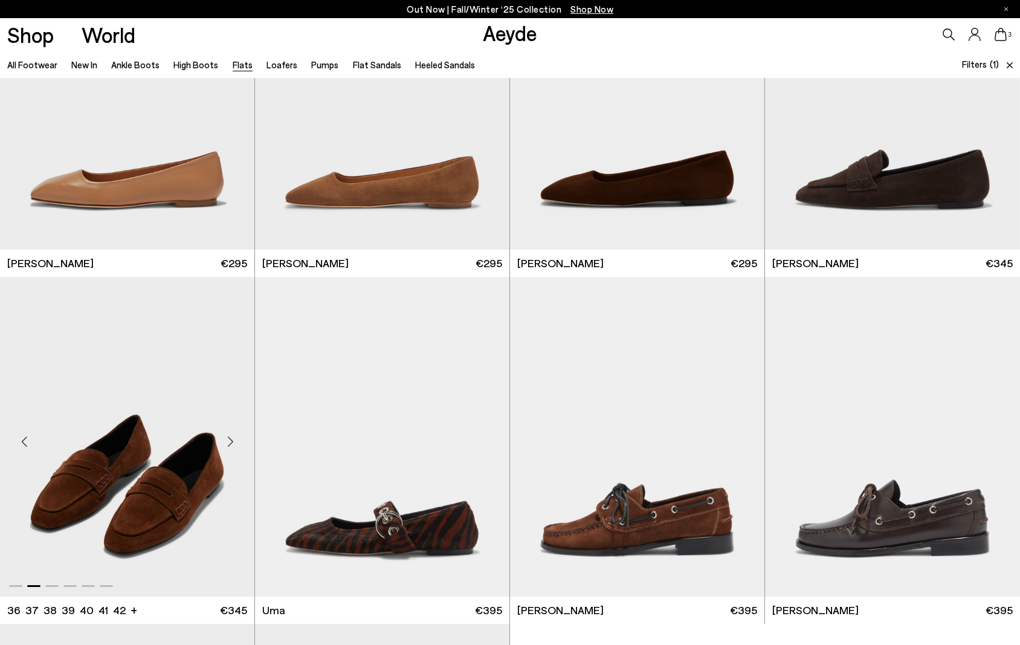
click at [225, 445] on div "Next slide" at bounding box center [230, 441] width 36 height 36
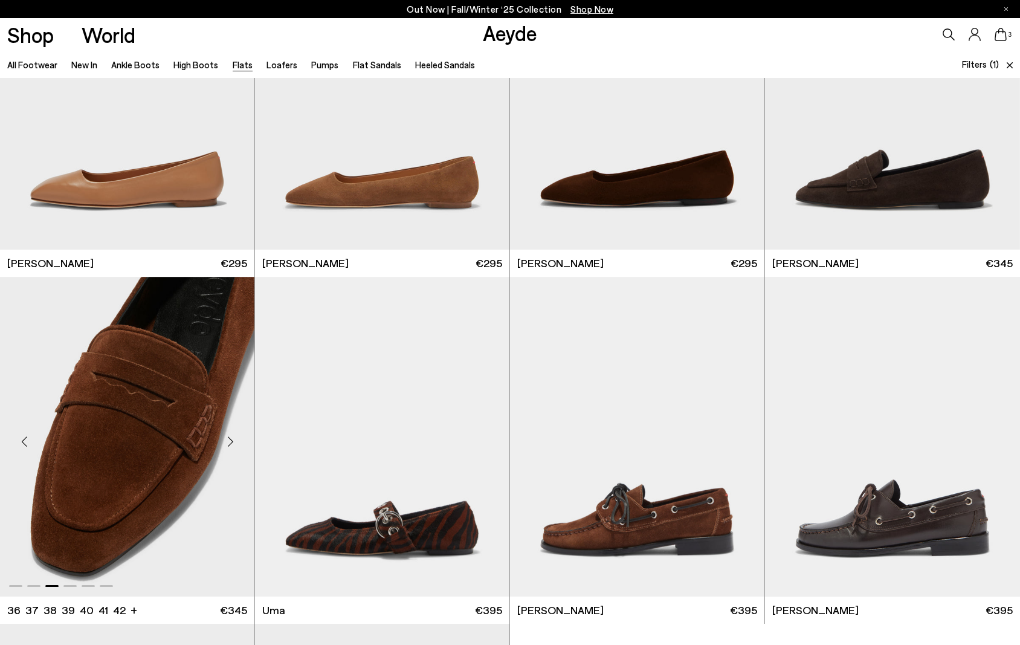
click at [226, 442] on div "Next slide" at bounding box center [230, 441] width 36 height 36
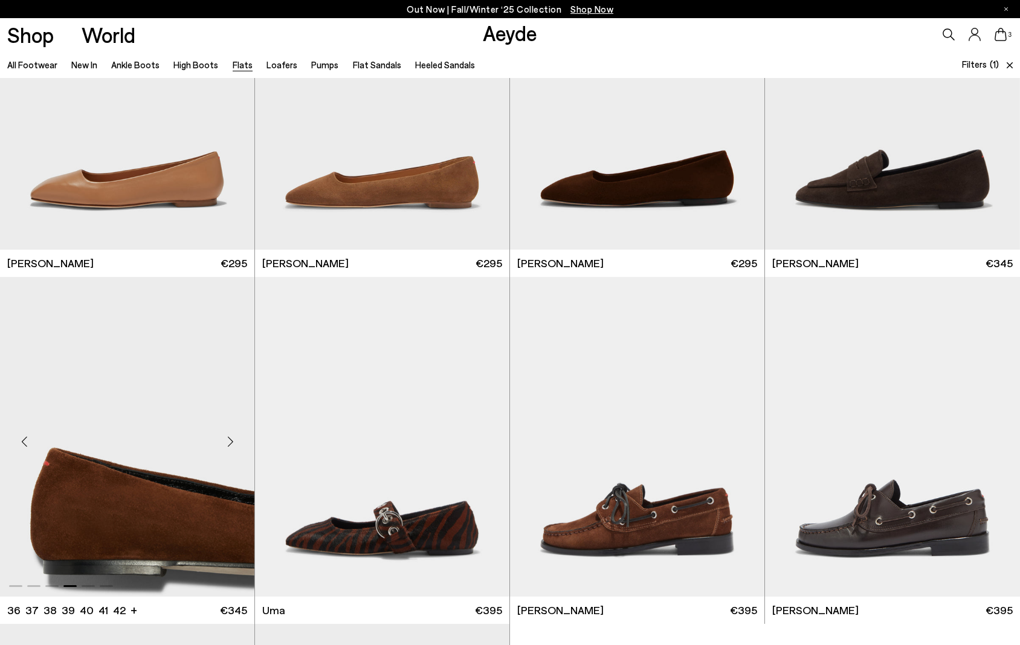
click at [226, 442] on div "Next slide" at bounding box center [230, 441] width 36 height 36
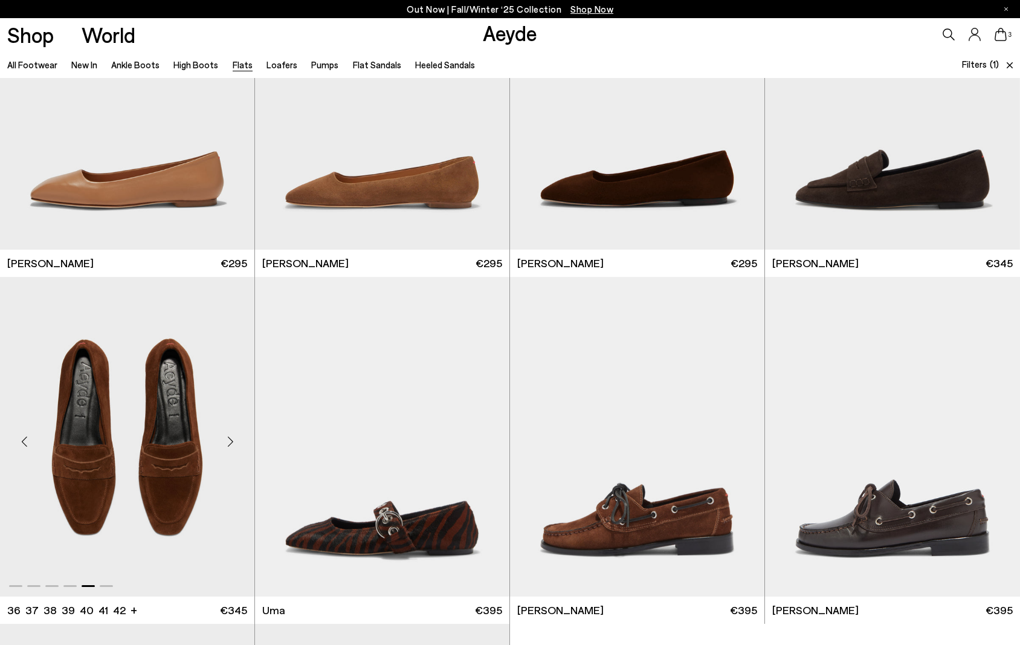
click at [226, 442] on div "Next slide" at bounding box center [230, 441] width 36 height 36
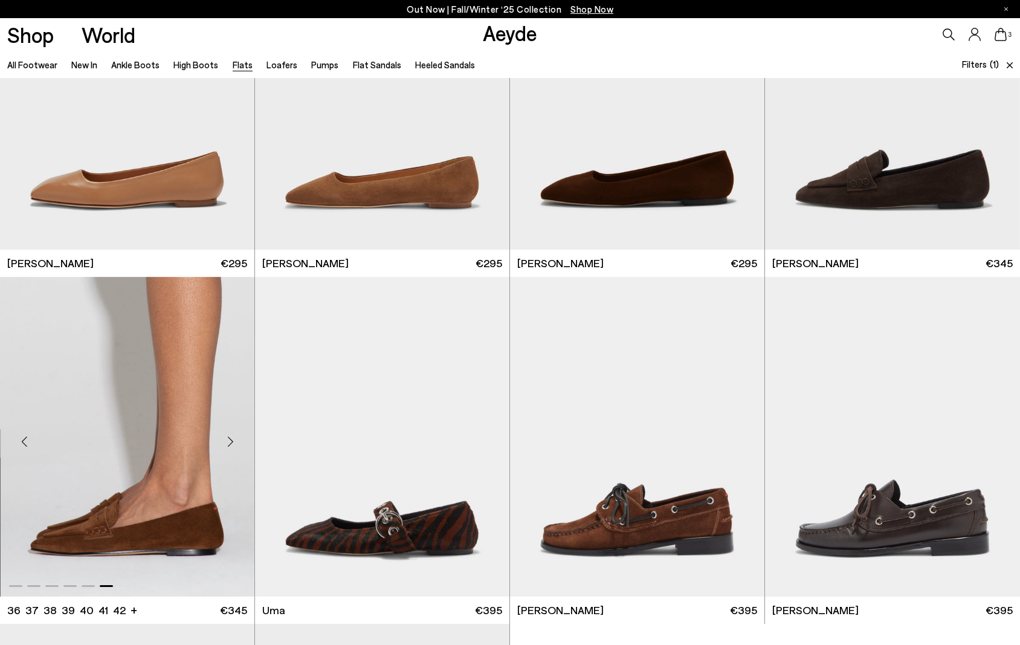
click at [141, 448] on img "6 / 6" at bounding box center [127, 437] width 254 height 320
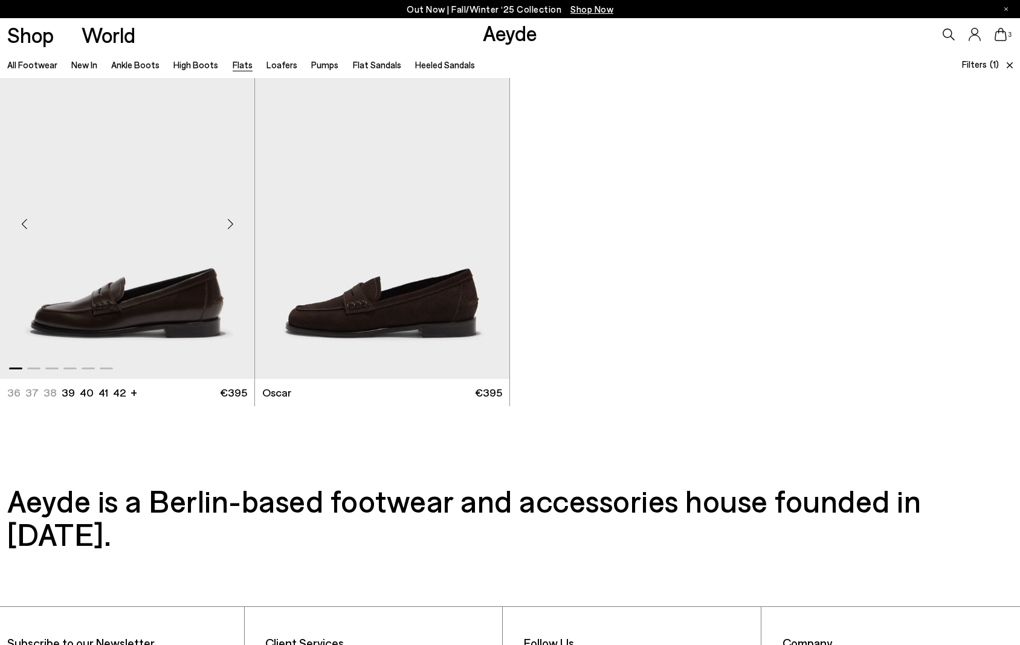
scroll to position [2099, 0]
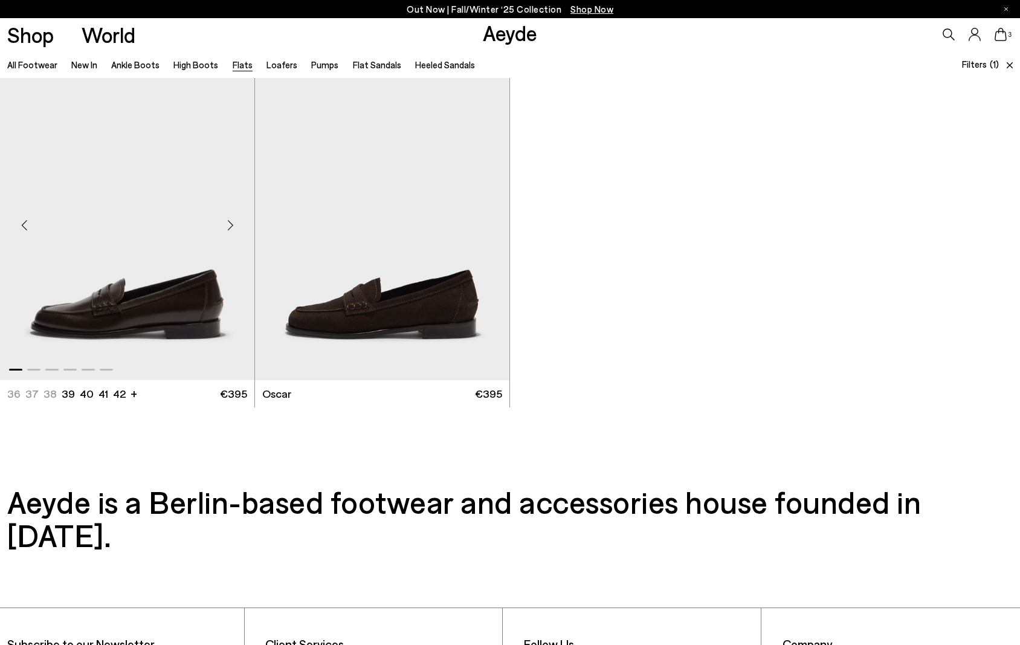
click at [225, 226] on div "Next slide" at bounding box center [230, 225] width 36 height 36
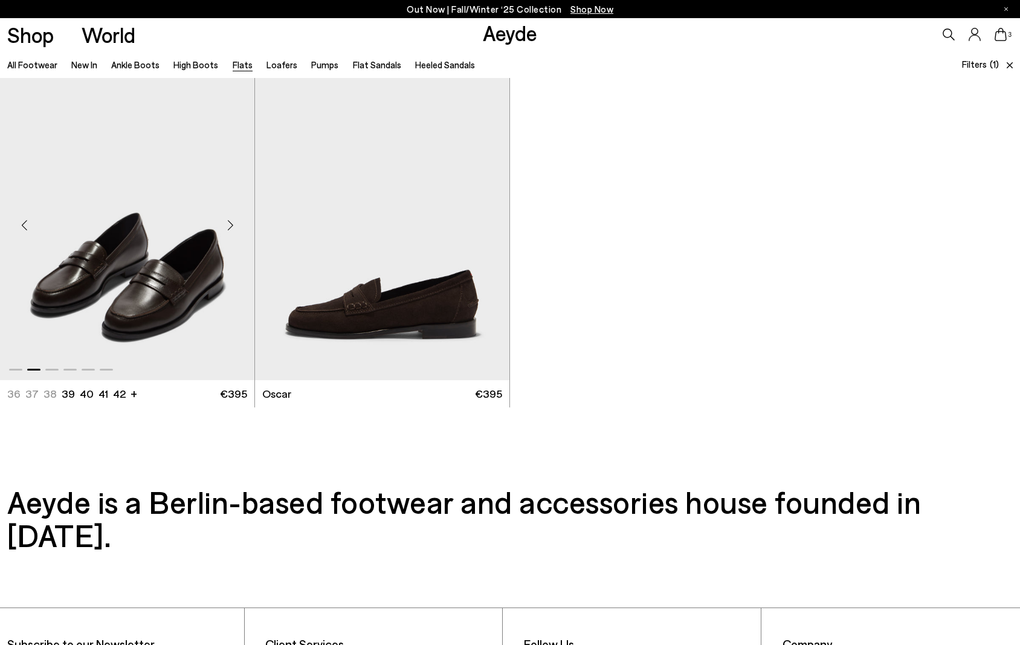
click at [225, 226] on div "Next slide" at bounding box center [230, 225] width 36 height 36
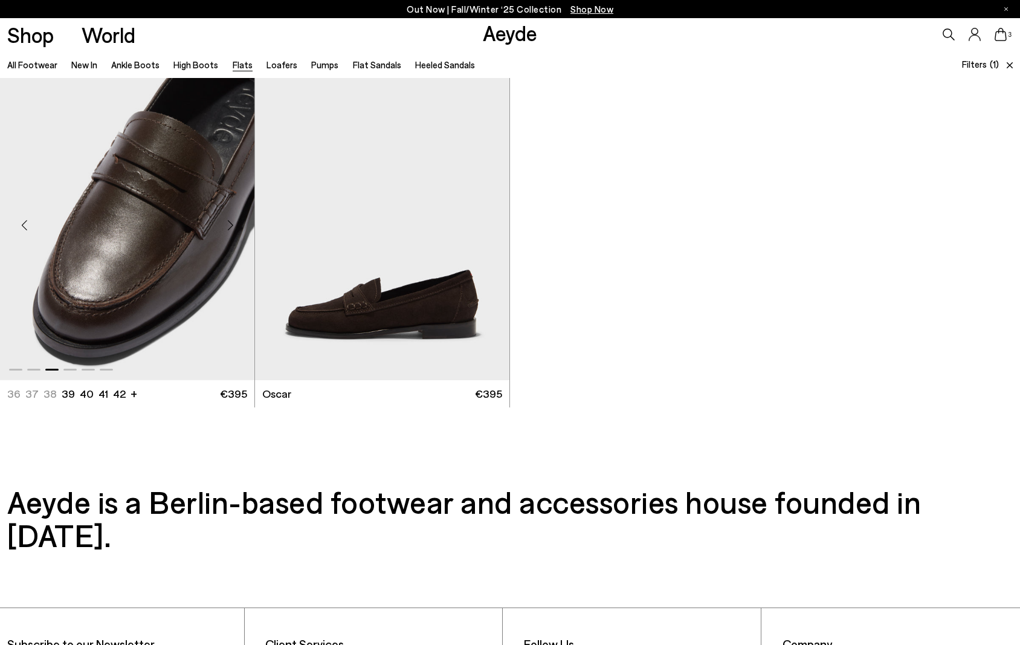
click at [225, 226] on div "Next slide" at bounding box center [230, 225] width 36 height 36
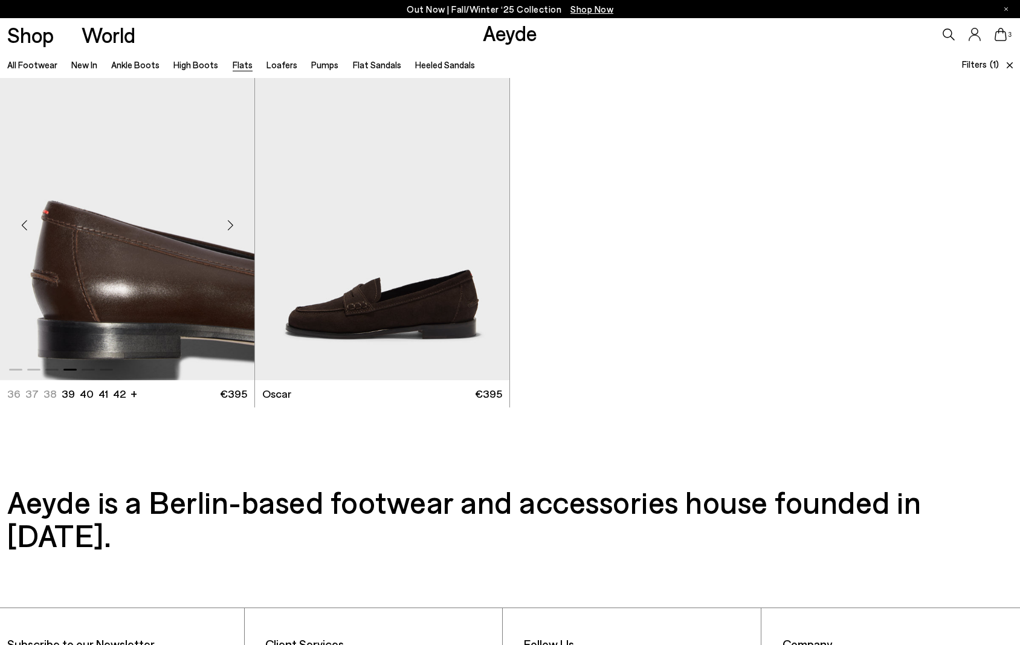
click at [225, 226] on div "Next slide" at bounding box center [230, 225] width 36 height 36
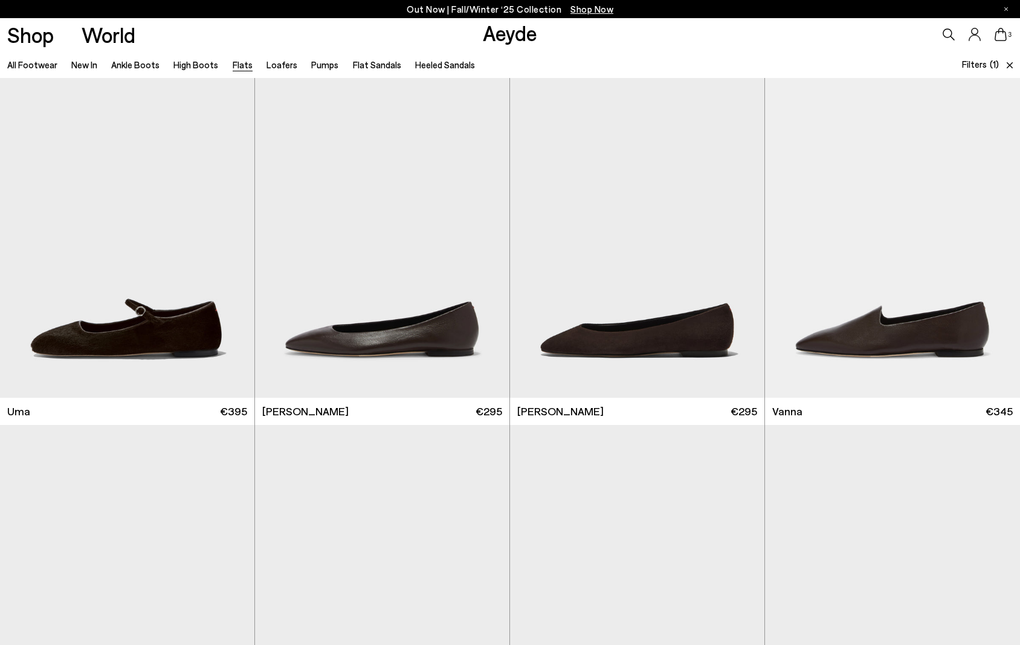
scroll to position [0, 0]
click at [1006, 67] on icon at bounding box center [1009, 65] width 6 height 6
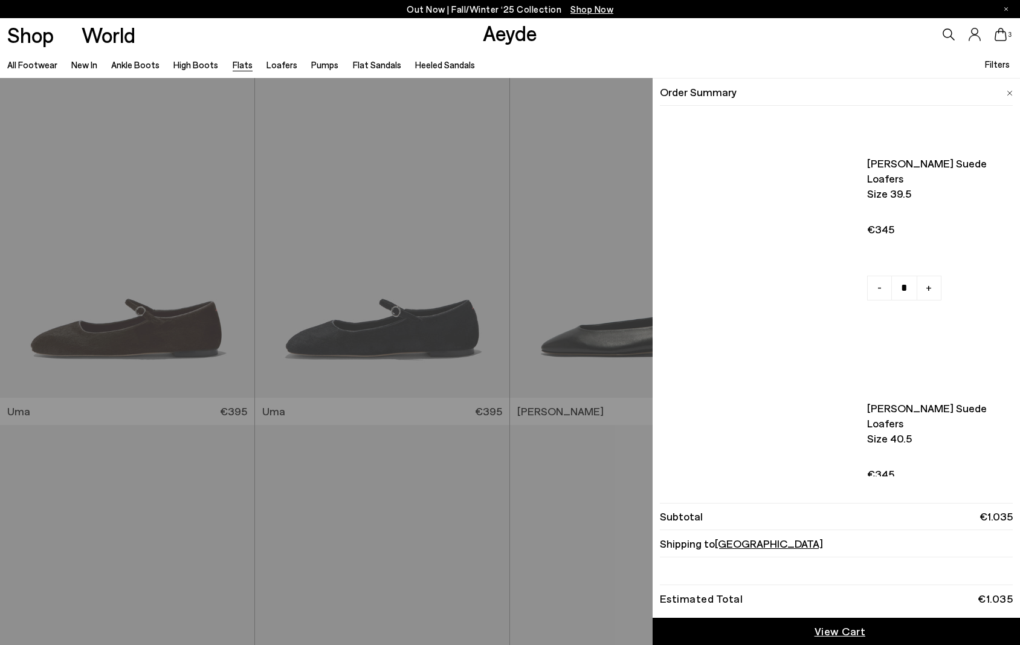
click at [1002, 38] on icon at bounding box center [1000, 34] width 12 height 13
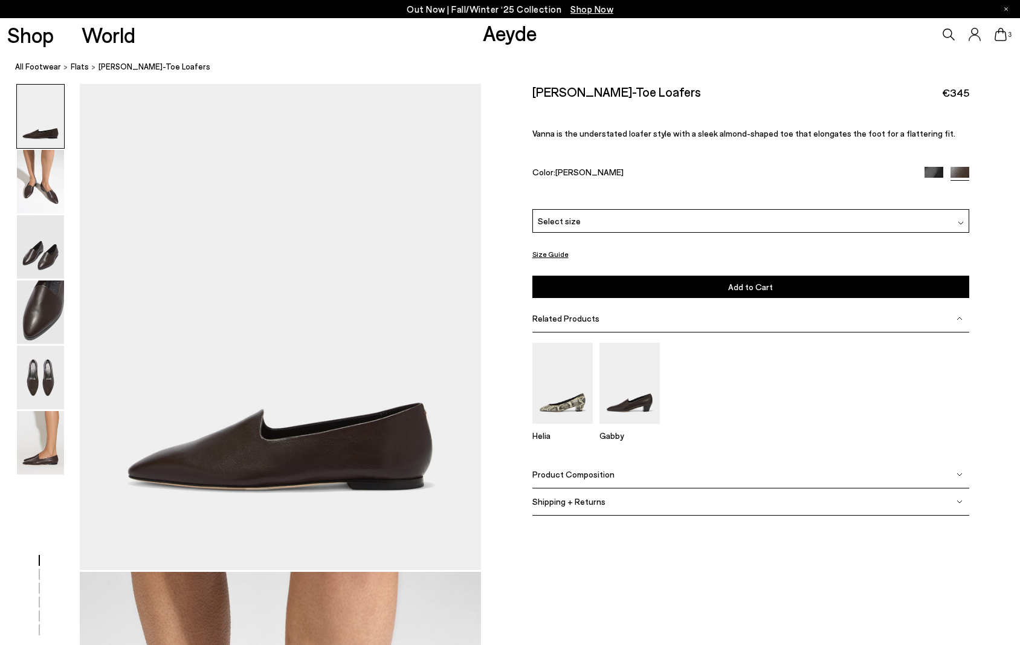
scroll to position [50, 0]
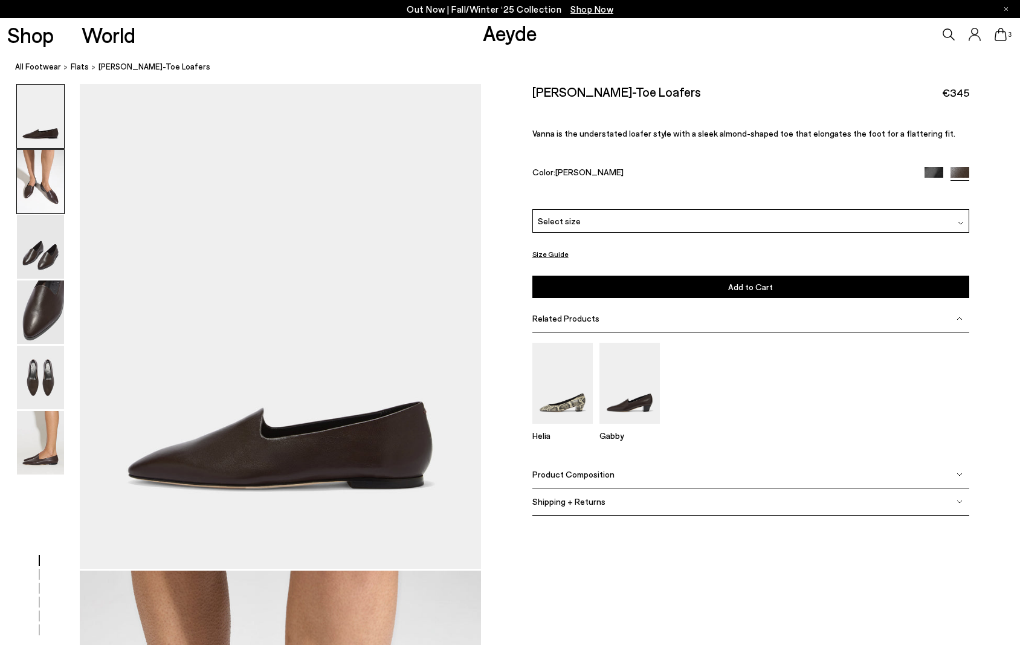
click at [48, 173] on img at bounding box center [40, 181] width 47 height 63
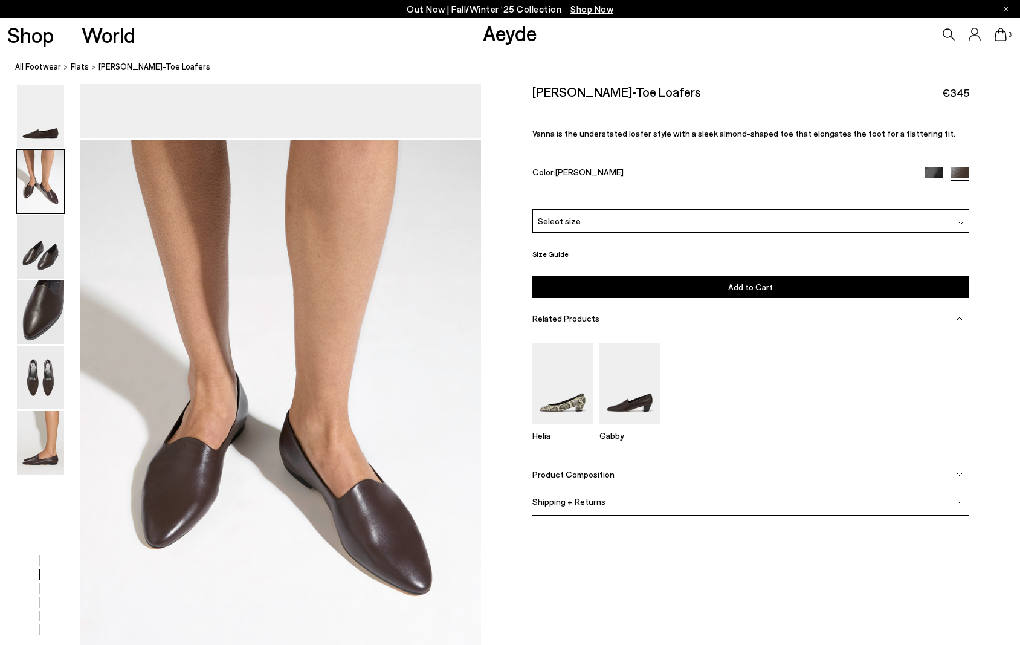
scroll to position [538, 0]
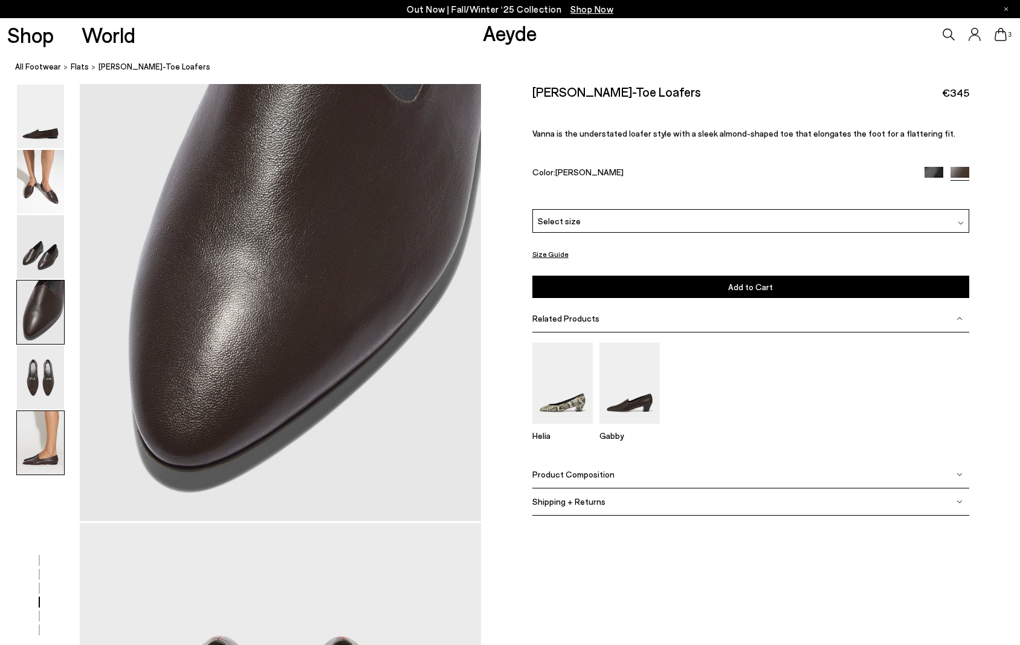
click at [34, 440] on img at bounding box center [40, 442] width 47 height 63
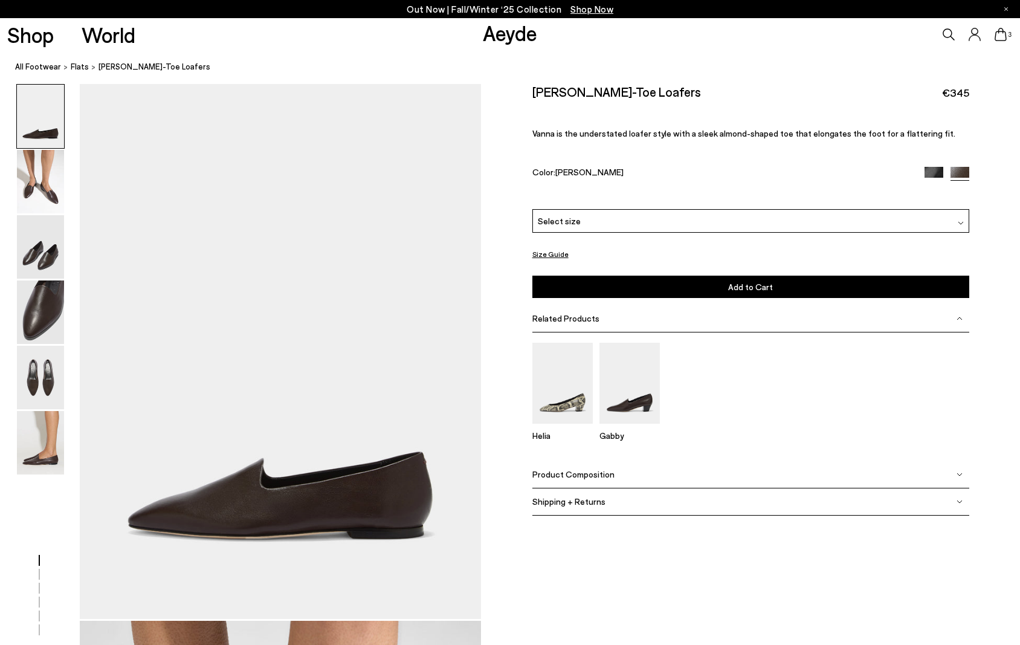
scroll to position [0, 0]
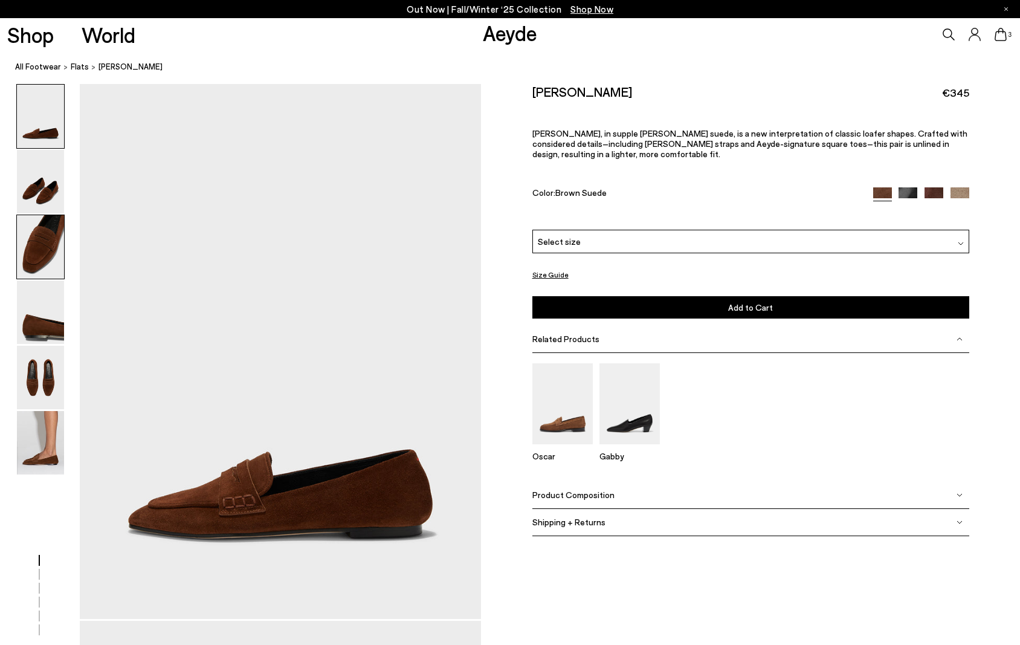
click at [51, 260] on img at bounding box center [40, 246] width 47 height 63
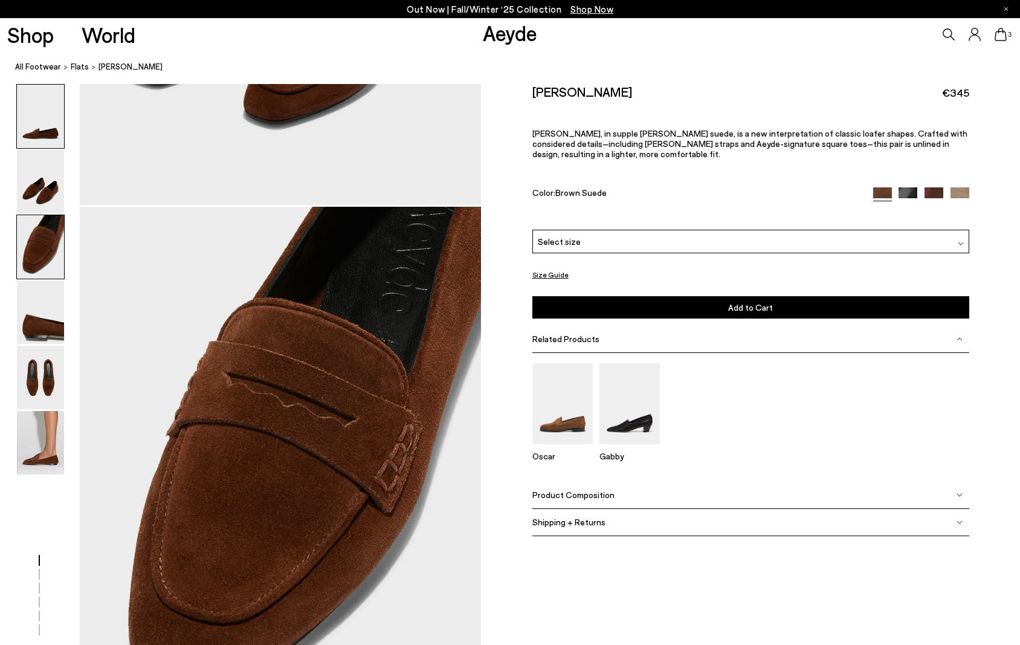
scroll to position [1075, 0]
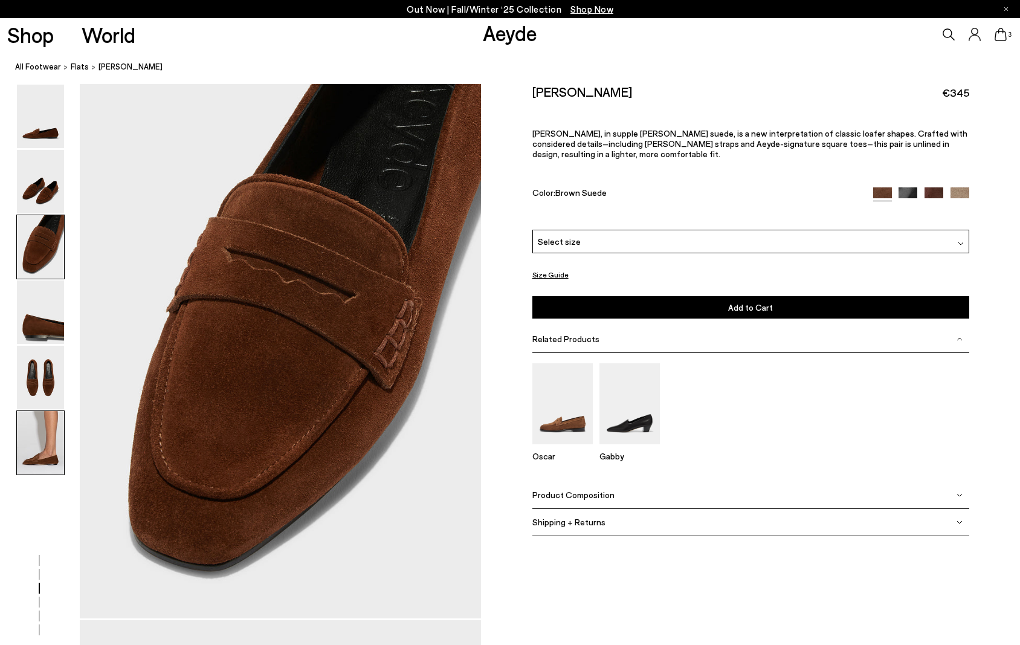
click at [46, 439] on img at bounding box center [40, 442] width 47 height 63
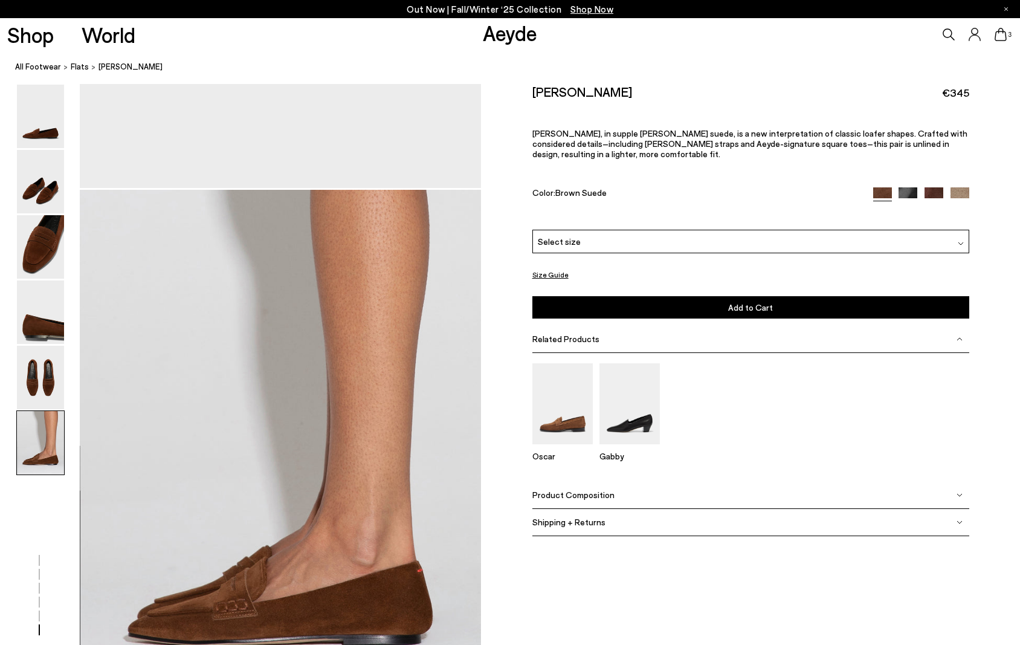
scroll to position [2769, 0]
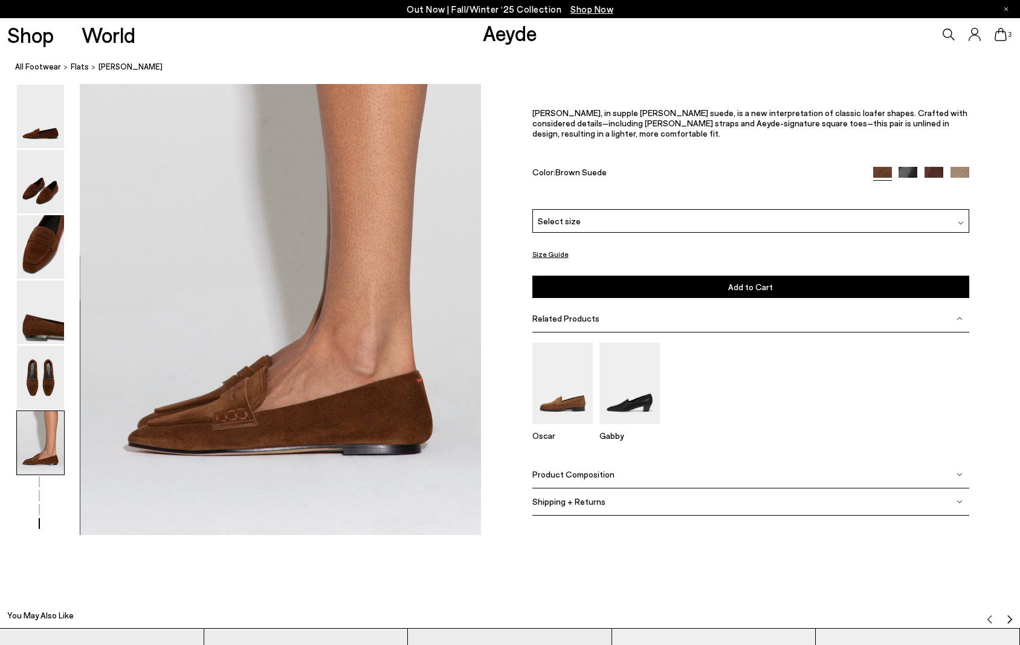
click at [655, 216] on div "Select size" at bounding box center [750, 221] width 437 height 24
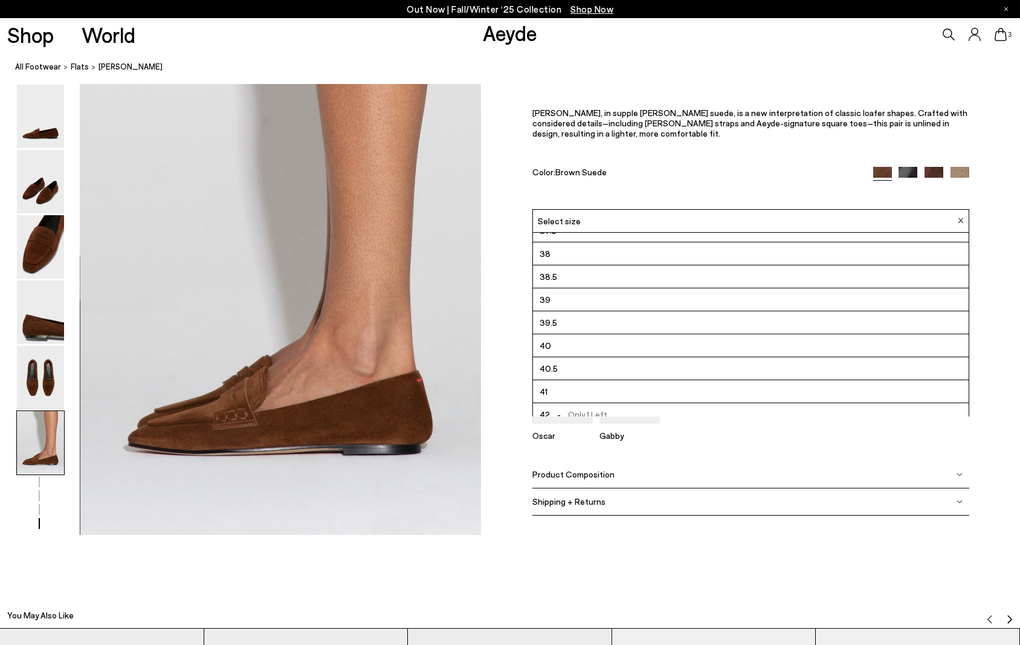
scroll to position [62, 0]
click at [510, 272] on div "Size Guide Shoes Belt Our shoes come in European sizing. The easiest way to mea…" at bounding box center [750, 298] width 539 height 471
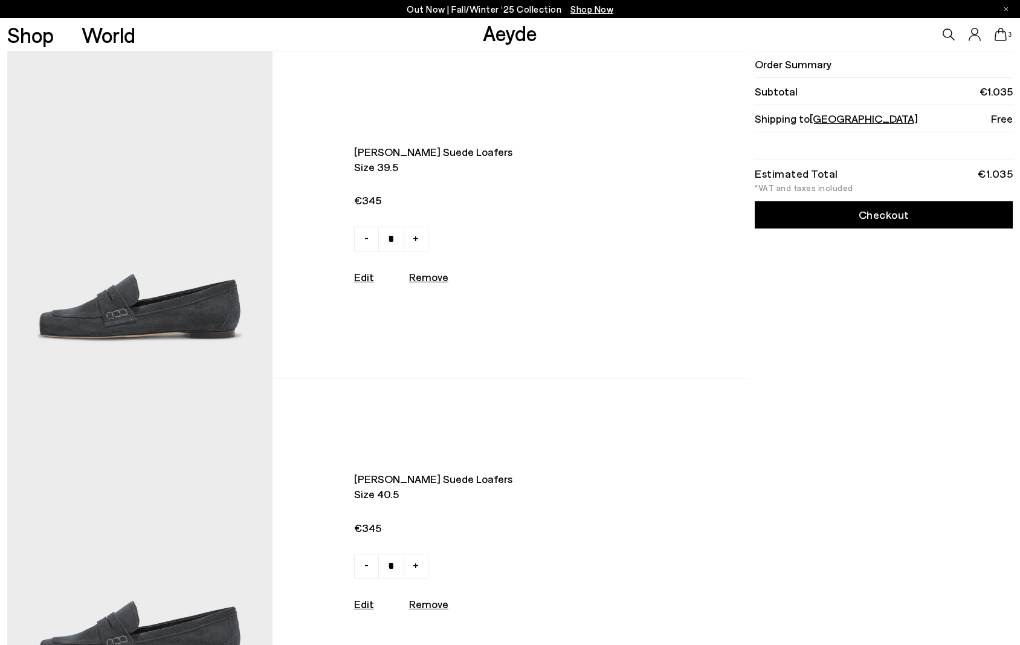
click at [357, 236] on link "-" at bounding box center [366, 239] width 25 height 25
type input "*"
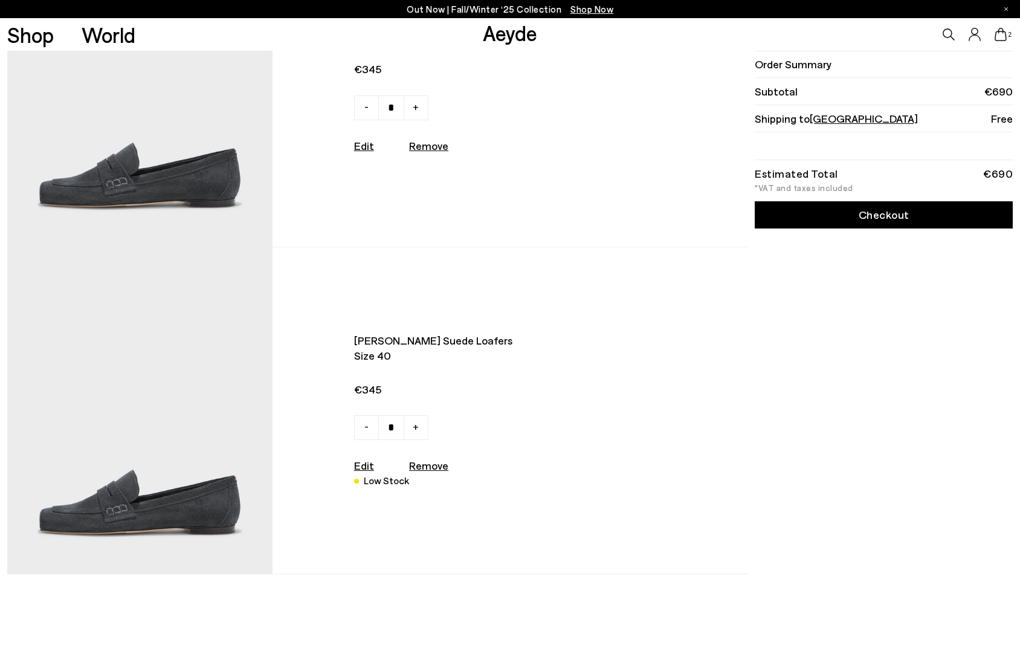
scroll to position [133, 0]
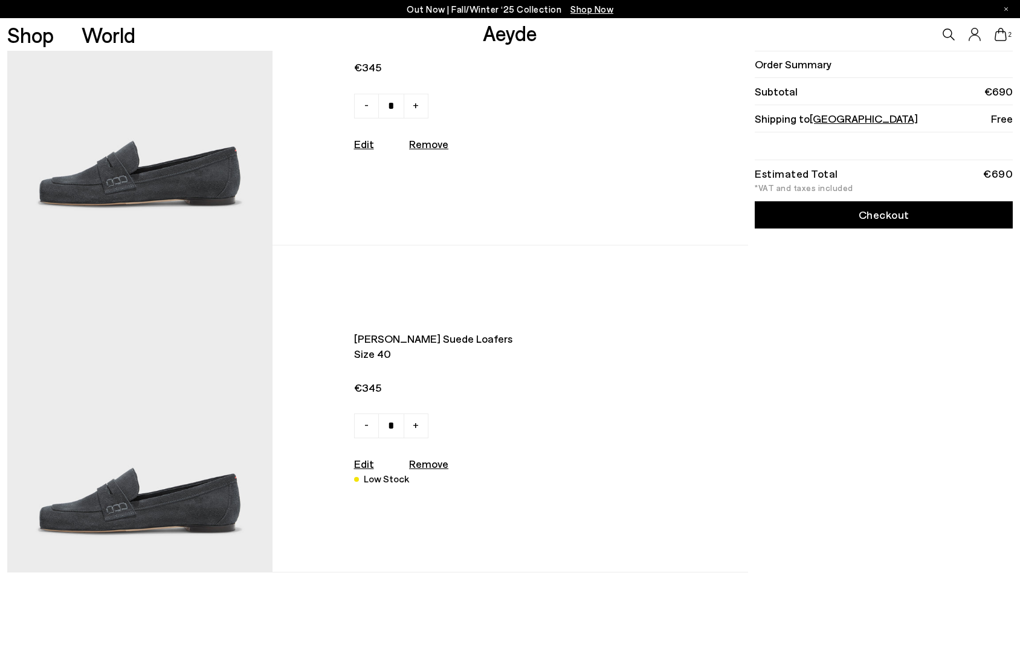
click at [427, 146] on u "Remove" at bounding box center [428, 143] width 39 height 13
type input "*"
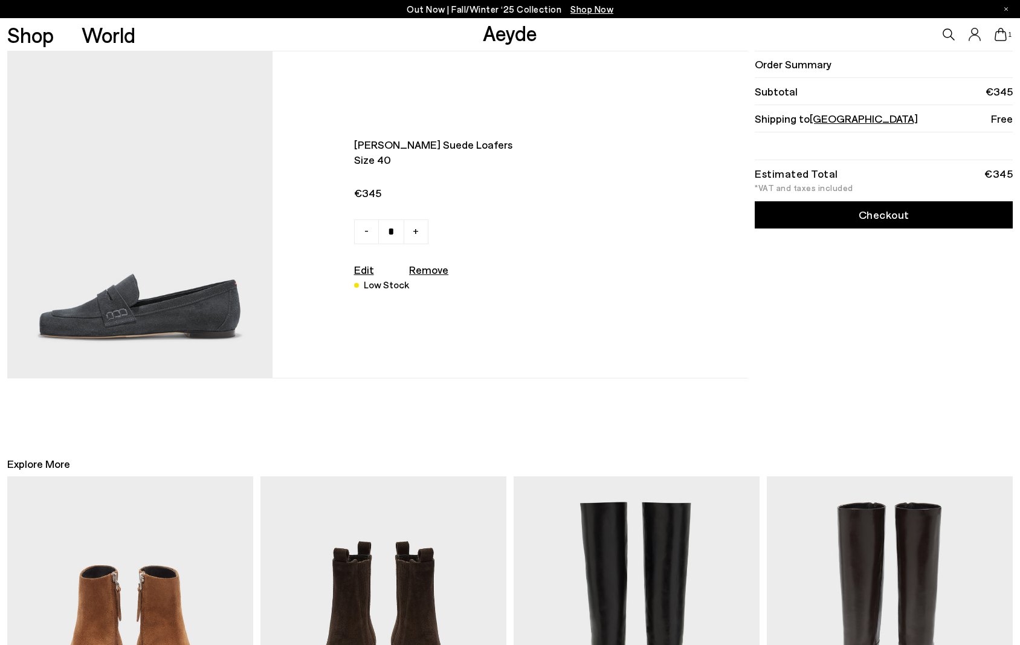
scroll to position [0, 0]
click at [892, 217] on link "Checkout" at bounding box center [884, 214] width 258 height 27
